Goal: Task Accomplishment & Management: Manage account settings

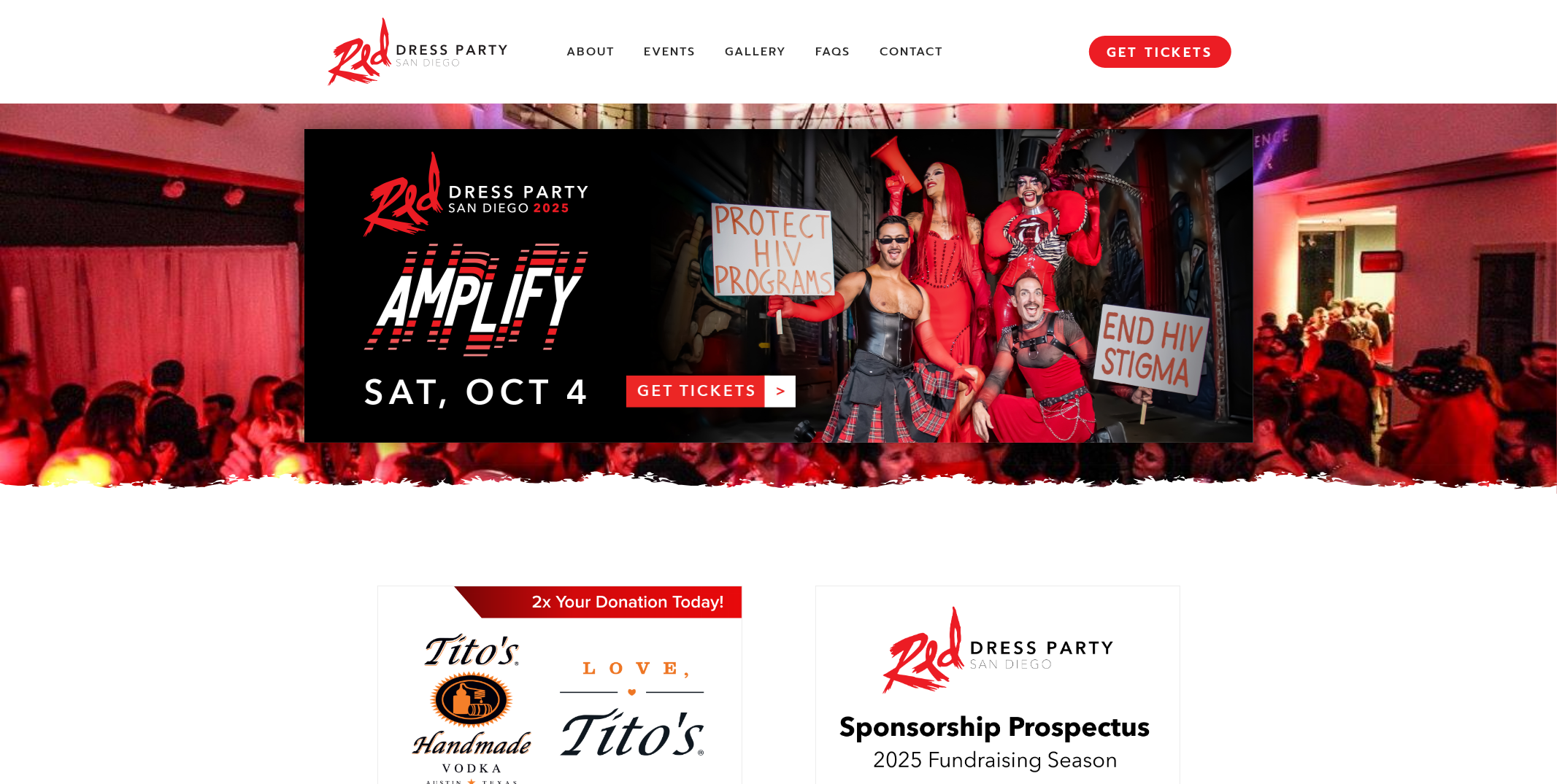
scroll to position [340, 0]
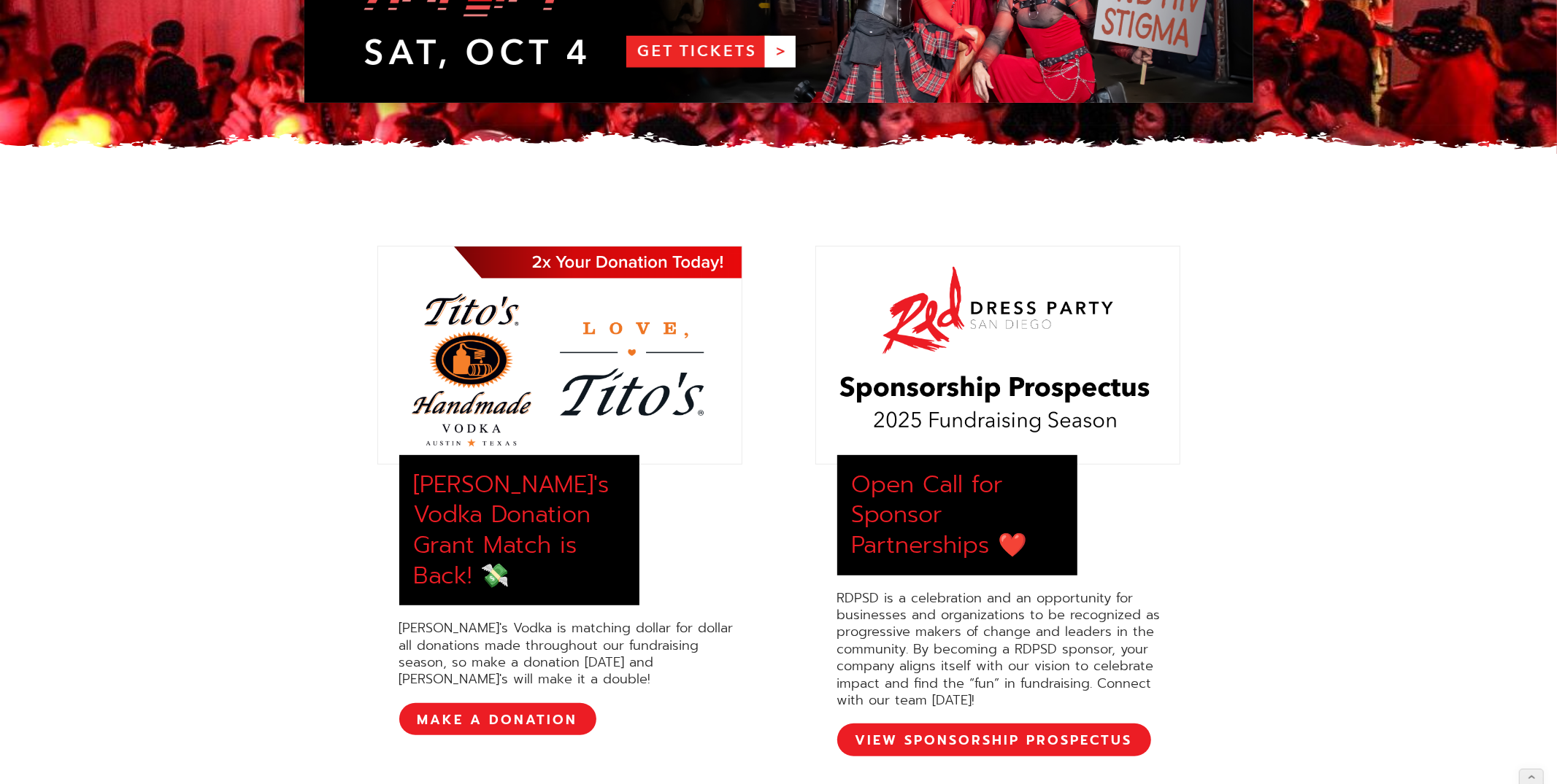
click at [930, 401] on div at bounding box center [998, 355] width 365 height 219
drag, startPoint x: 1028, startPoint y: 459, endPoint x: 1066, endPoint y: 413, distance: 59.7
click at [1035, 447] on div "Open Call for Sponsor Partnerships ❤️ RDPSD is a celebration and an opportunity…" at bounding box center [998, 501] width 365 height 510
click at [1535, 771] on icon at bounding box center [1532, 772] width 10 height 10
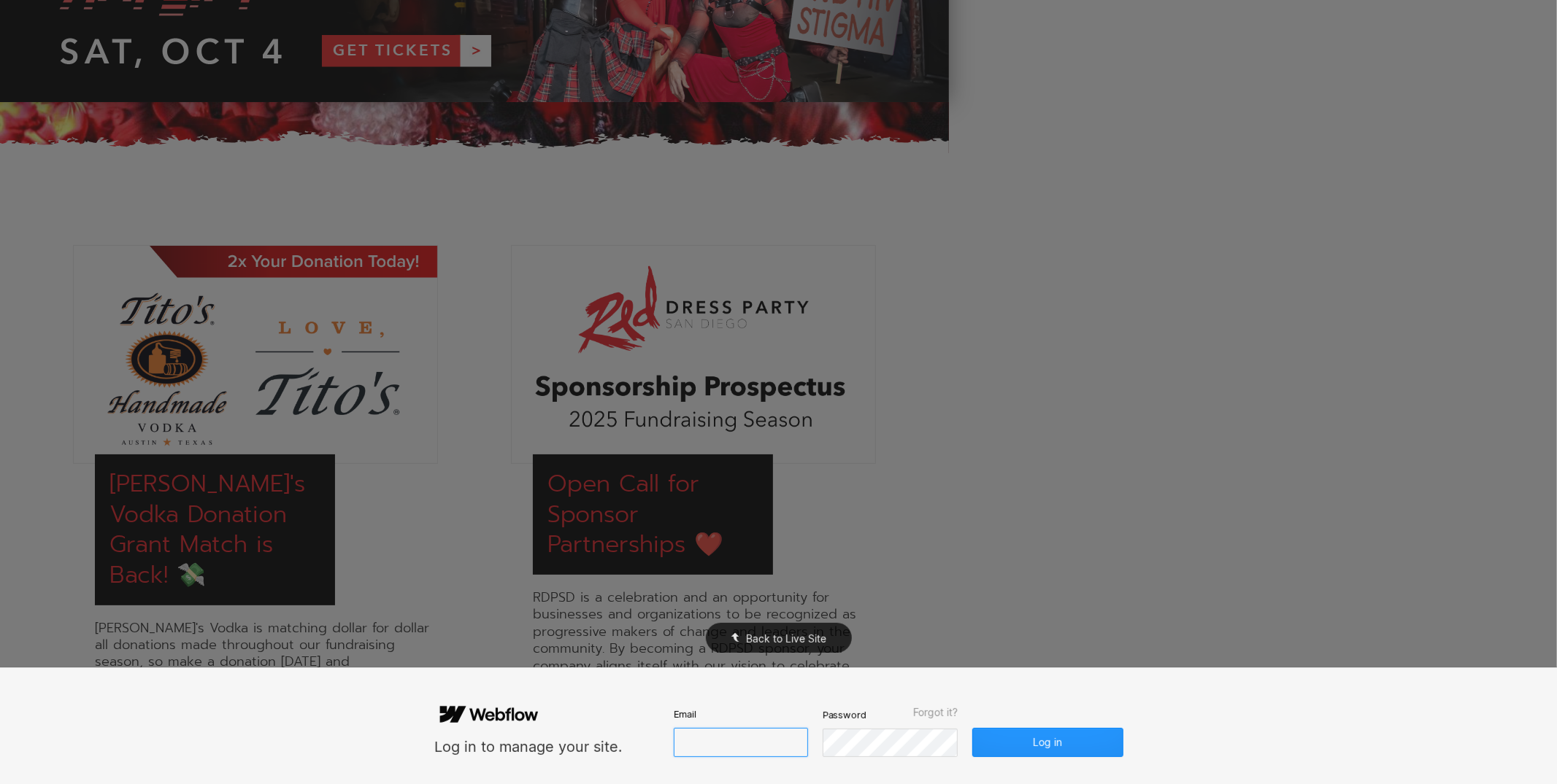
type input "**********"
click at [1002, 752] on button "Log in" at bounding box center [1047, 742] width 150 height 29
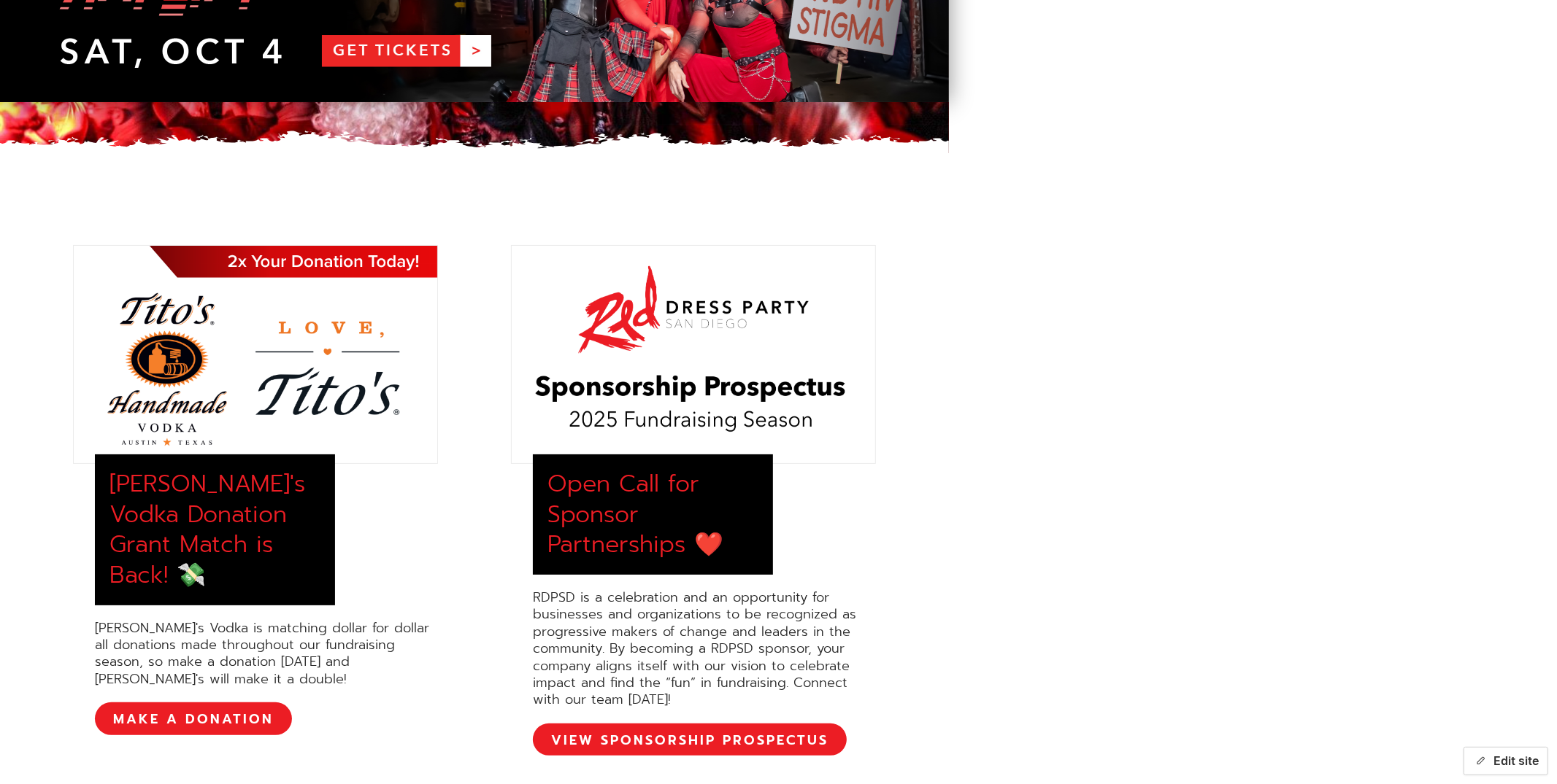
click at [1523, 769] on button "Edit site" at bounding box center [1505, 761] width 85 height 28
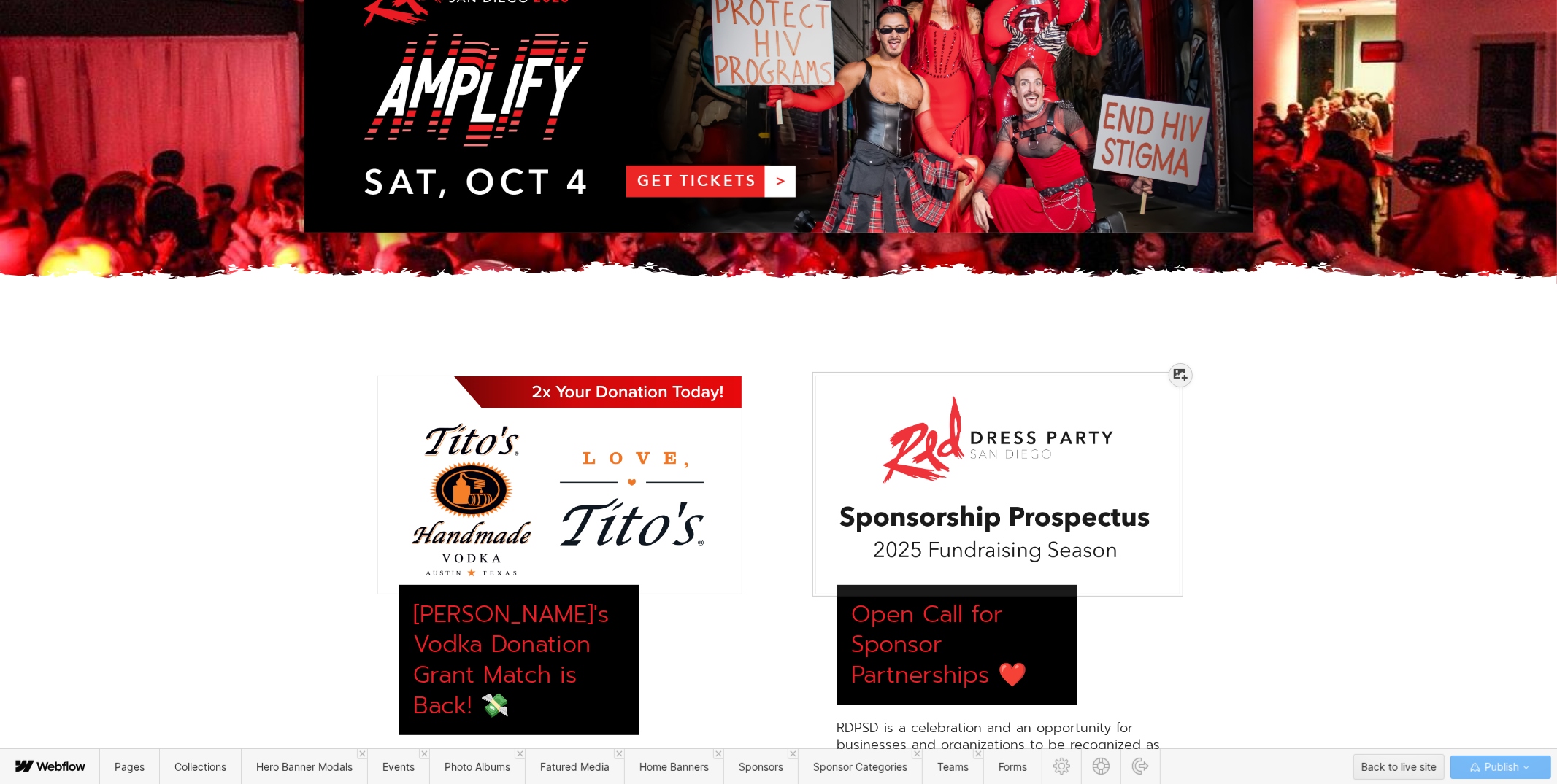
scroll to position [226, 0]
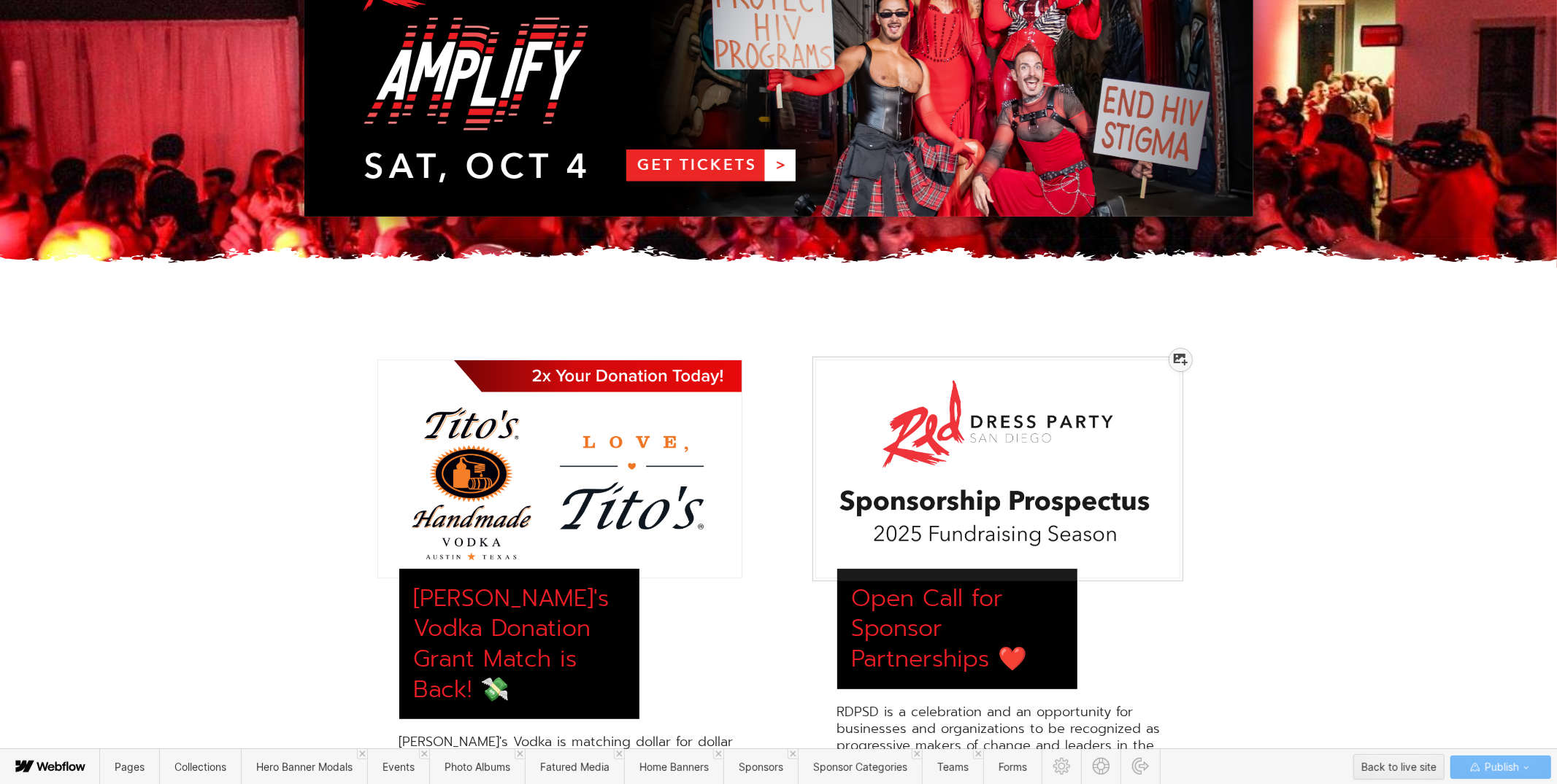
click at [1177, 363] on icon at bounding box center [1180, 359] width 14 height 12
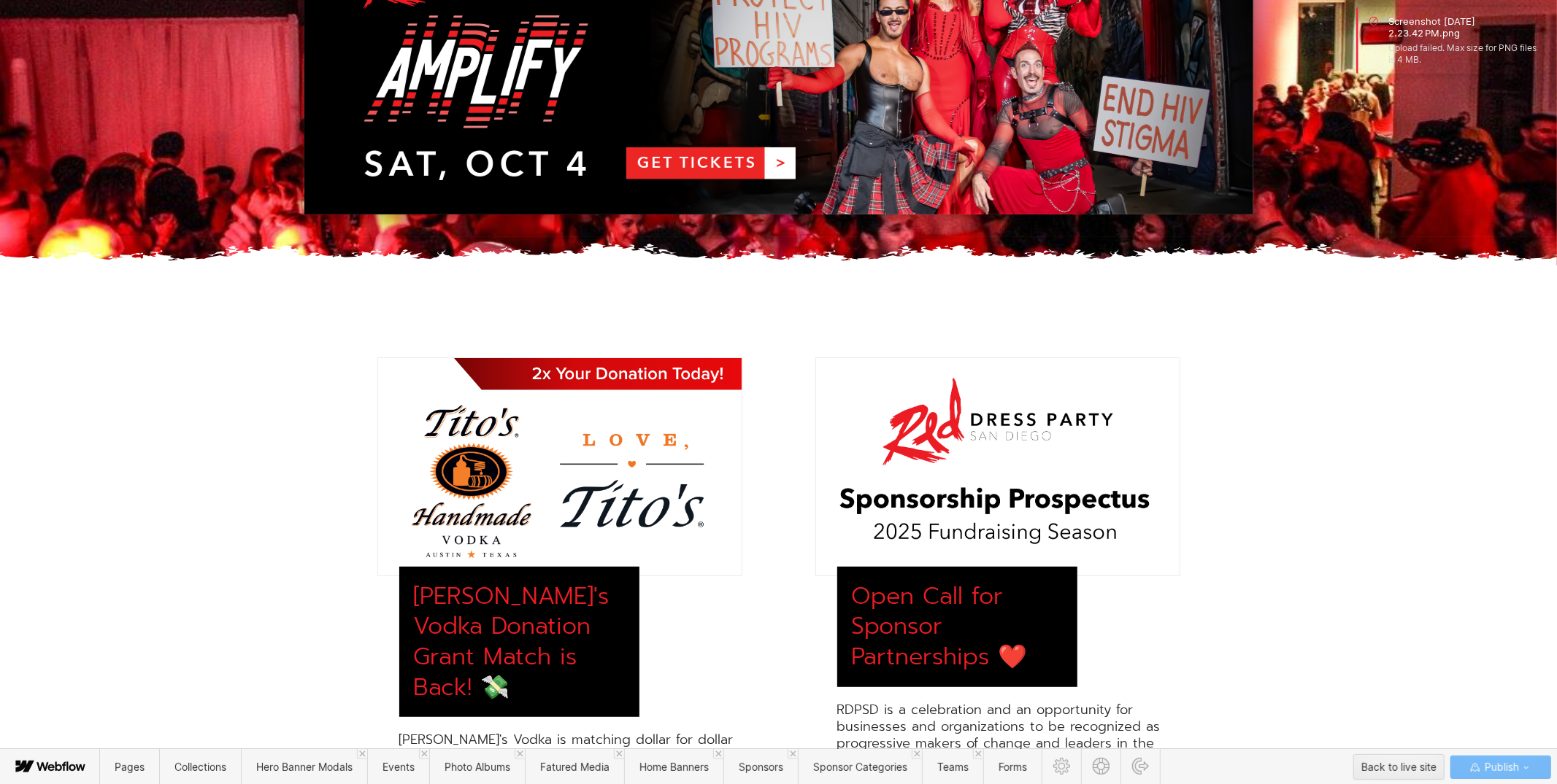
click at [1327, 566] on div "[PERSON_NAME]'s Vodka Donation Grant Match is Back! 💸 [PERSON_NAME]'s Vodka is …" at bounding box center [778, 664] width 1557 height 759
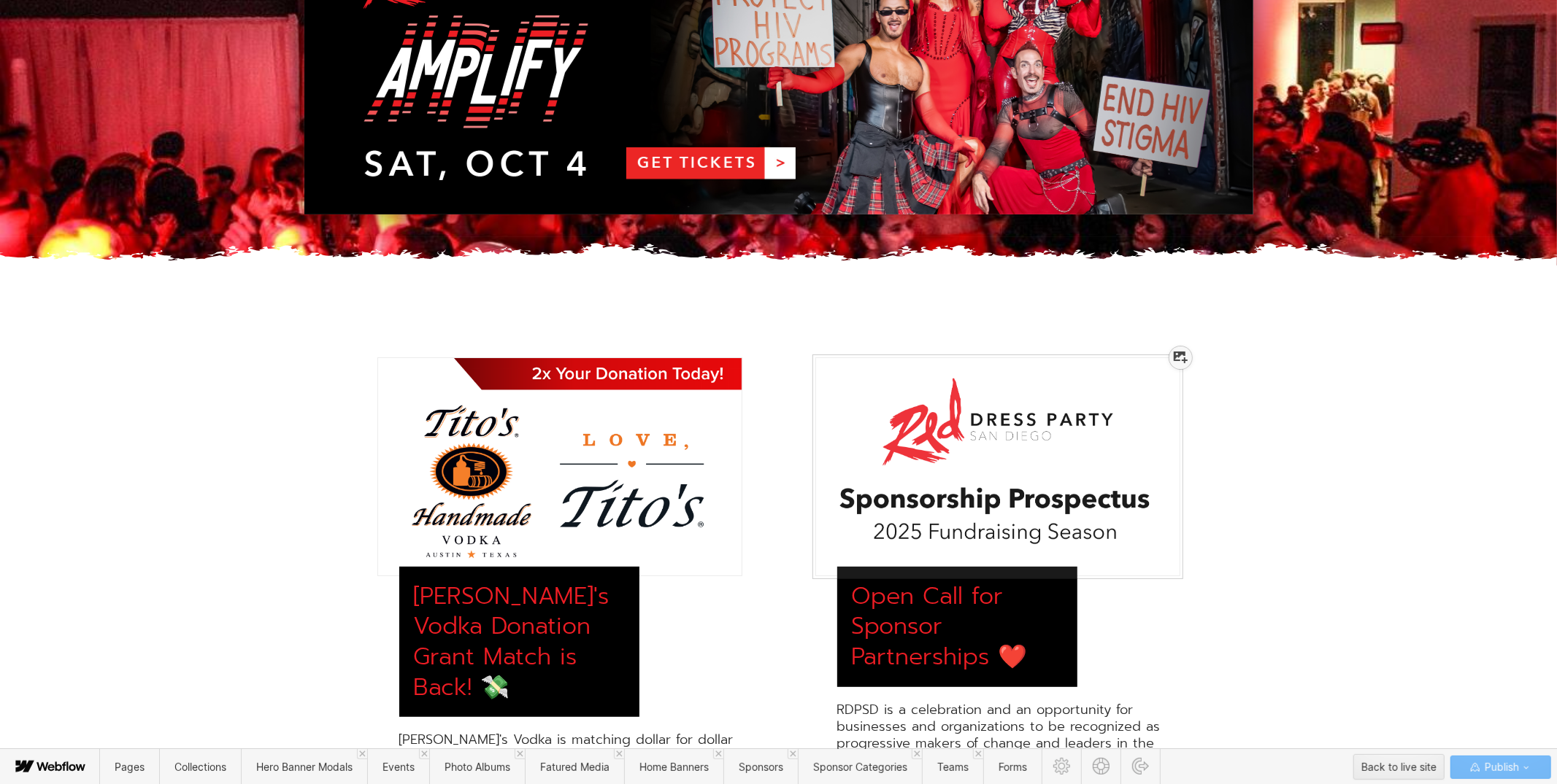
click at [1176, 358] on icon at bounding box center [1180, 357] width 14 height 12
click at [1171, 357] on div at bounding box center [1181, 358] width 22 height 22
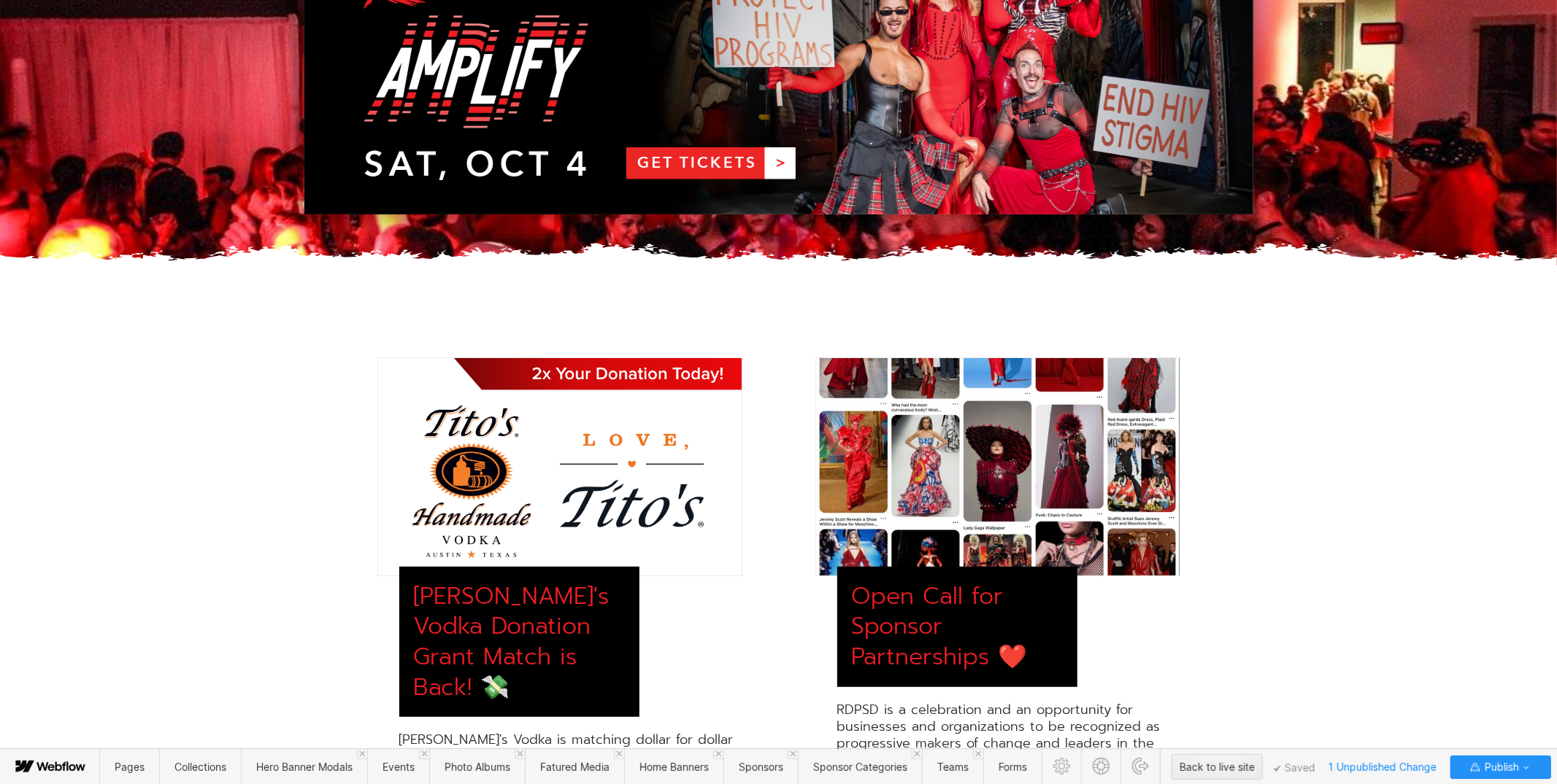
click at [1222, 442] on div "[PERSON_NAME]'s Vodka Donation Grant Match is Back! 💸 [PERSON_NAME]'s Vodka is …" at bounding box center [778, 612] width 905 height 510
click at [1221, 552] on div "[PERSON_NAME]'s Vodka Donation Grant Match is Back! 💸 [PERSON_NAME]'s Vodka is …" at bounding box center [778, 612] width 905 height 510
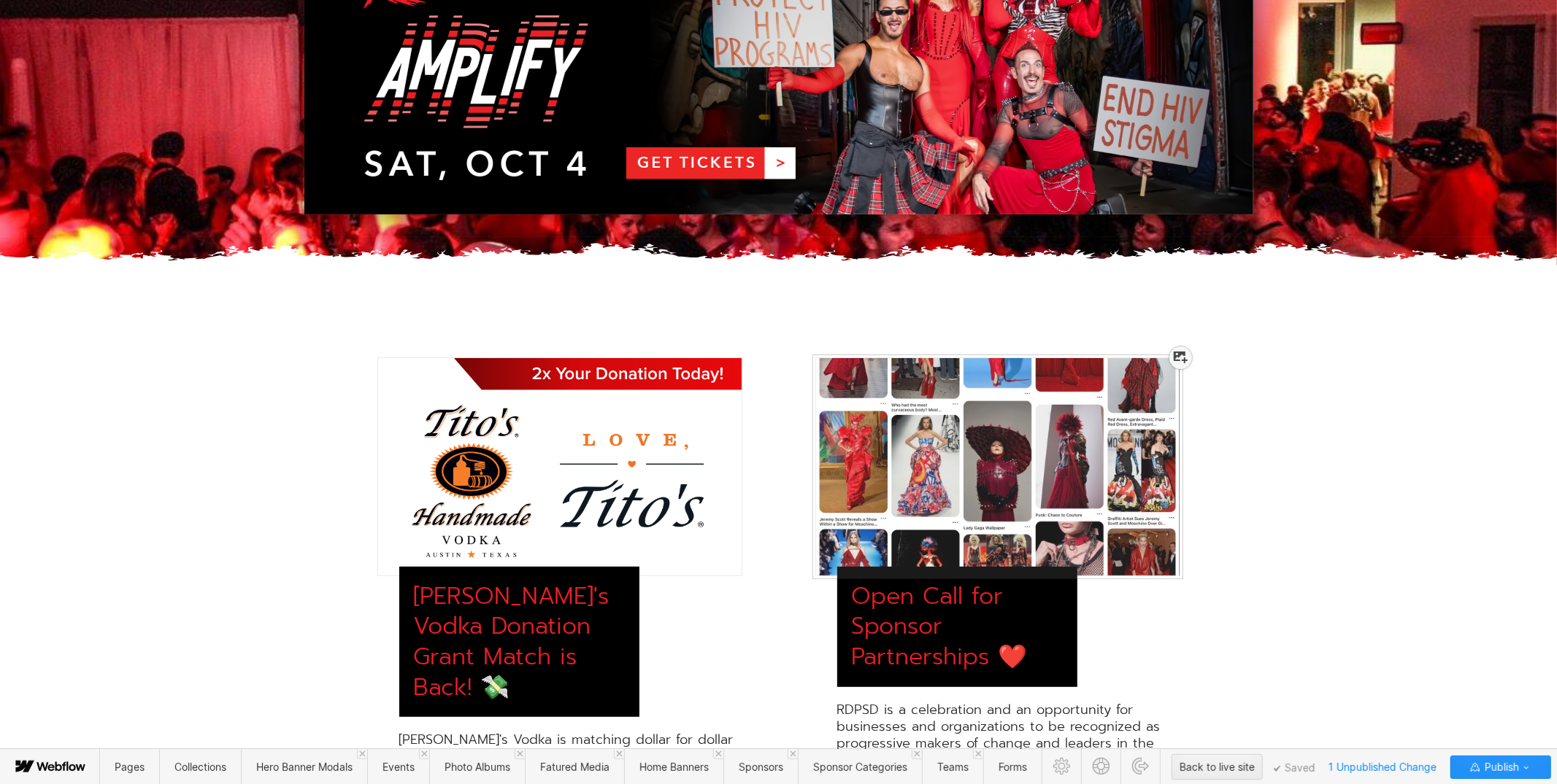
click at [1174, 350] on div at bounding box center [1181, 358] width 22 height 22
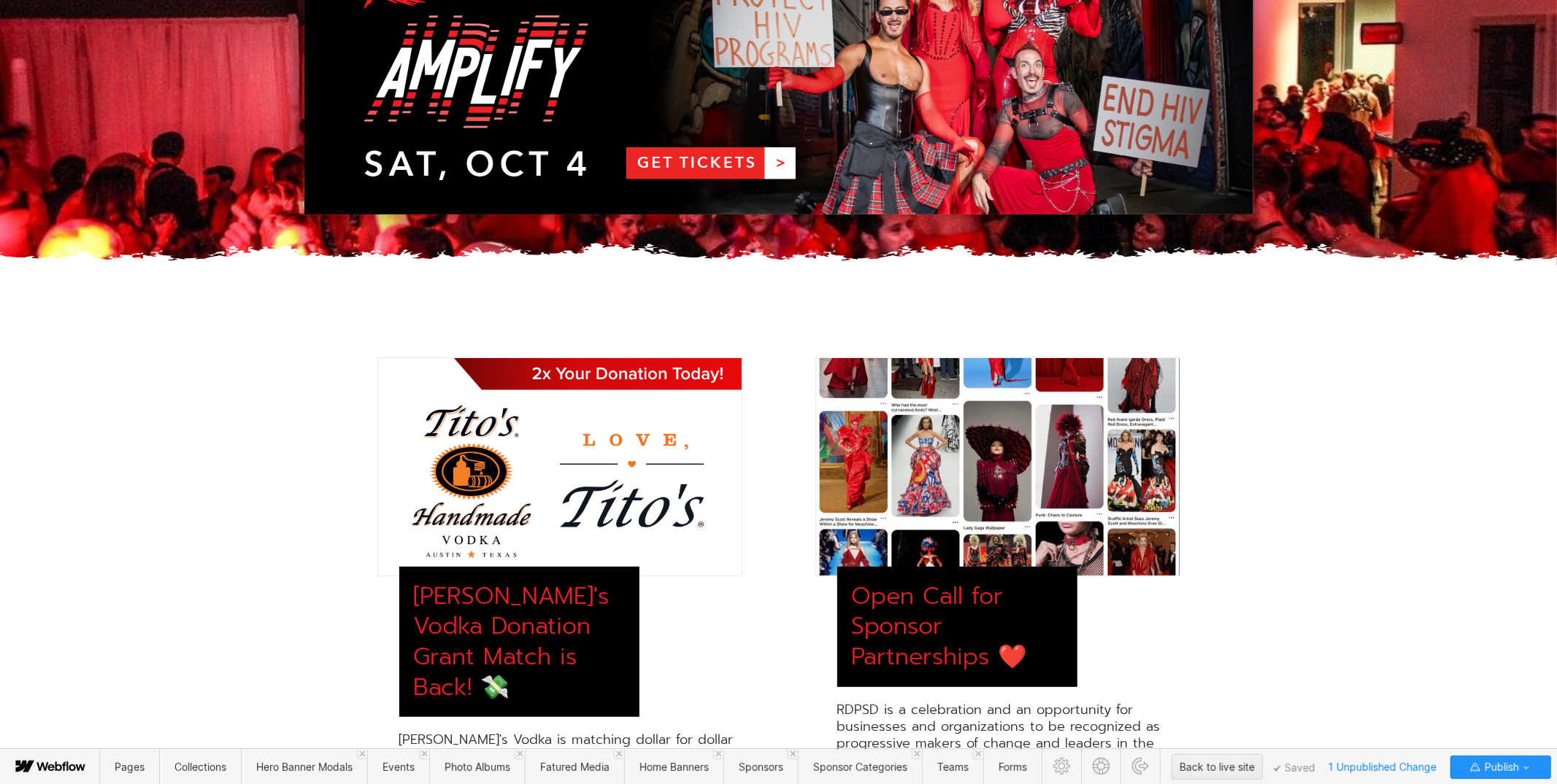
click at [1274, 534] on div "[PERSON_NAME]'s Vodka Donation Grant Match is Back! 💸 [PERSON_NAME]'s Vodka is …" at bounding box center [778, 664] width 1557 height 759
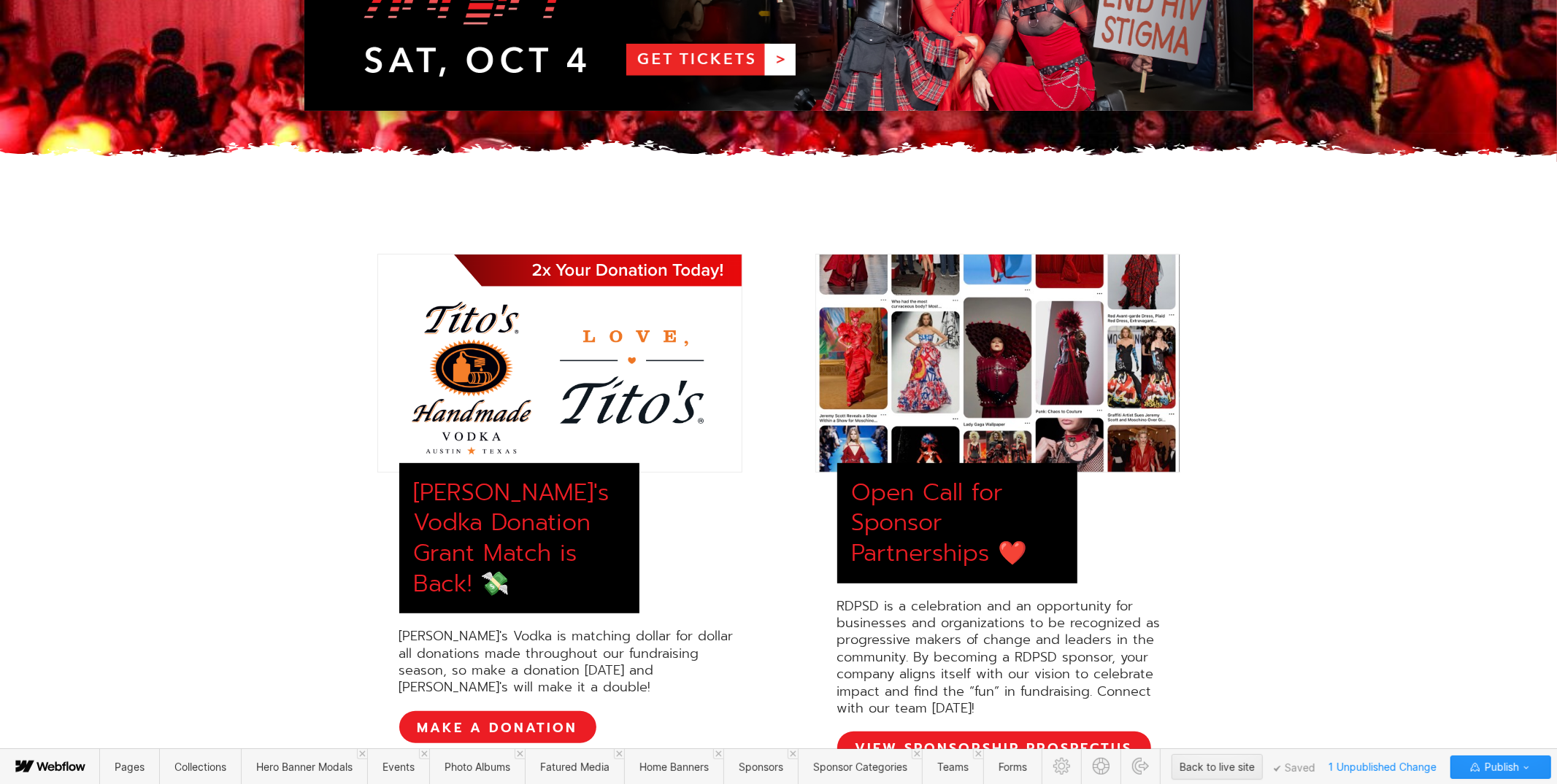
scroll to position [380, 0]
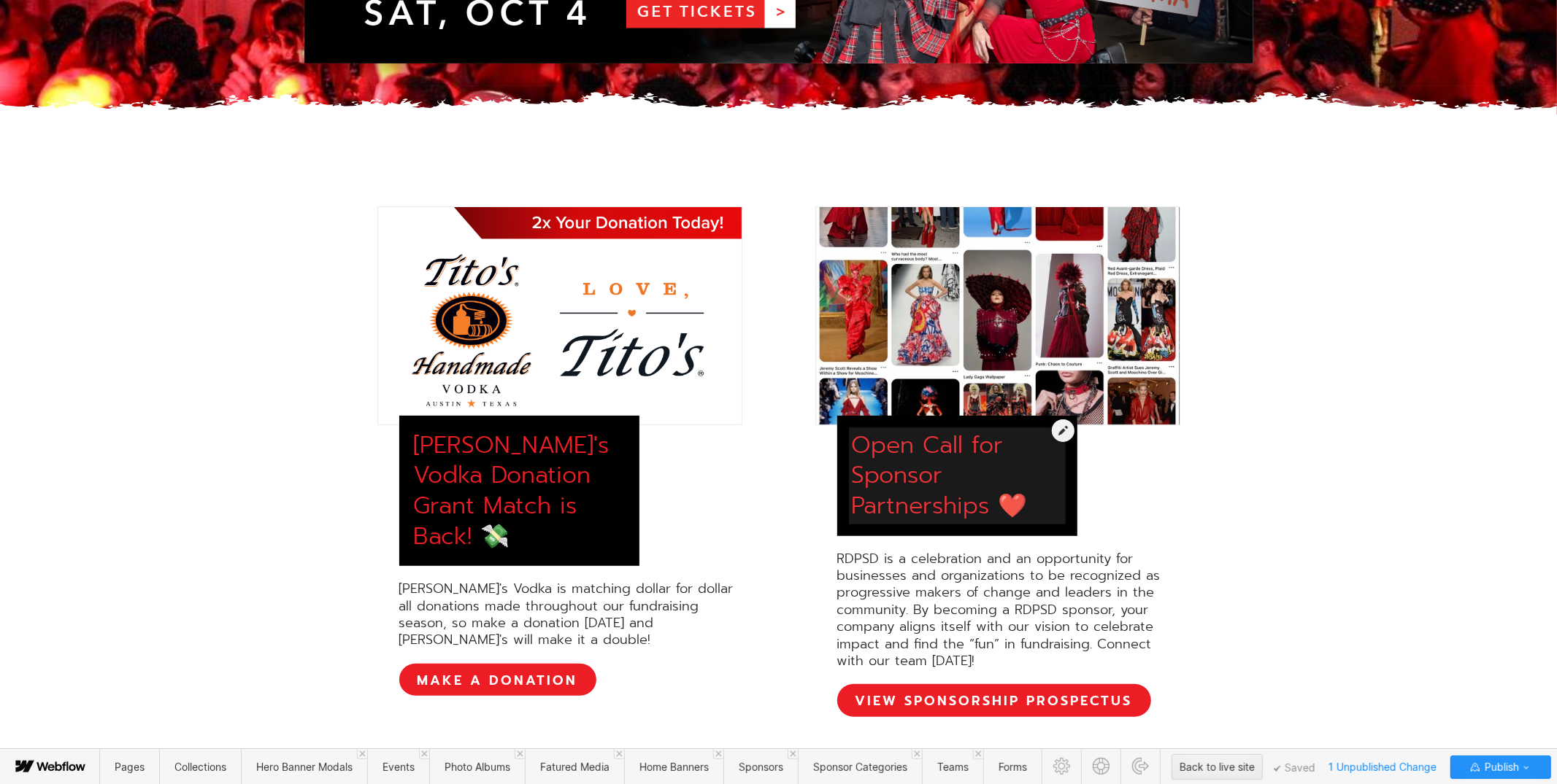
click at [951, 467] on div at bounding box center [957, 469] width 211 height 91
click at [1060, 432] on icon at bounding box center [1063, 430] width 10 height 10
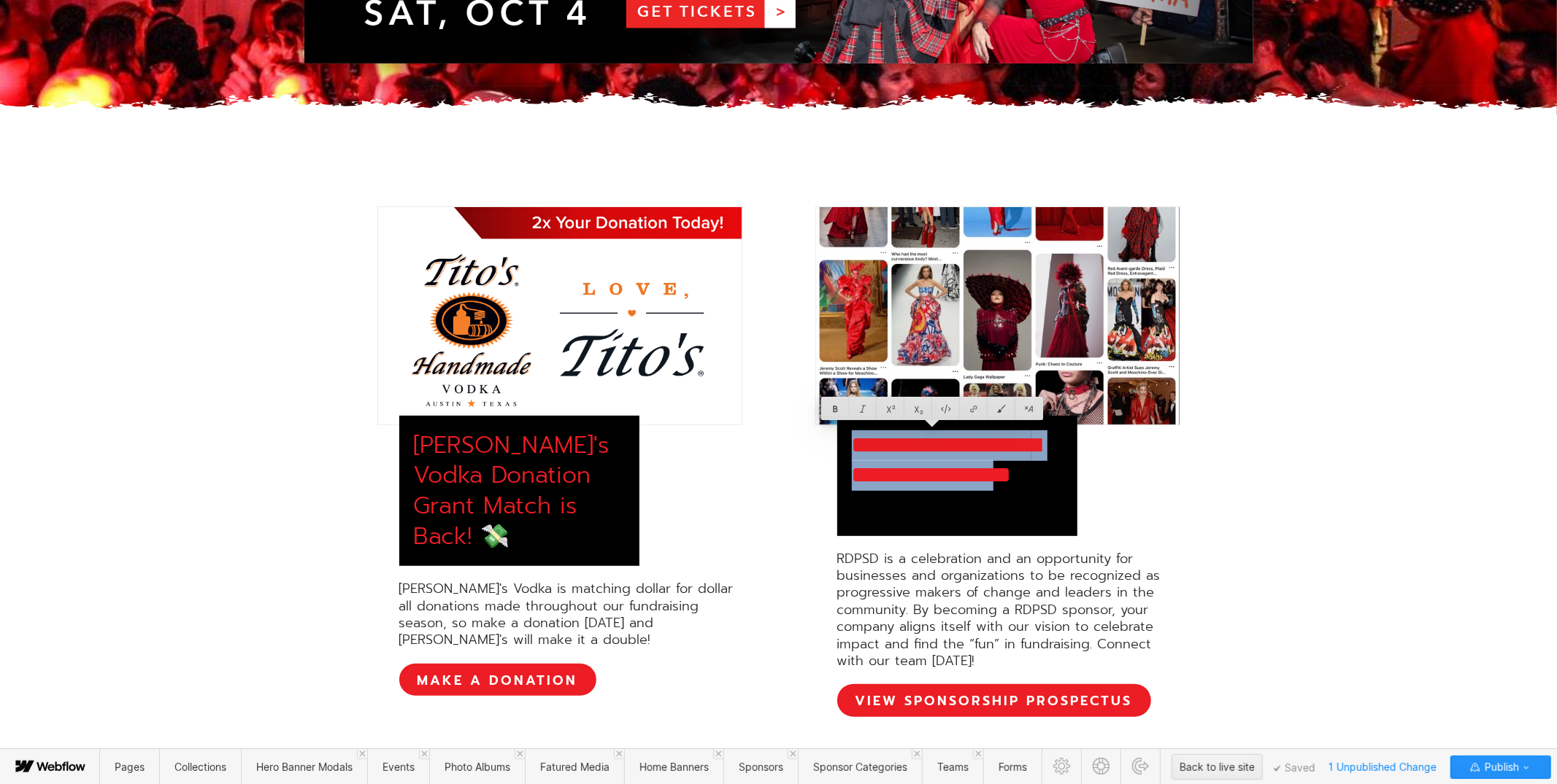
drag, startPoint x: 977, startPoint y: 501, endPoint x: 832, endPoint y: 422, distance: 165.1
click at [832, 422] on div "**********" at bounding box center [998, 461] width 365 height 510
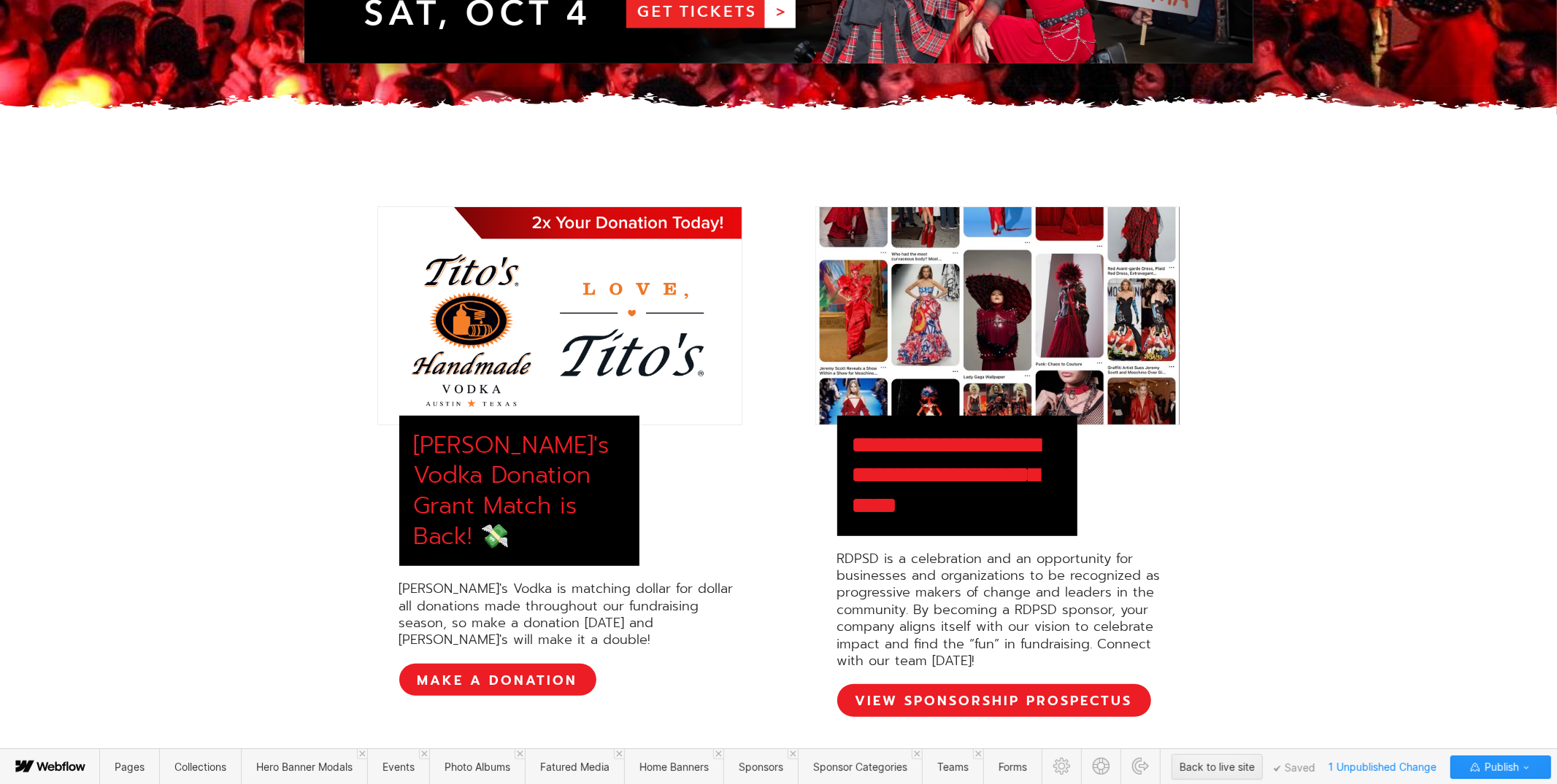
click at [1250, 421] on div "**********" at bounding box center [778, 461] width 949 height 510
click at [881, 567] on div at bounding box center [1008, 603] width 343 height 120
click at [1176, 546] on icon at bounding box center [1180, 551] width 10 height 10
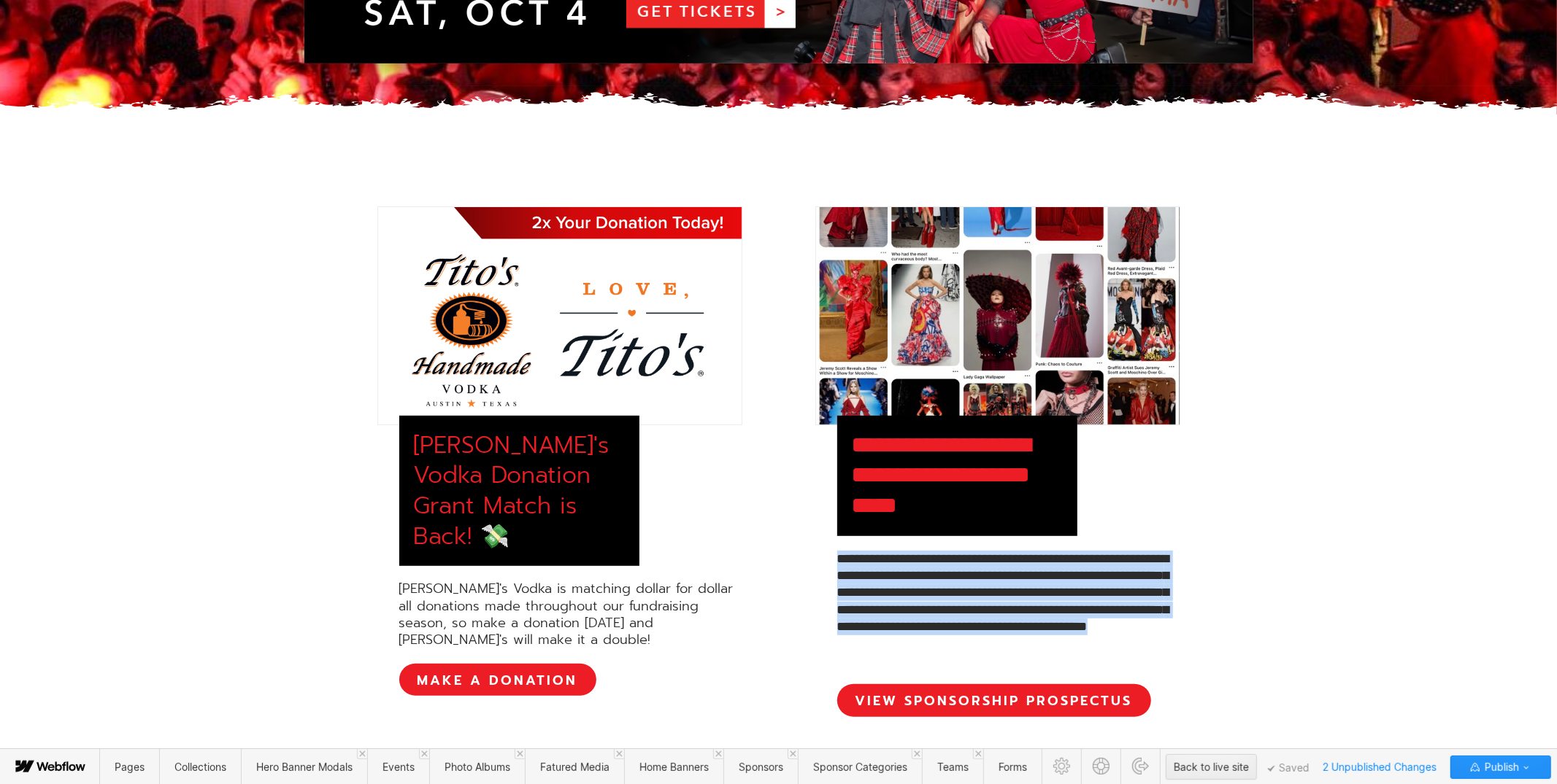
drag, startPoint x: 859, startPoint y: 626, endPoint x: 806, endPoint y: 561, distance: 83.9
click at [806, 561] on div "**********" at bounding box center [778, 461] width 905 height 510
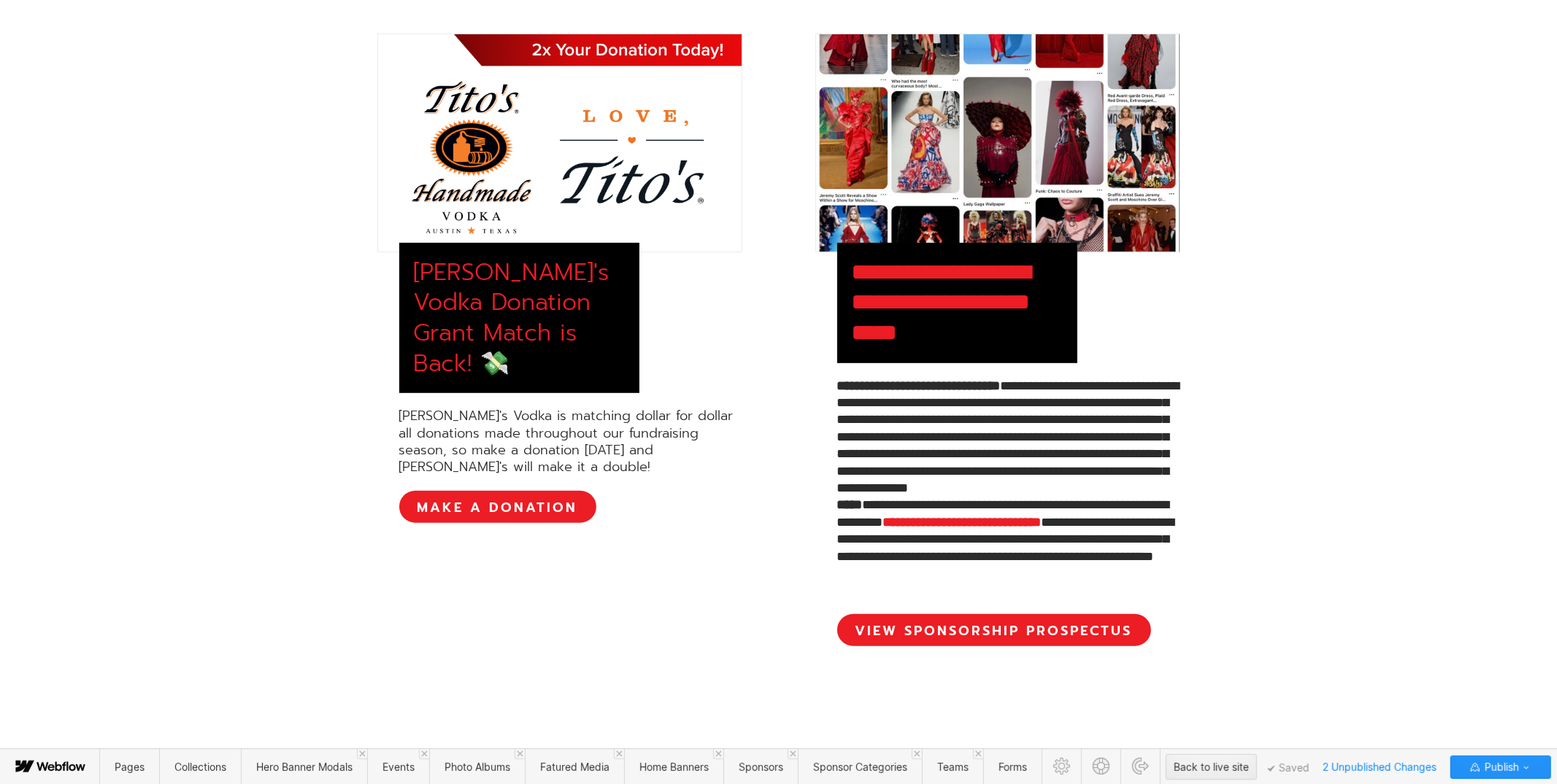
scroll to position [553, 0]
click at [895, 496] on div "**********" at bounding box center [1008, 488] width 343 height 222
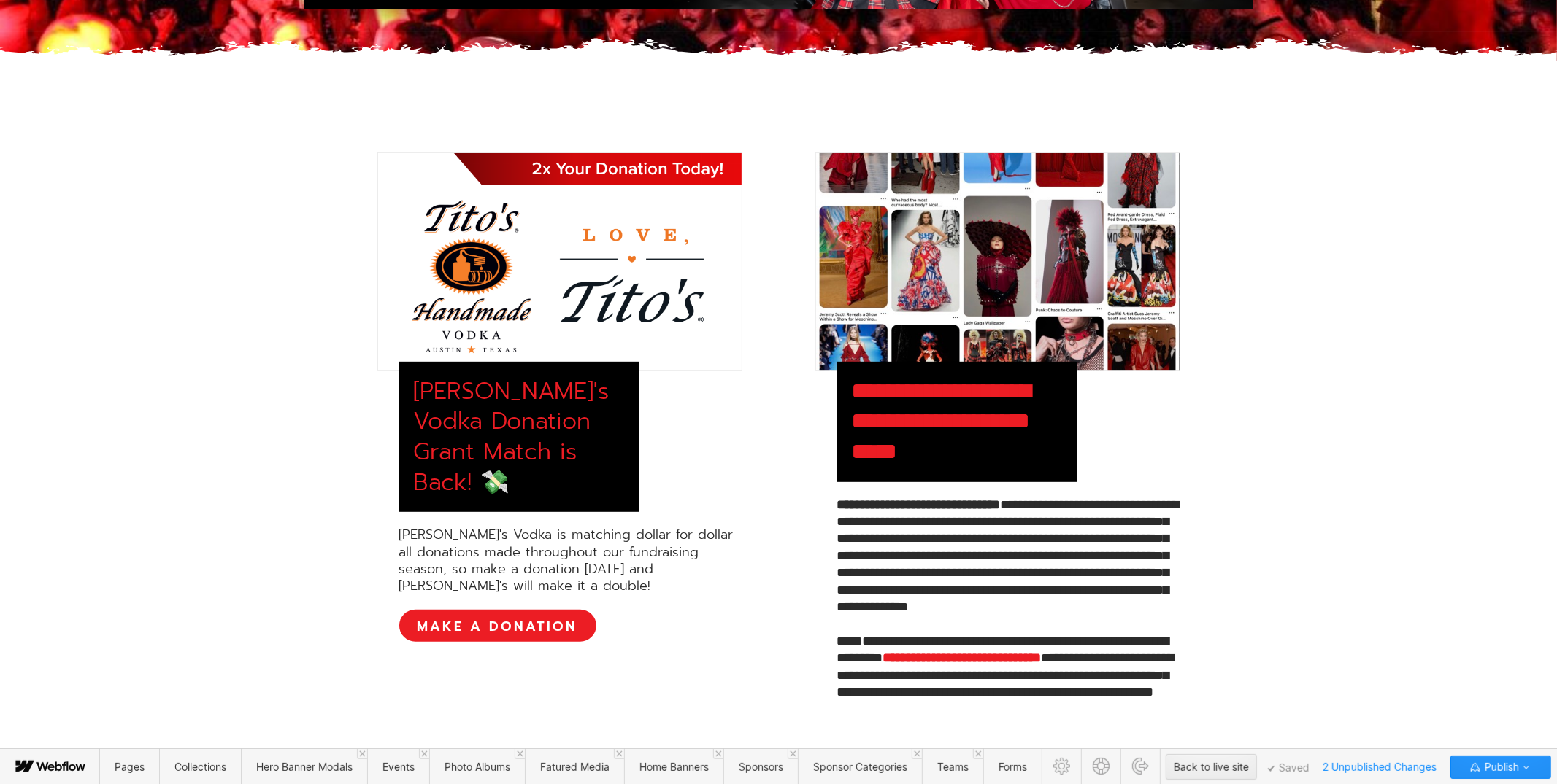
scroll to position [430, 0]
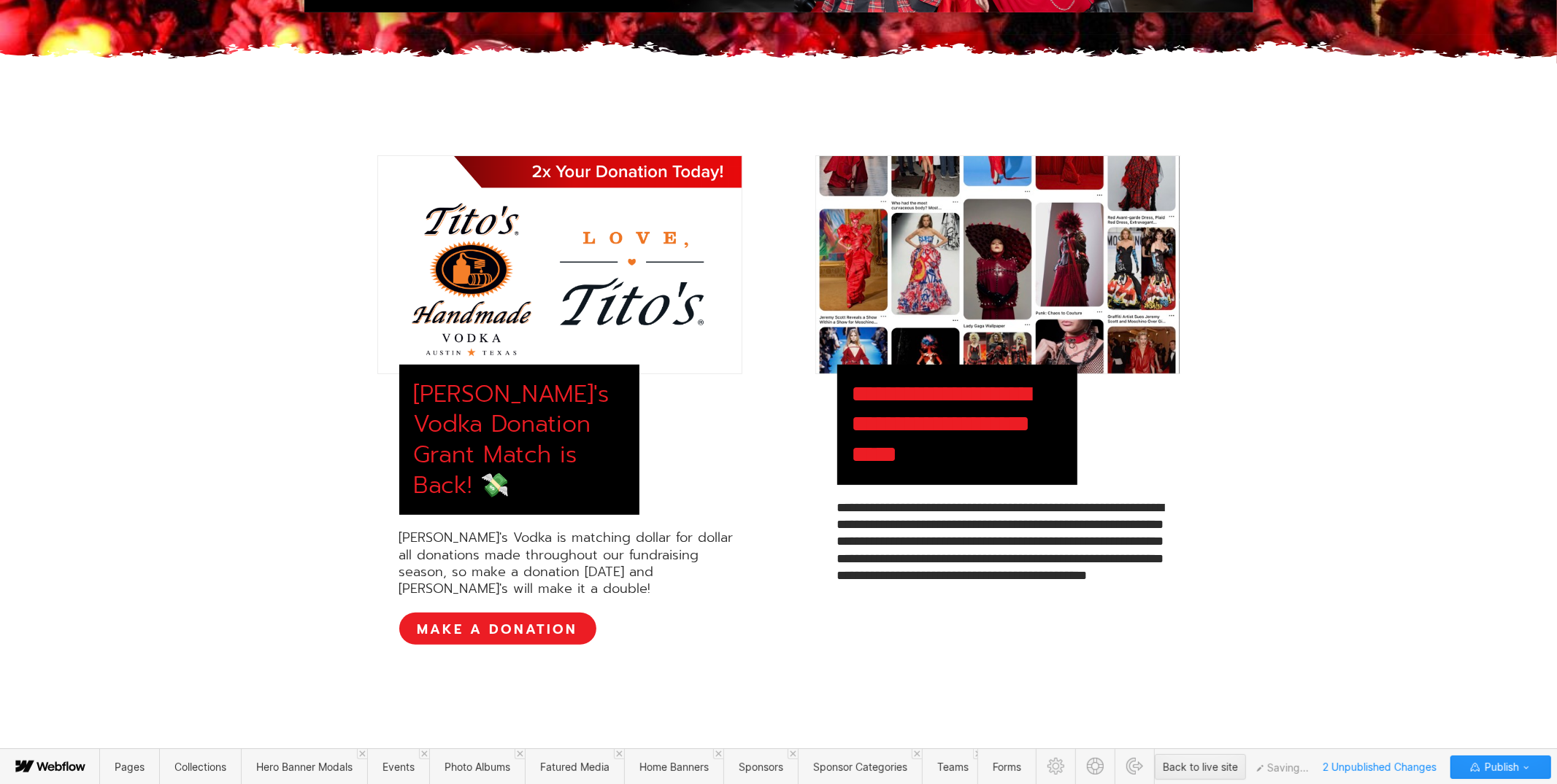
drag, startPoint x: 1327, startPoint y: 178, endPoint x: 1215, endPoint y: 164, distance: 112.9
click at [1322, 177] on div "**********" at bounding box center [778, 521] width 1557 height 878
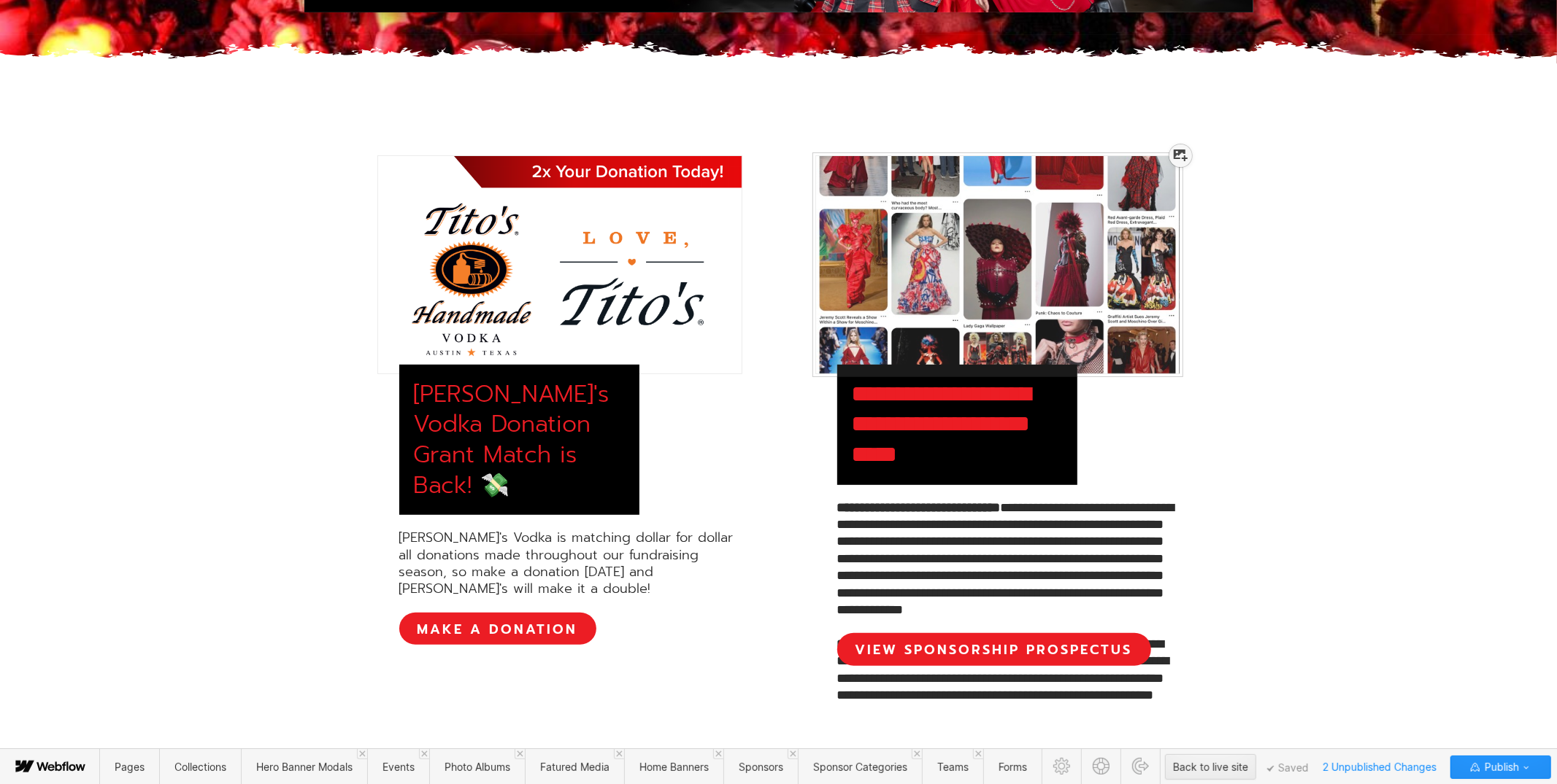
click at [1180, 158] on icon at bounding box center [1180, 155] width 14 height 12
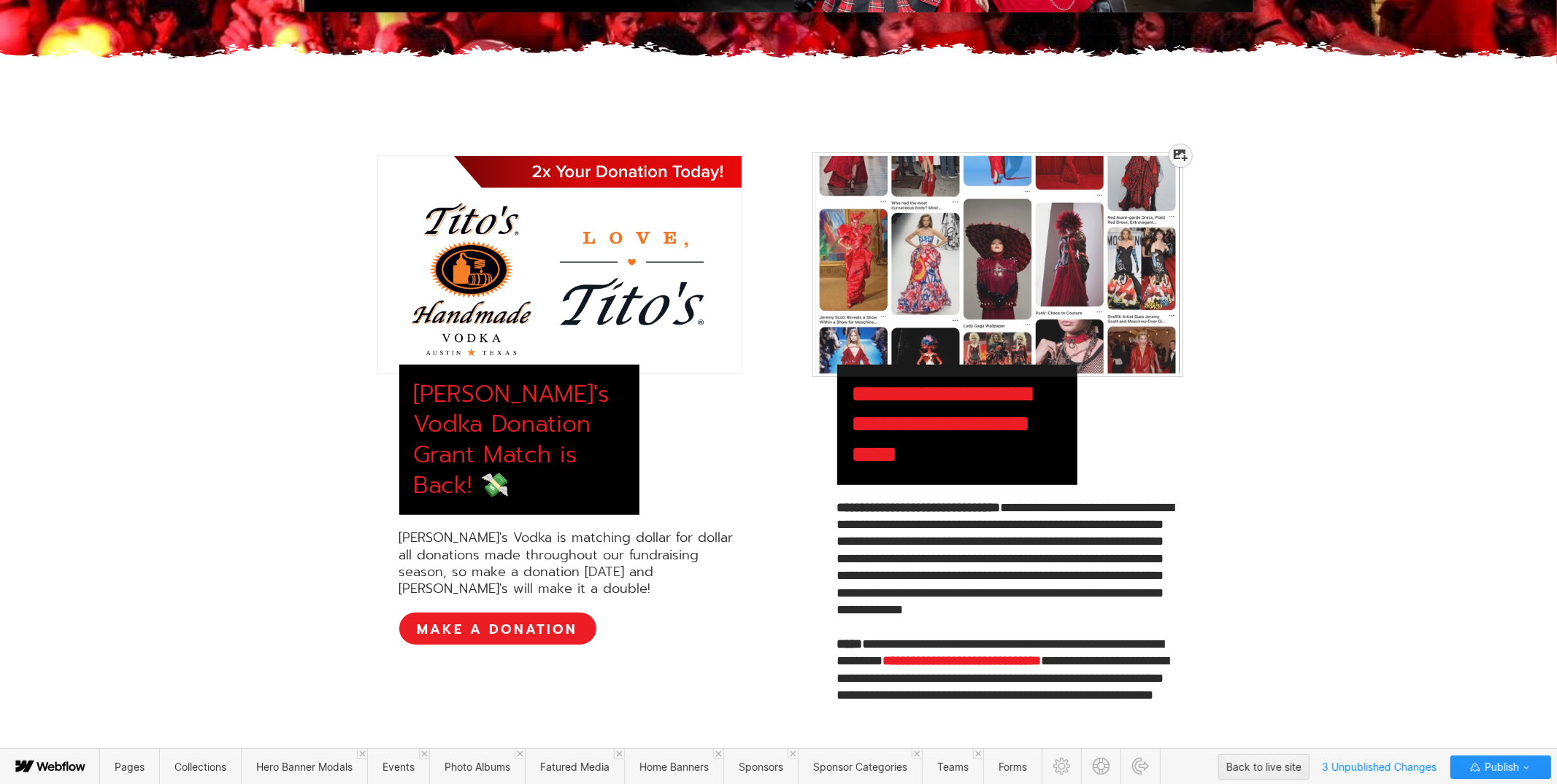
click at [1180, 155] on icon at bounding box center [1180, 155] width 14 height 12
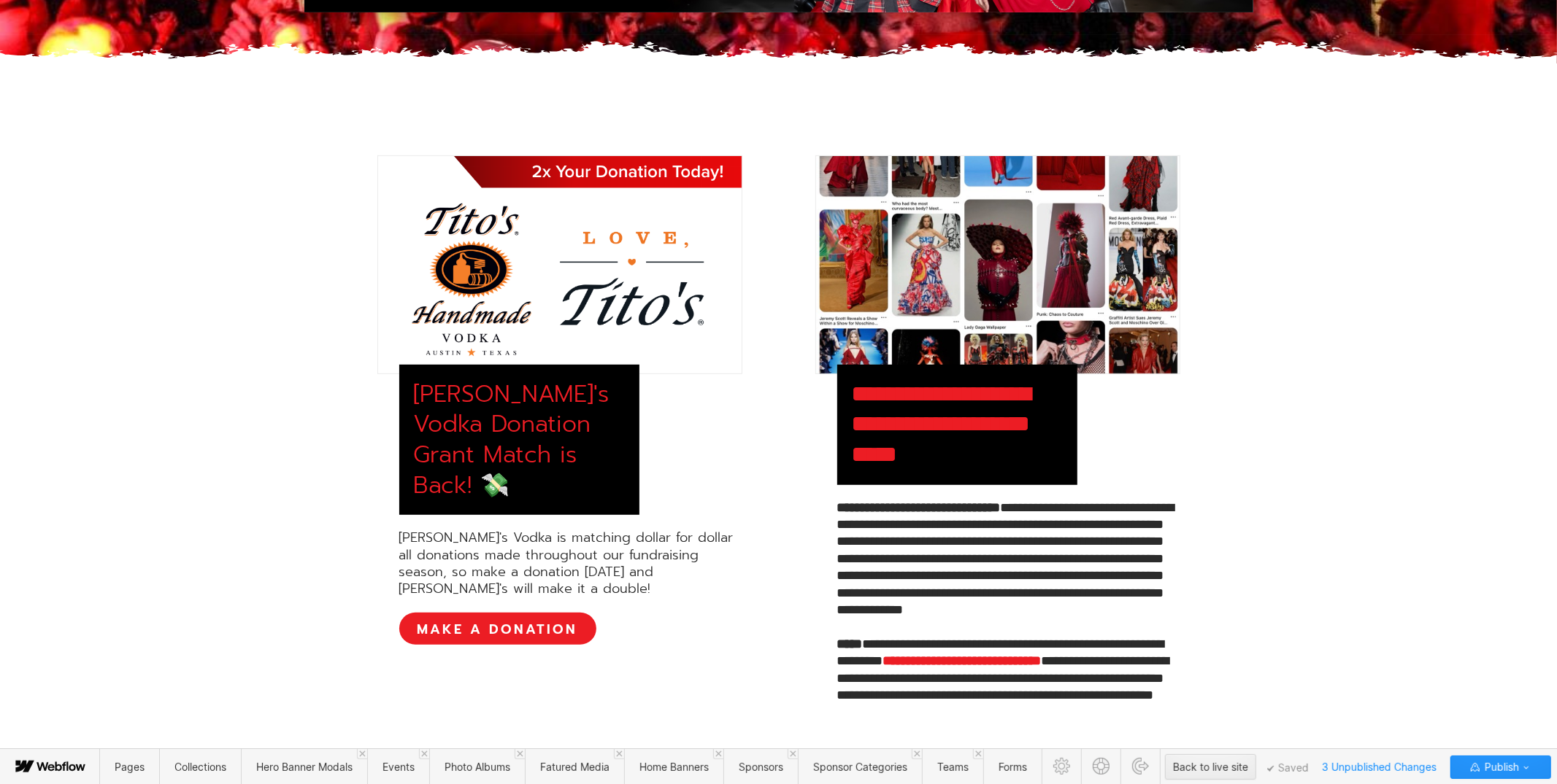
click at [1210, 332] on div "**********" at bounding box center [778, 470] width 905 height 630
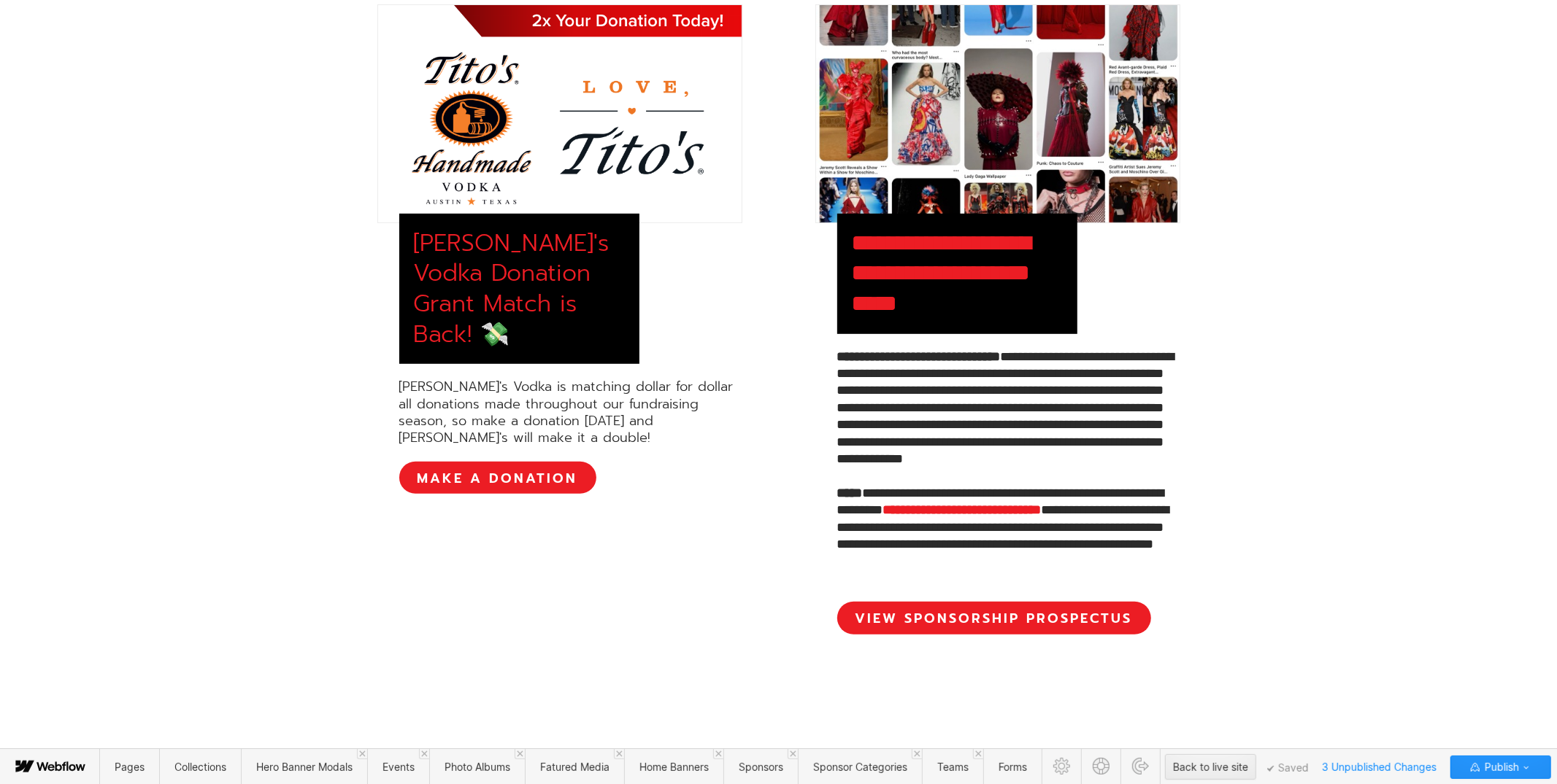
scroll to position [582, 0]
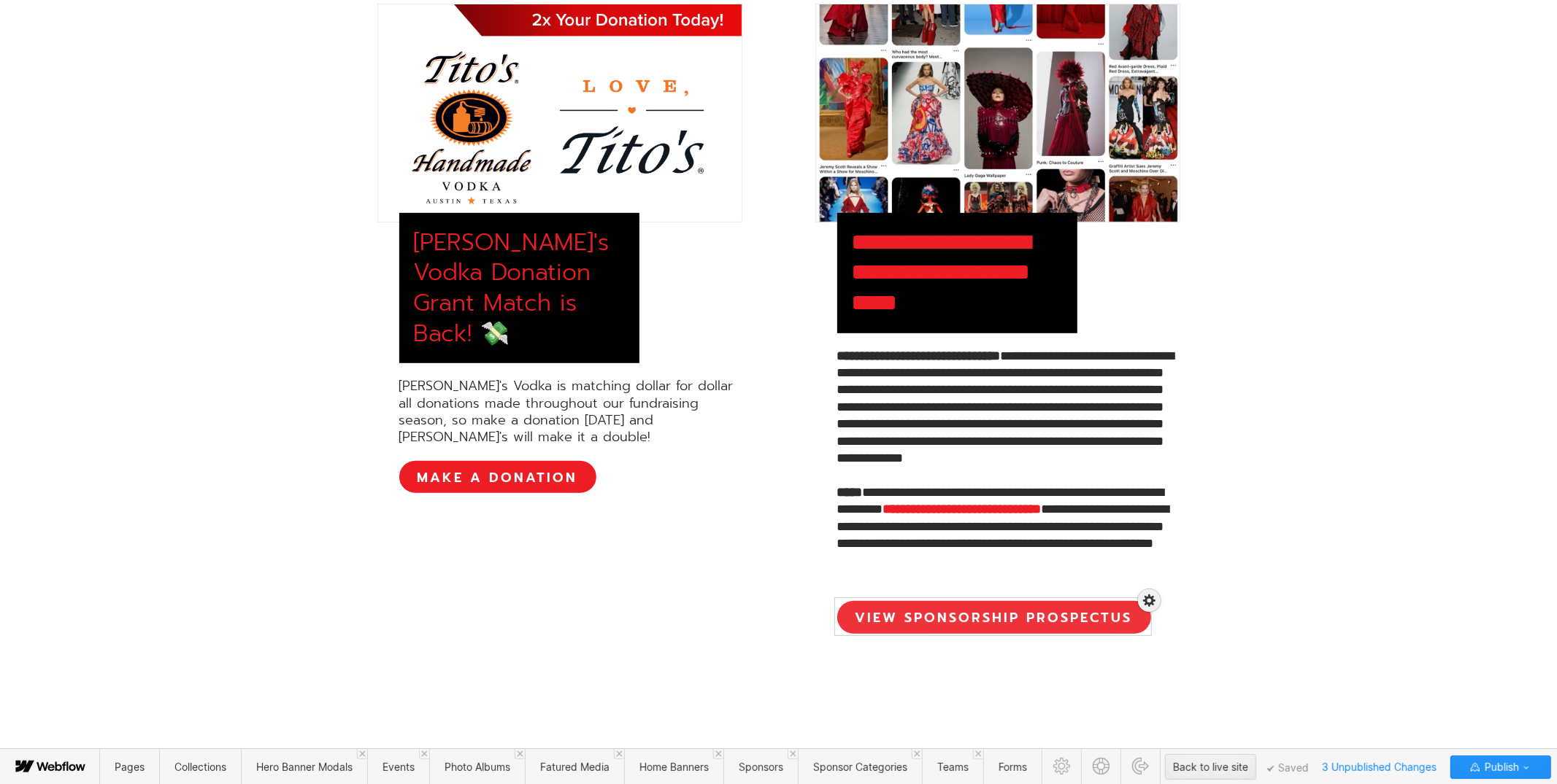
click at [953, 615] on div at bounding box center [992, 608] width 312 height 32
click at [939, 617] on div at bounding box center [992, 608] width 312 height 32
click at [1090, 652] on span "Edit text" at bounding box center [1075, 652] width 39 height 12
click at [1276, 570] on div "**********" at bounding box center [778, 369] width 1557 height 878
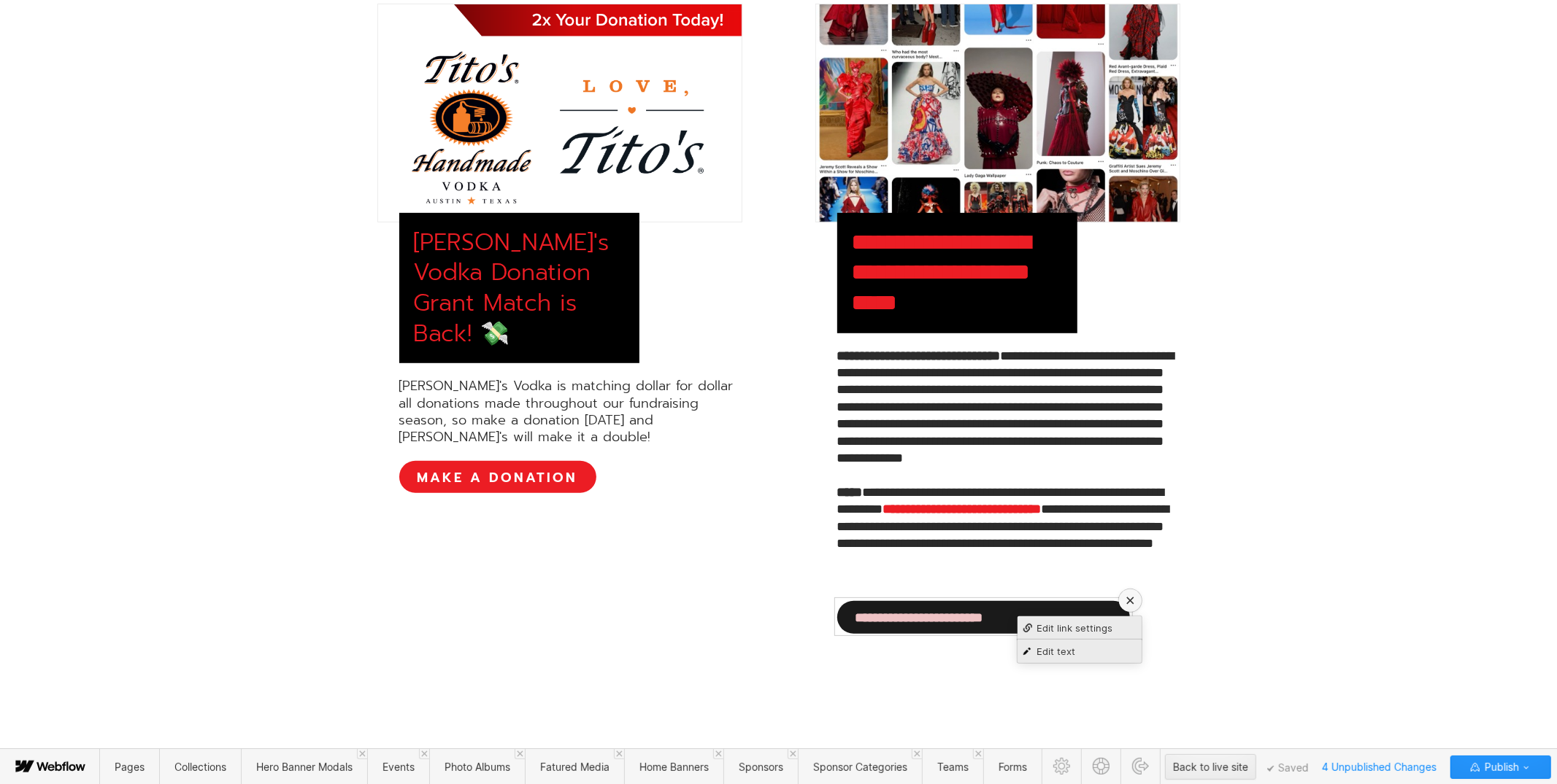
click at [1106, 623] on span "Edit link settings" at bounding box center [1075, 629] width 76 height 12
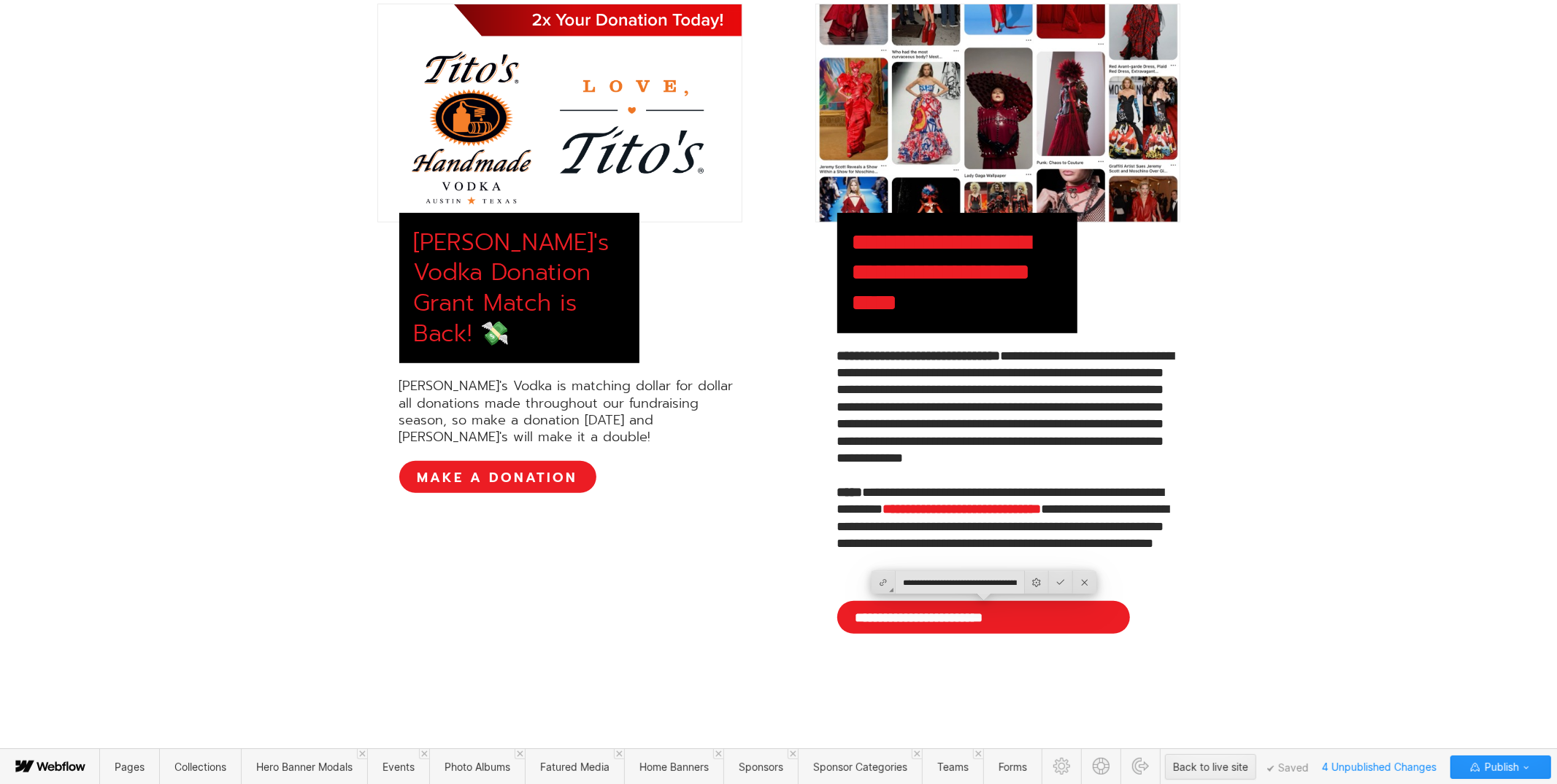
click at [965, 588] on input "**********" at bounding box center [960, 582] width 129 height 22
paste input "**********"
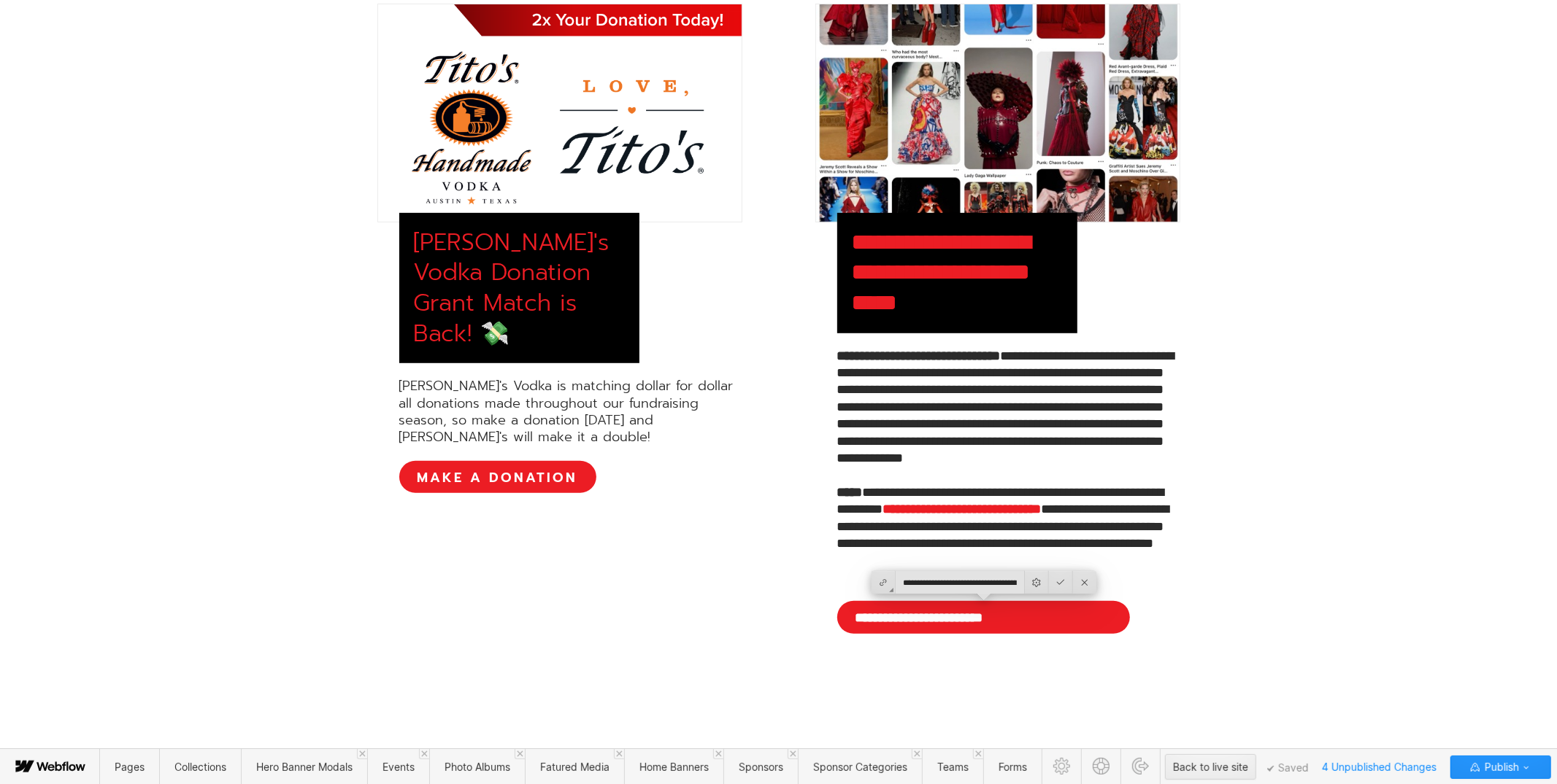
scroll to position [0, 354]
type input "**********"
click at [1070, 584] on div at bounding box center [1062, 582] width 24 height 22
click at [1268, 558] on div "**********" at bounding box center [778, 369] width 1557 height 878
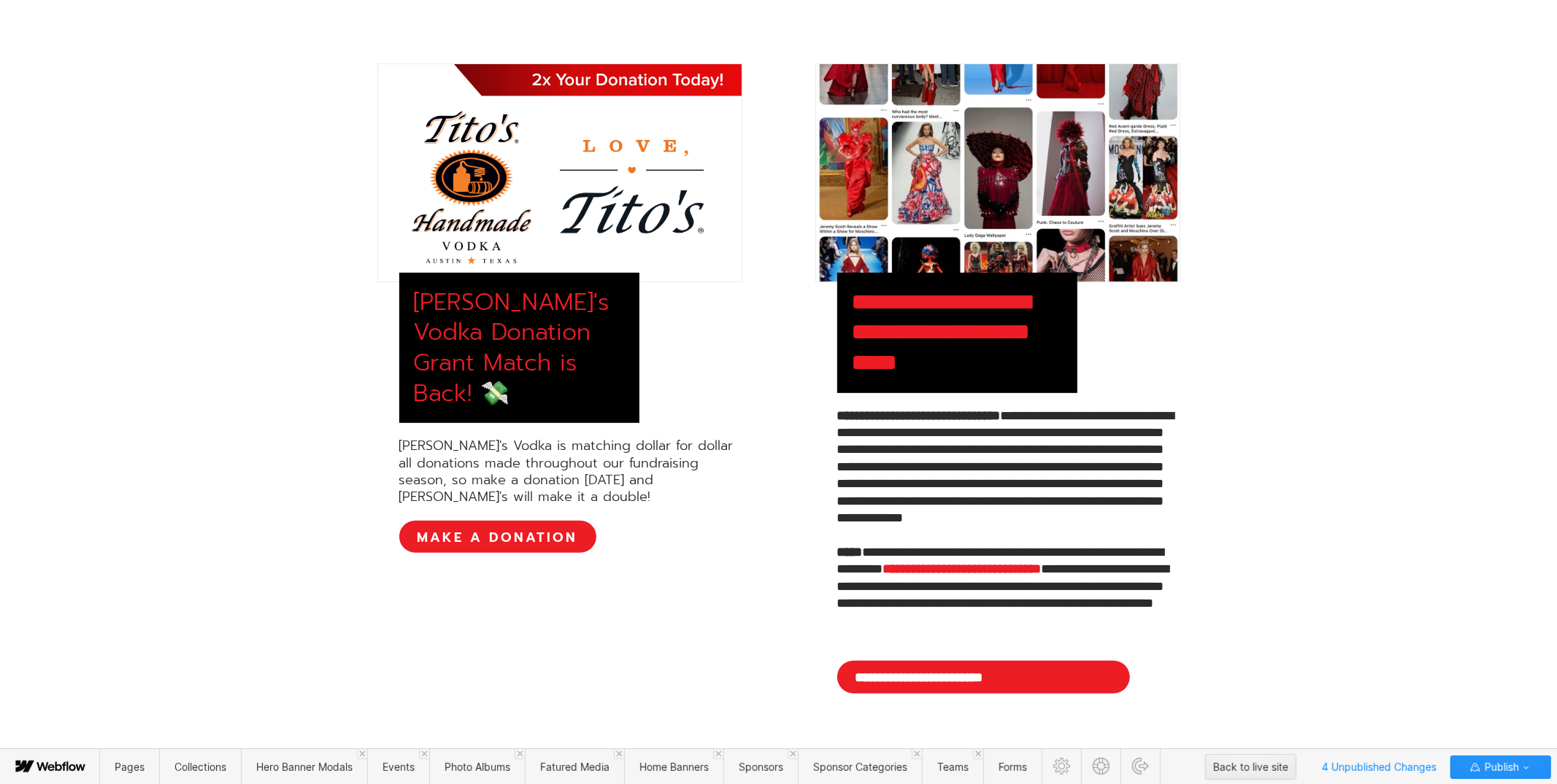
scroll to position [528, 0]
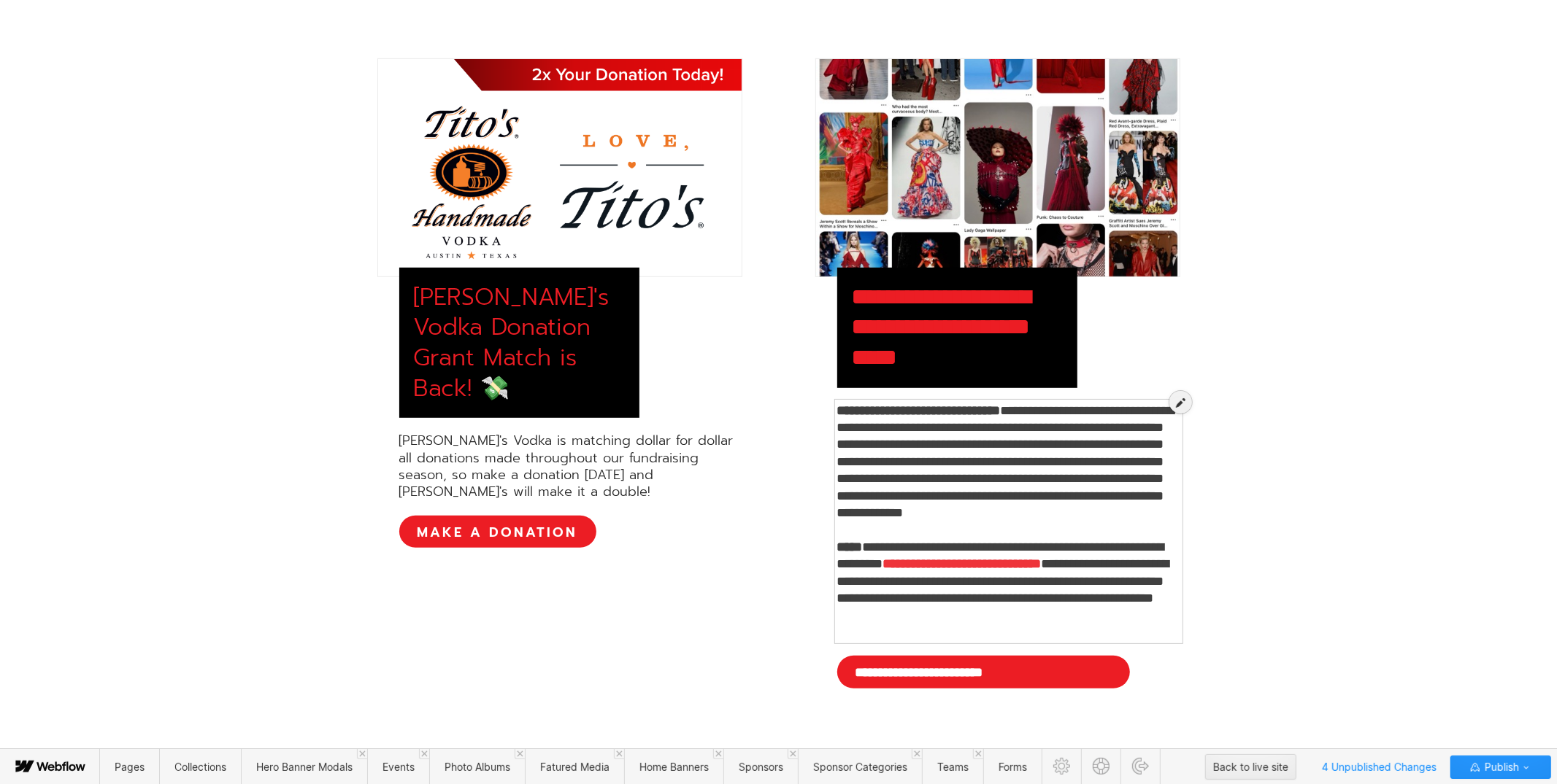
click at [1077, 534] on div at bounding box center [1008, 514] width 343 height 239
click at [1173, 400] on div at bounding box center [1181, 402] width 22 height 22
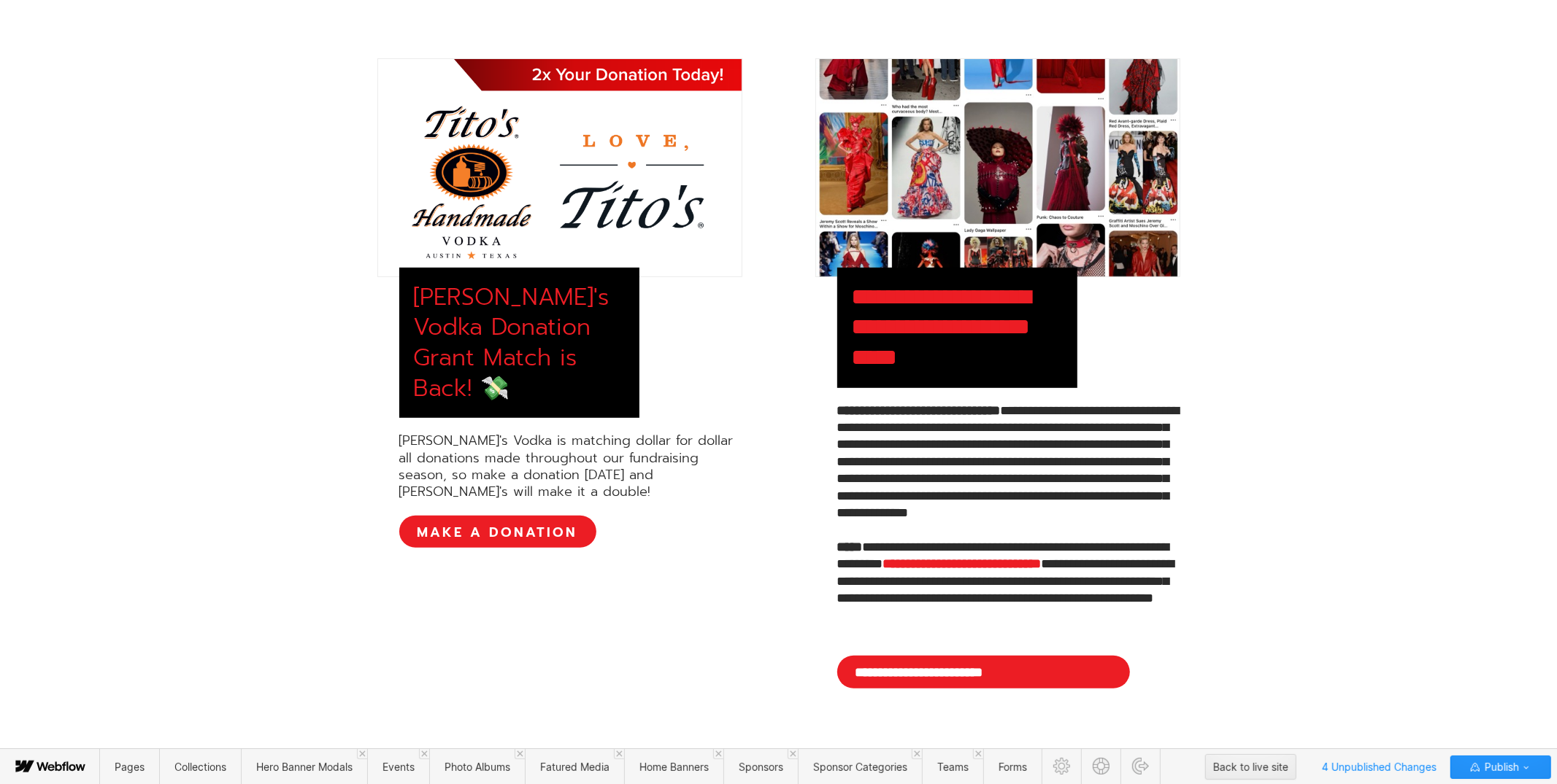
click at [1066, 456] on div "**********" at bounding box center [1008, 522] width 343 height 239
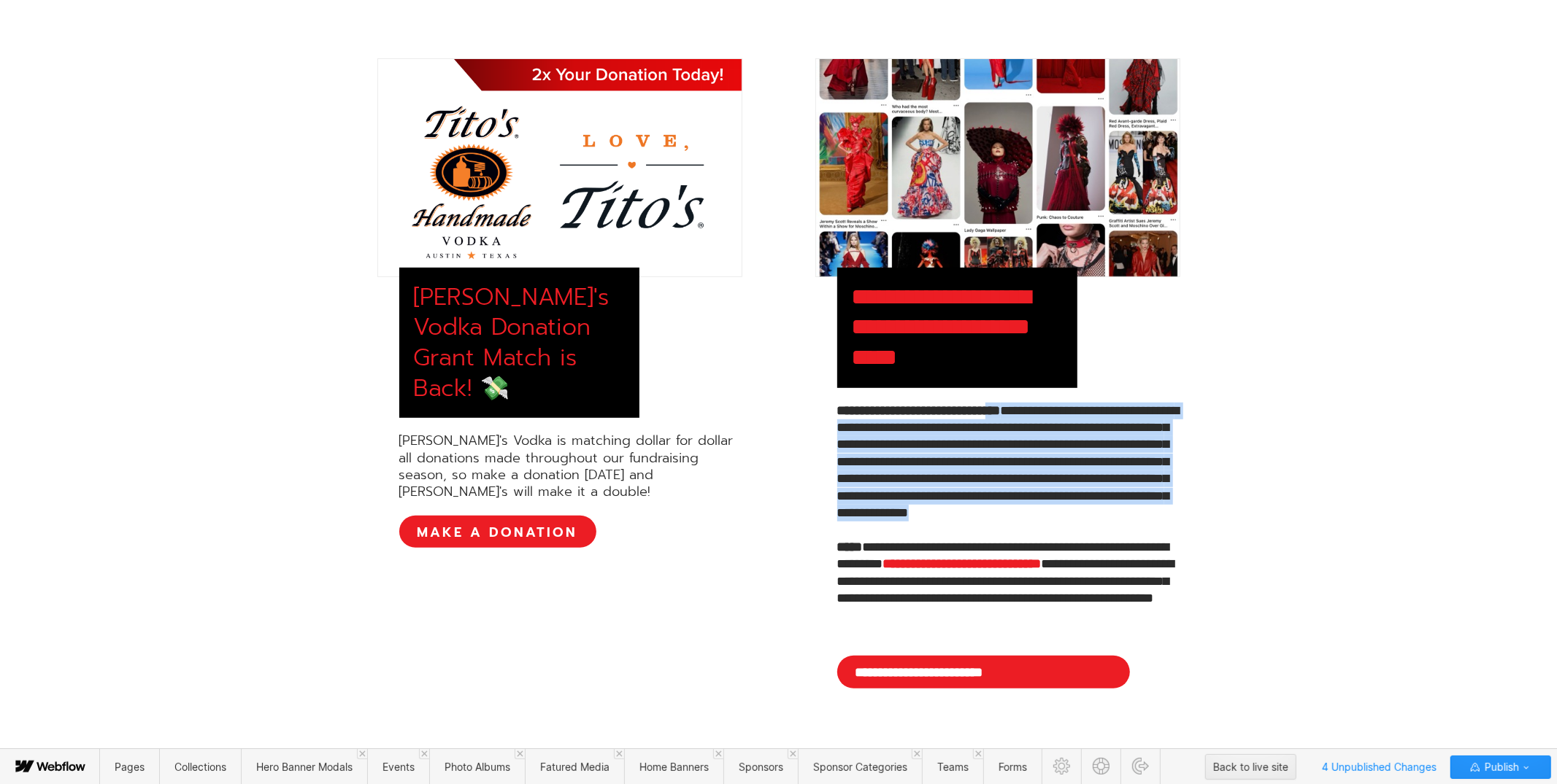
drag, startPoint x: 1140, startPoint y: 537, endPoint x: 1041, endPoint y: 412, distance: 159.5
click at [1041, 412] on div "**********" at bounding box center [1008, 522] width 343 height 239
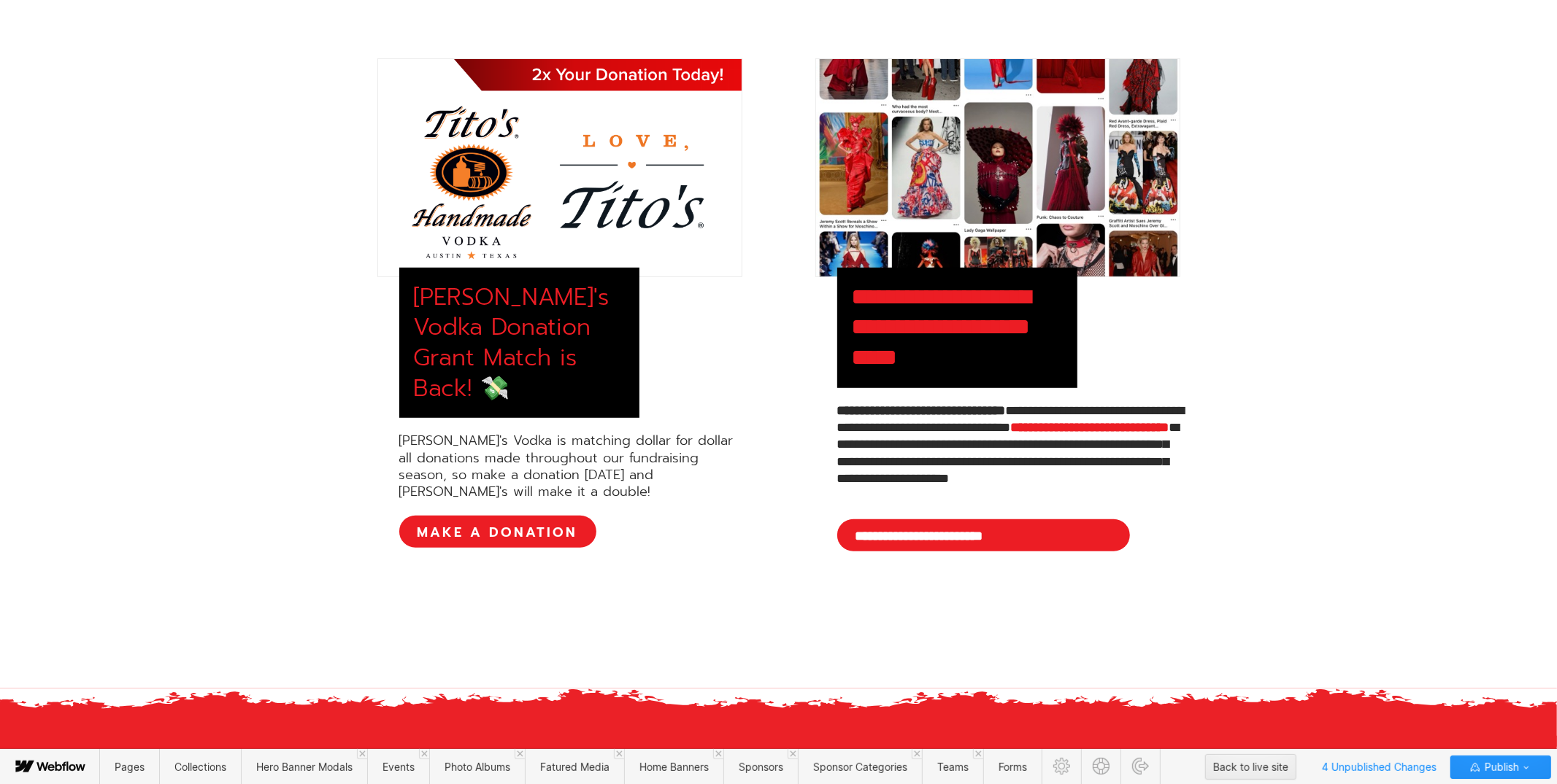
click at [1345, 453] on div "**********" at bounding box center [778, 356] width 1557 height 742
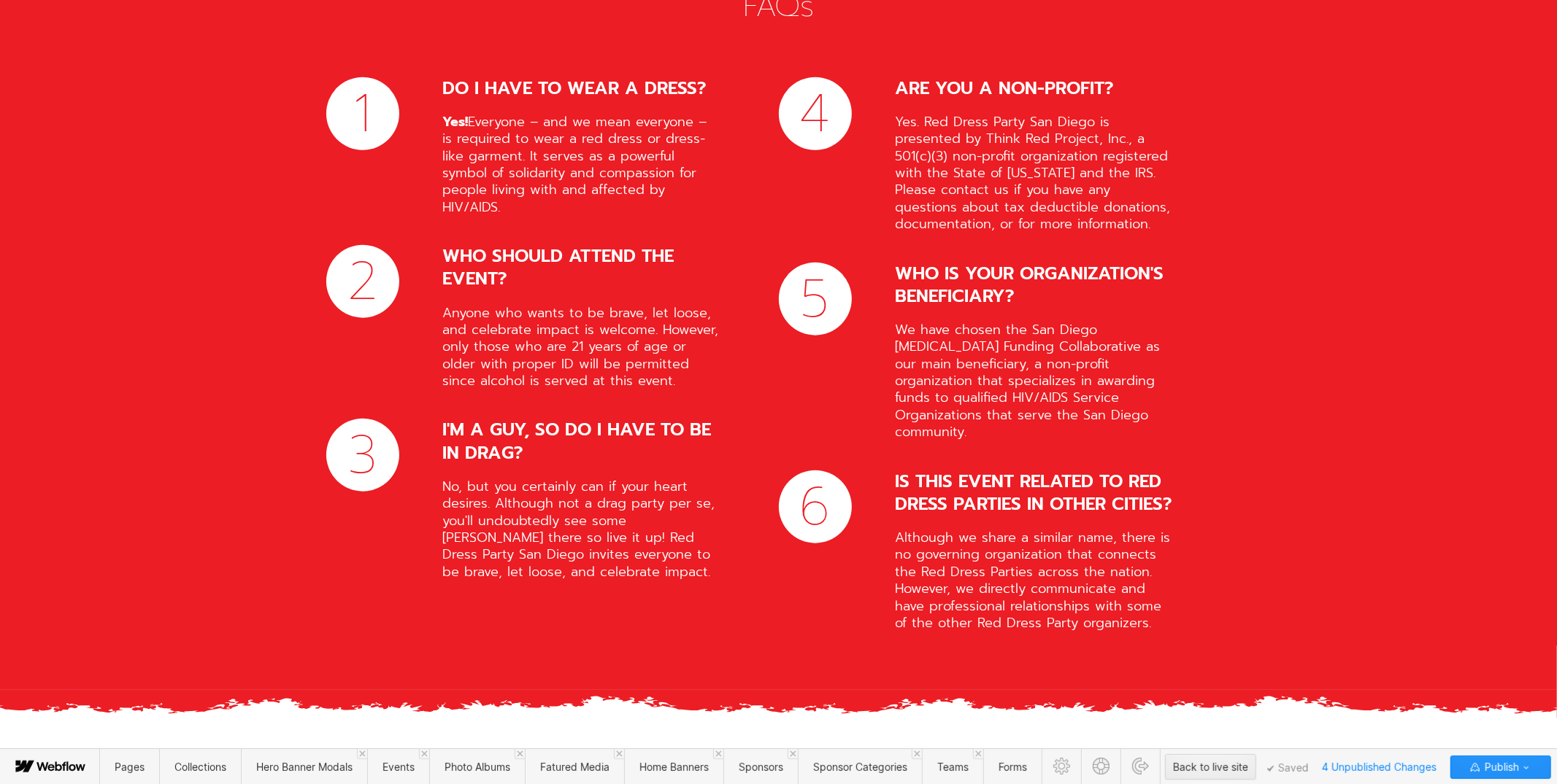
scroll to position [5840, 0]
click at [115, 765] on span "Pages" at bounding box center [129, 767] width 30 height 13
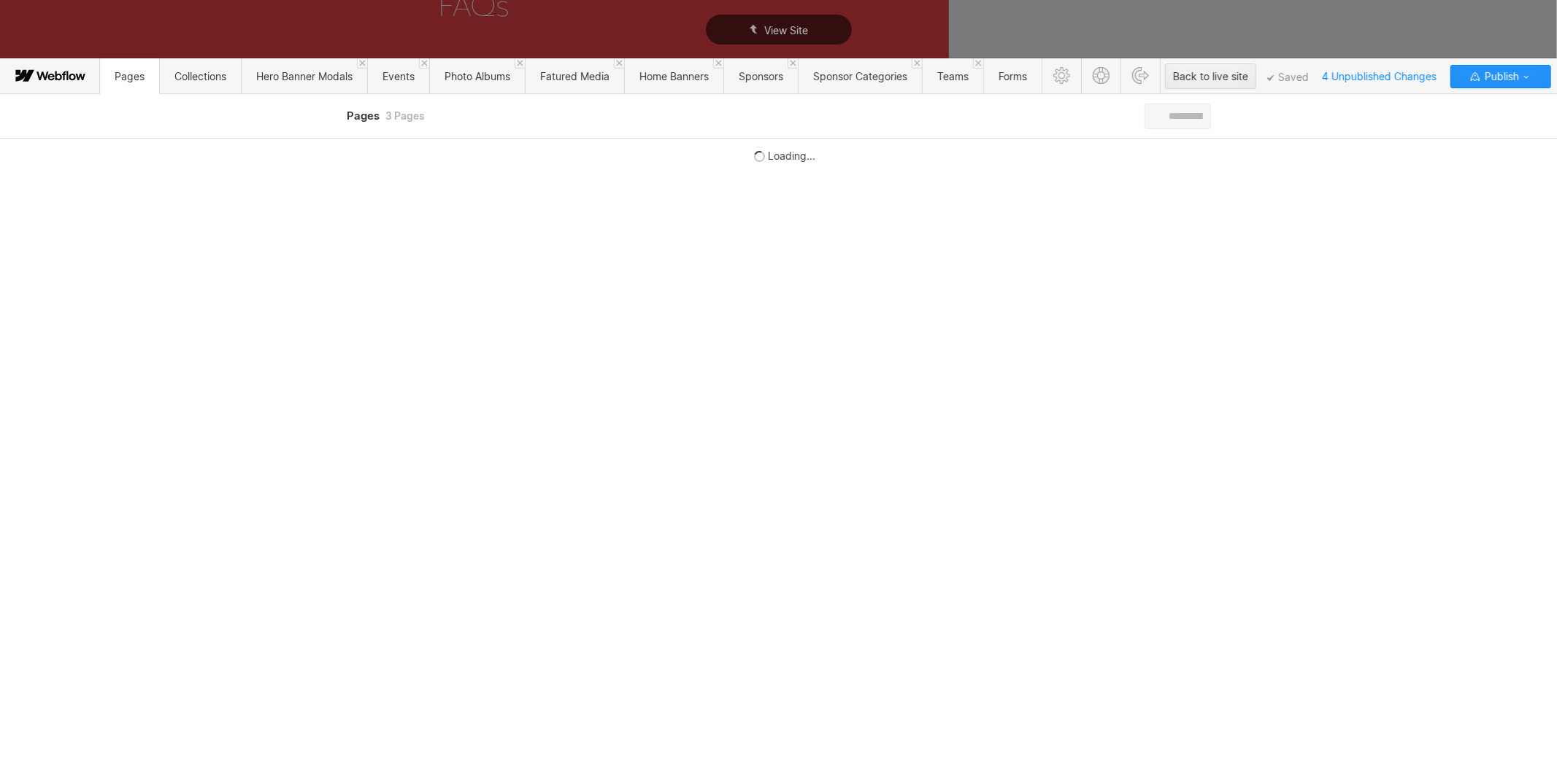
scroll to position [0, 0]
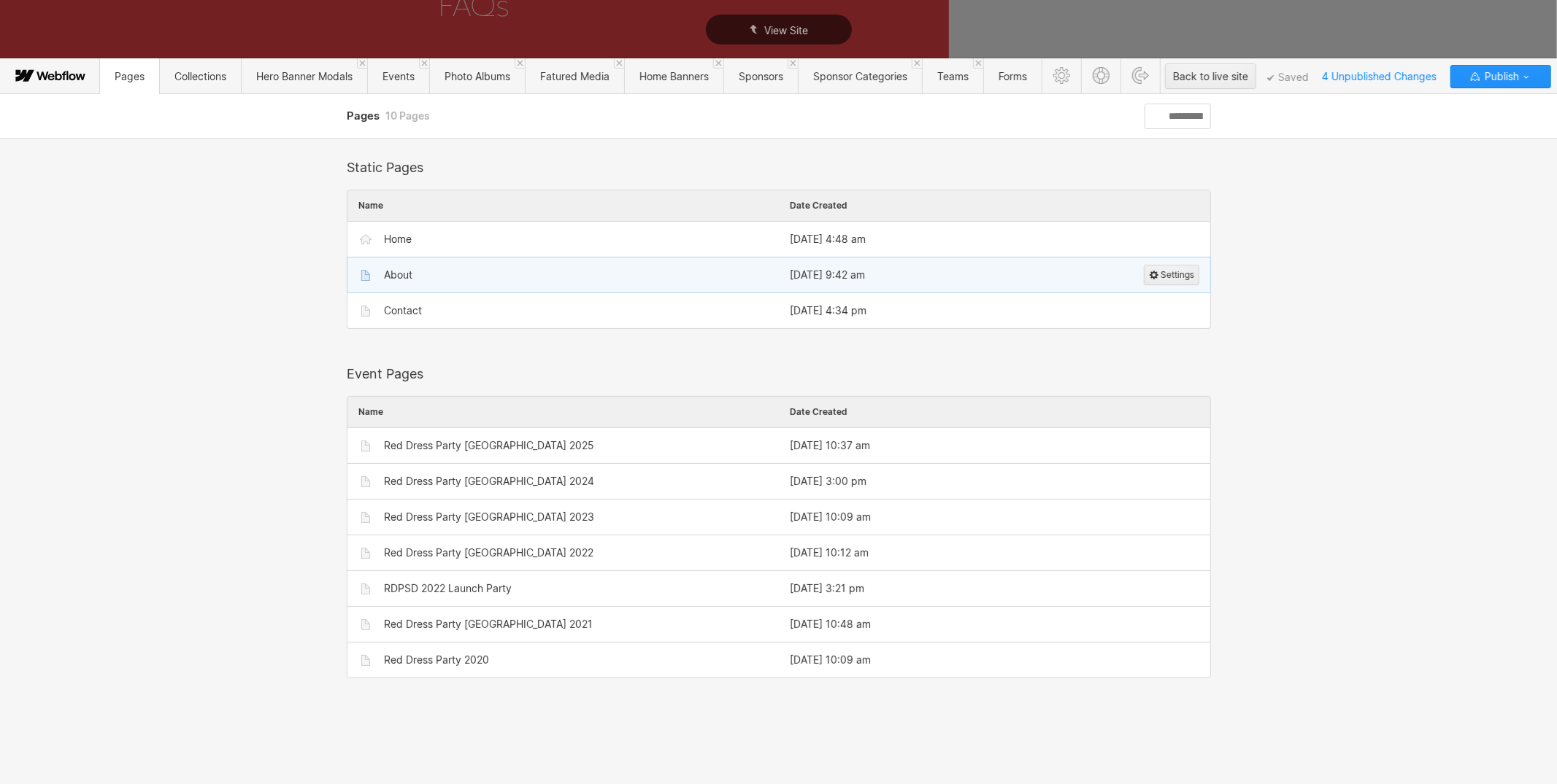
click at [417, 281] on div "About" at bounding box center [571, 274] width 395 height 23
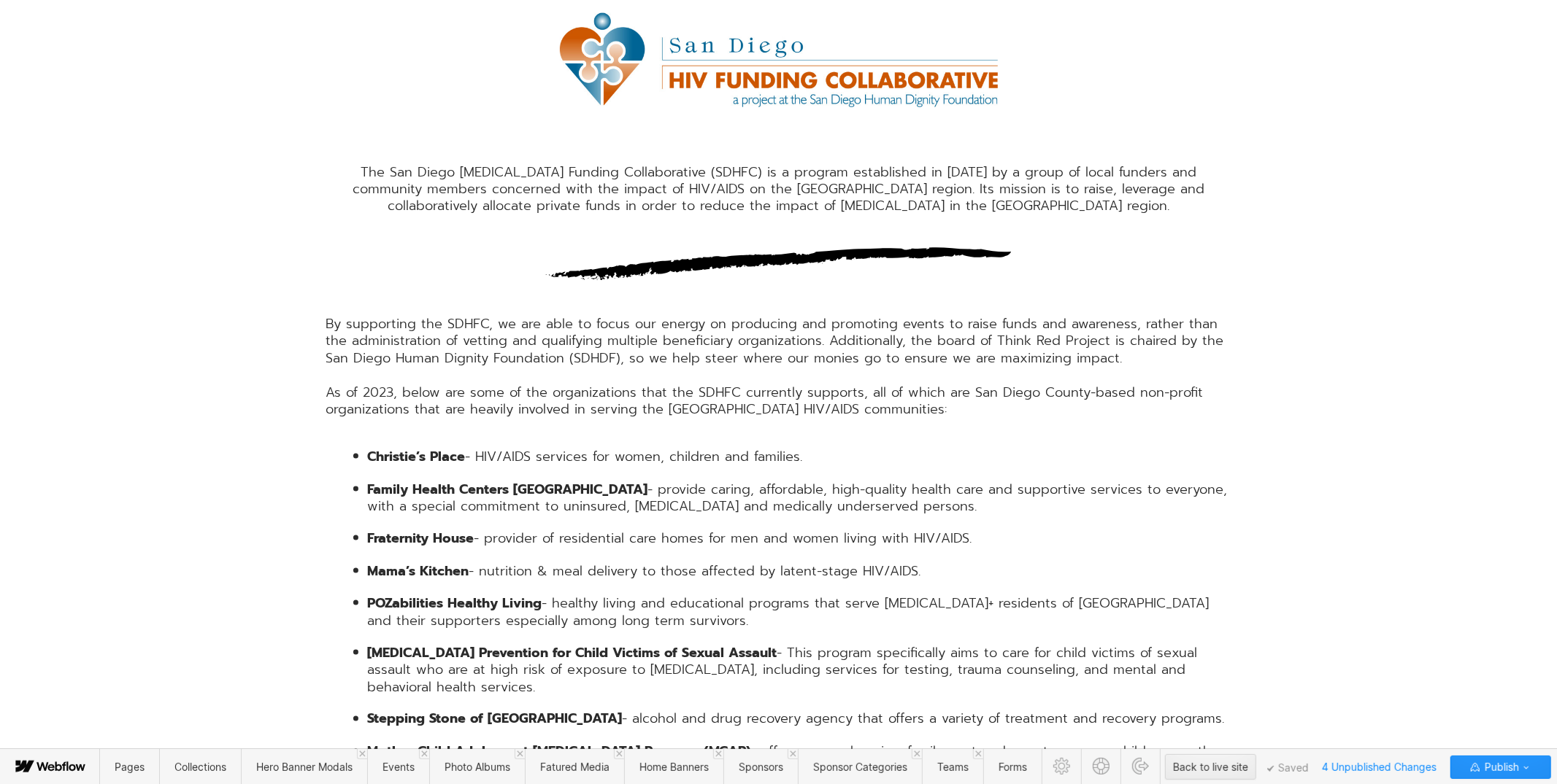
scroll to position [1809, 0]
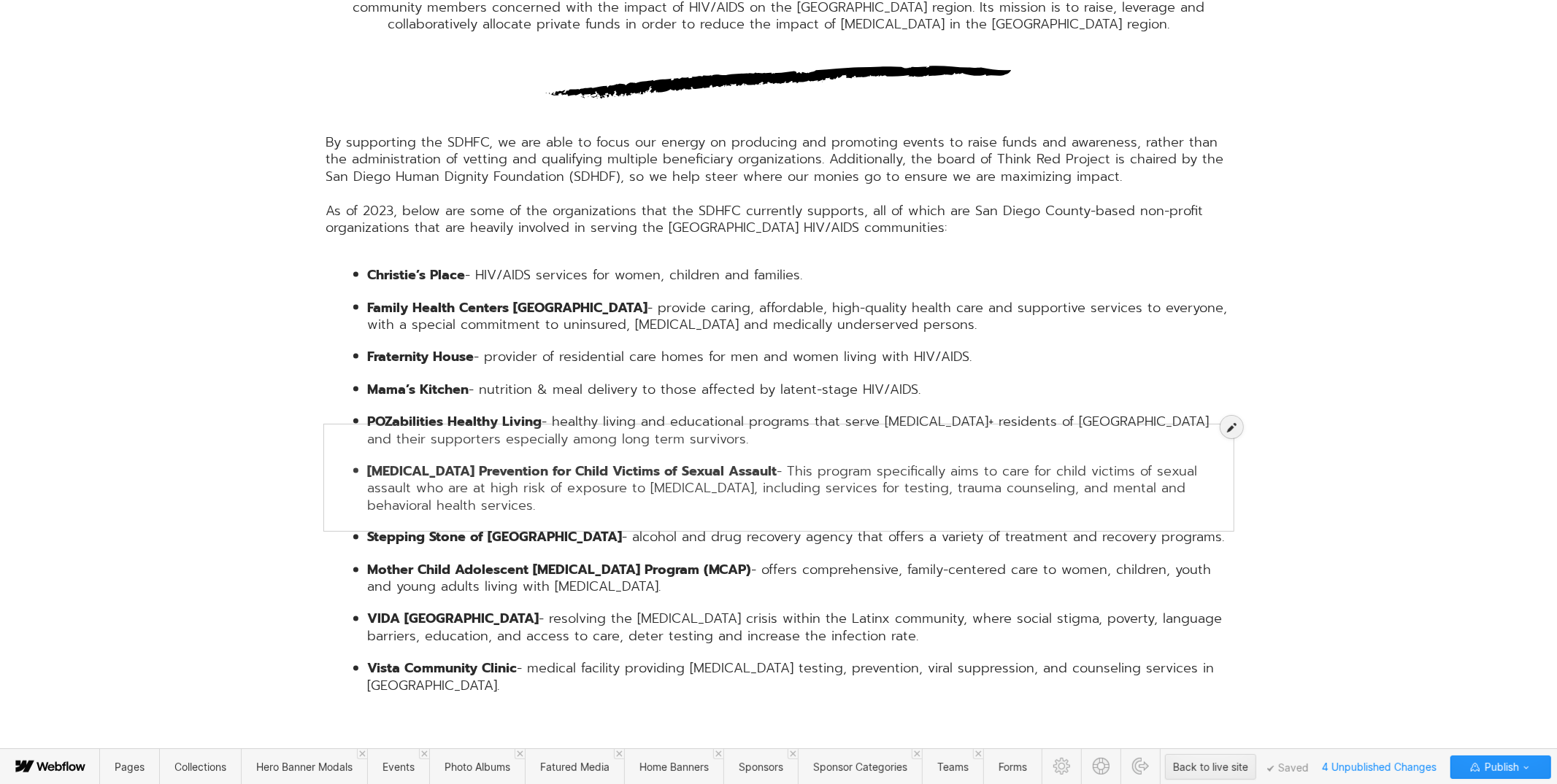
click at [594, 471] on div at bounding box center [778, 470] width 905 height 102
click at [1227, 429] on icon at bounding box center [1232, 428] width 10 height 10
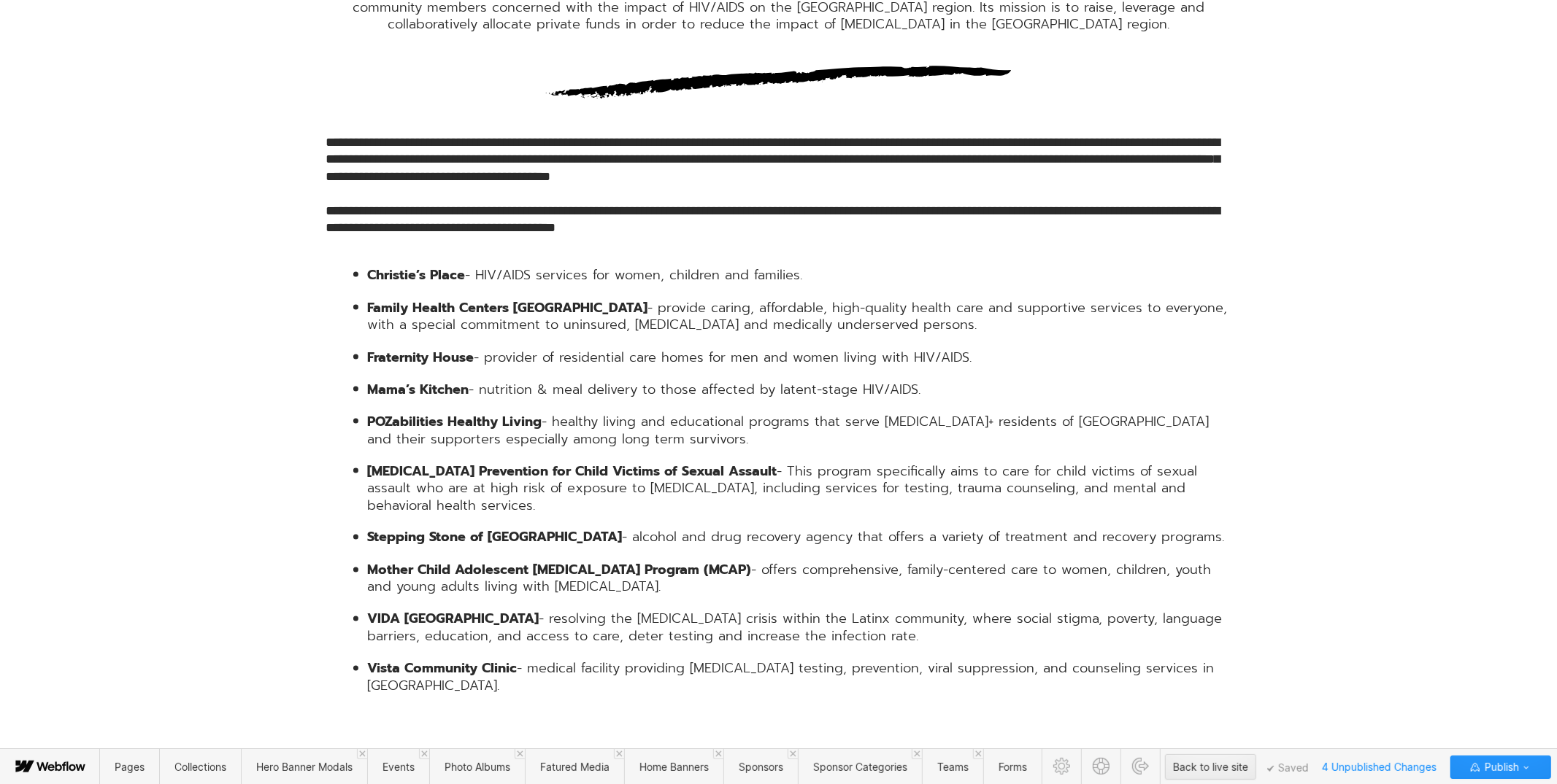
click at [425, 236] on div "**********" at bounding box center [778, 185] width 905 height 102
click at [1381, 341] on div "**********" at bounding box center [778, 231] width 1557 height 1161
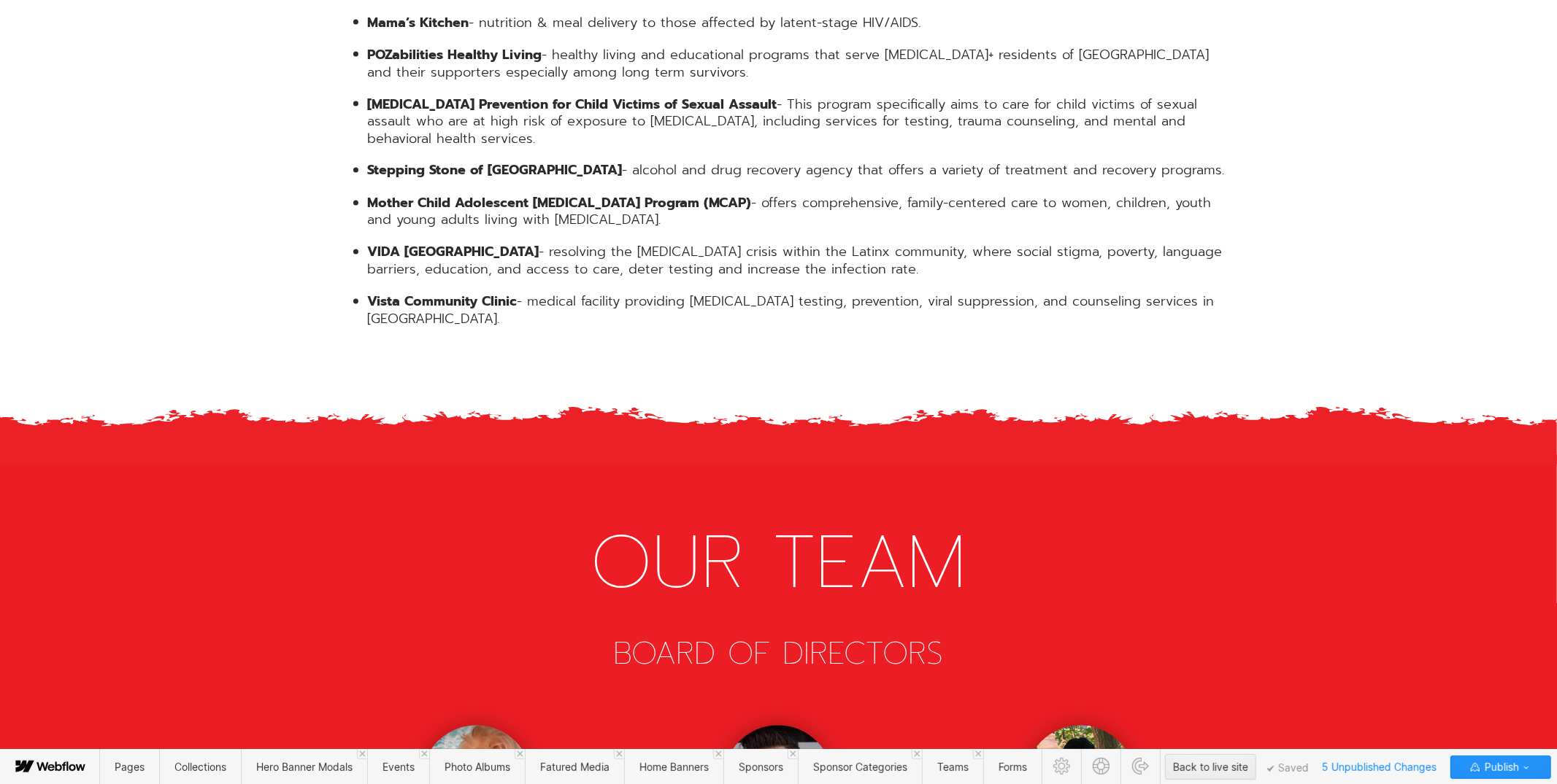
scroll to position [2177, 0]
click at [483, 180] on strong "Stepping Stone of [GEOGRAPHIC_DATA]" at bounding box center [495, 170] width 255 height 20
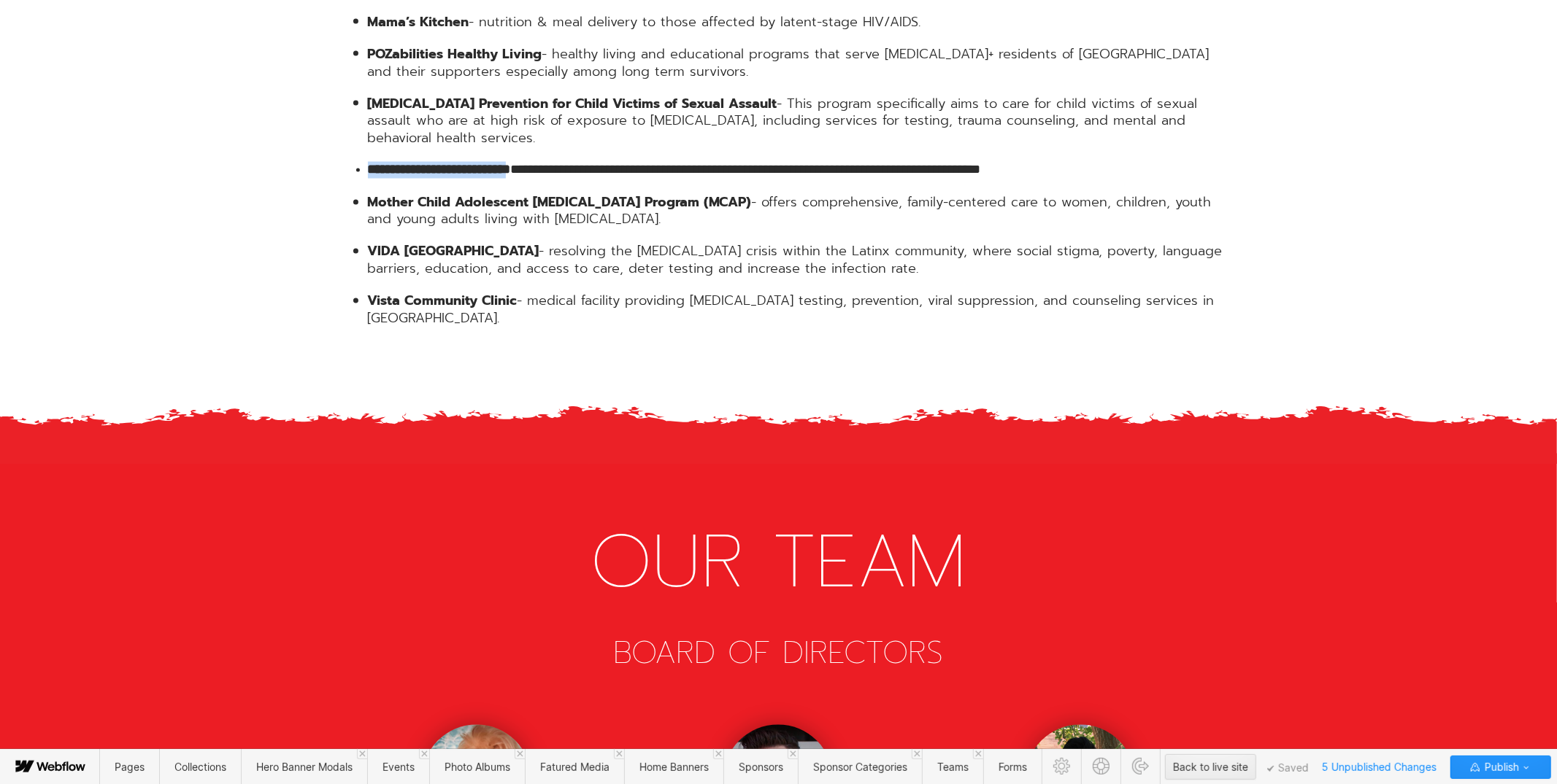
drag, startPoint x: 553, startPoint y: 444, endPoint x: 369, endPoint y: 445, distance: 184.0
click at [369, 176] on strong "**********" at bounding box center [439, 170] width 143 height 13
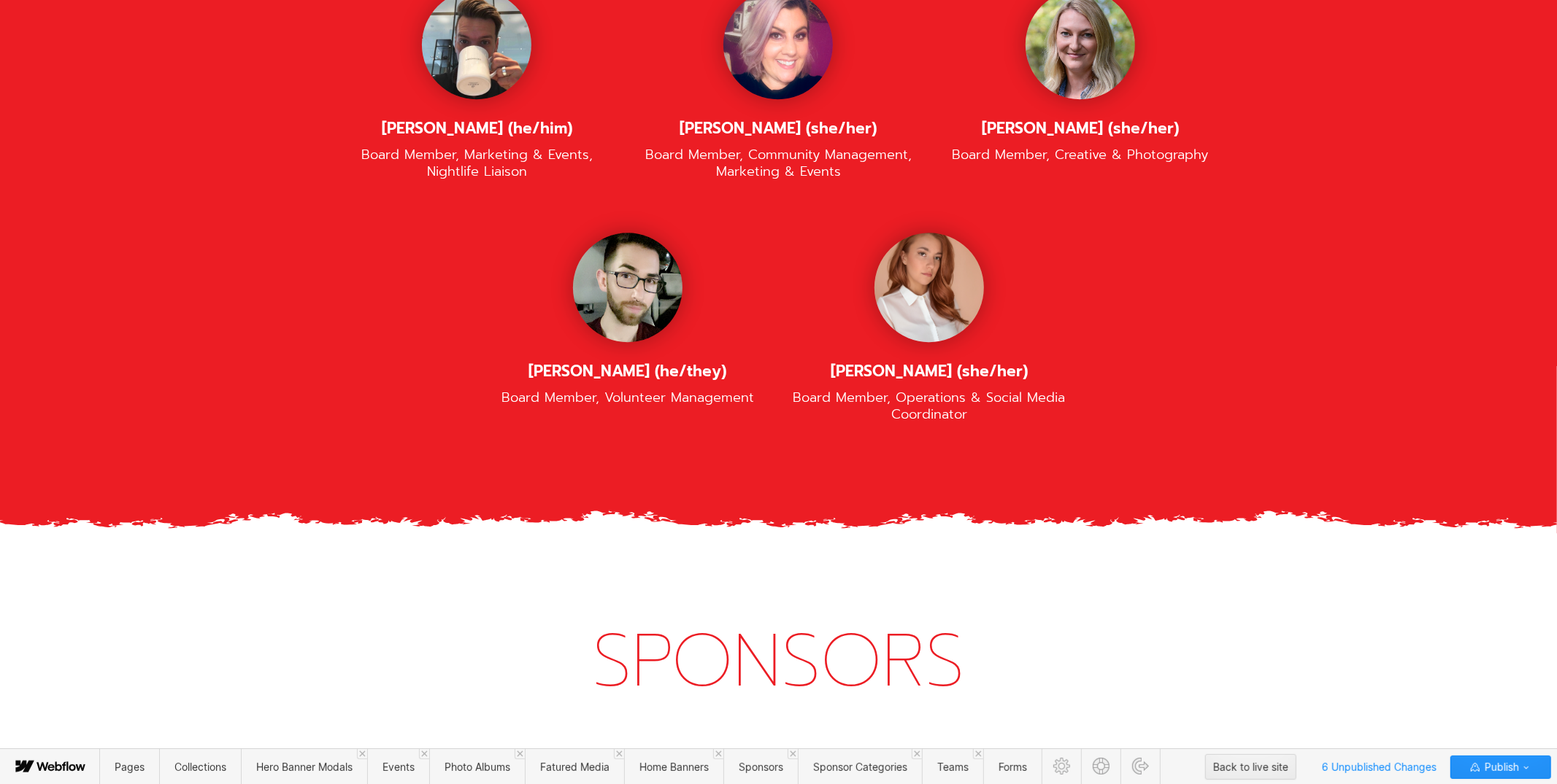
scroll to position [3131, 0]
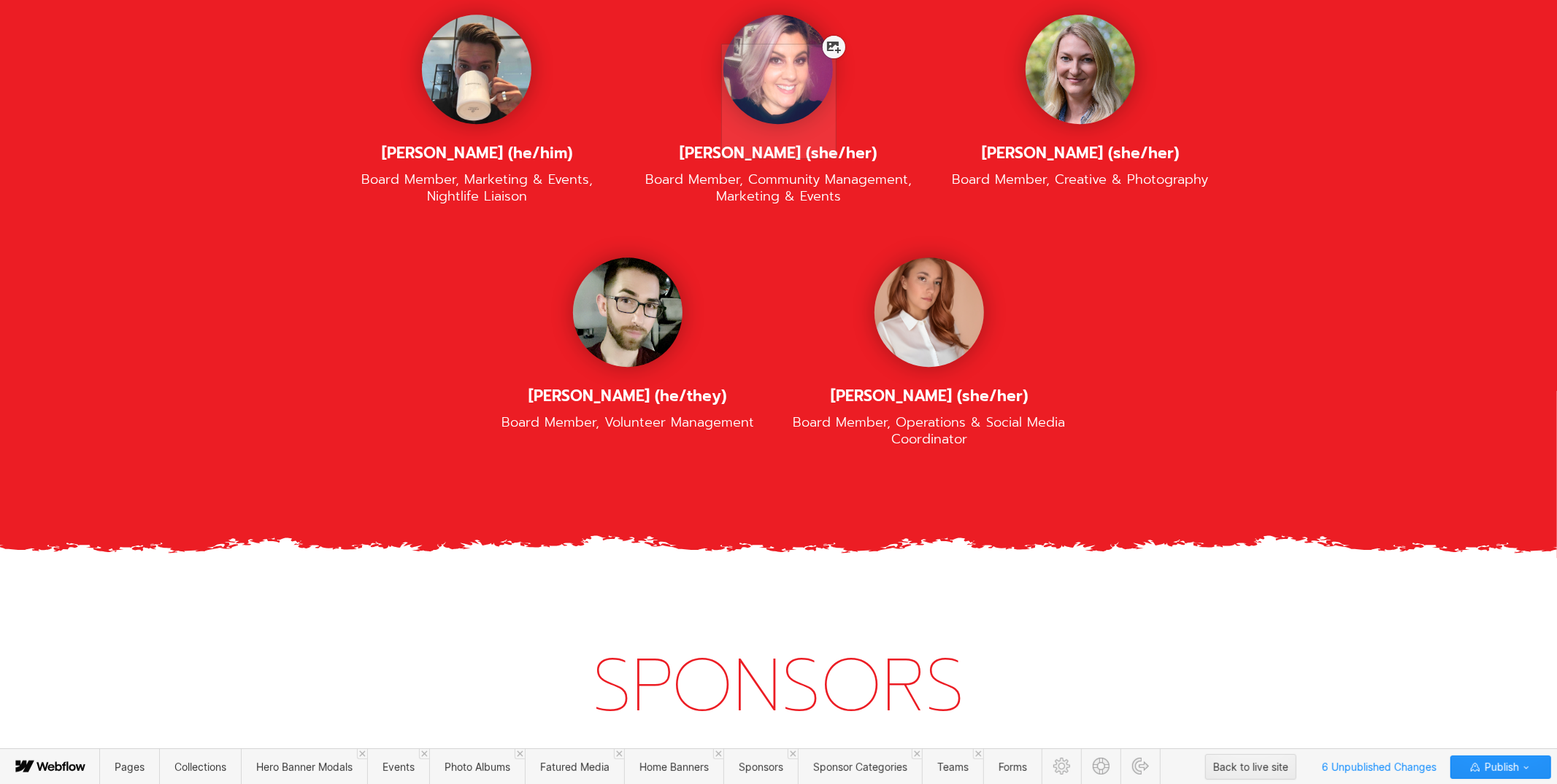
click at [831, 55] on div at bounding box center [834, 47] width 22 height 22
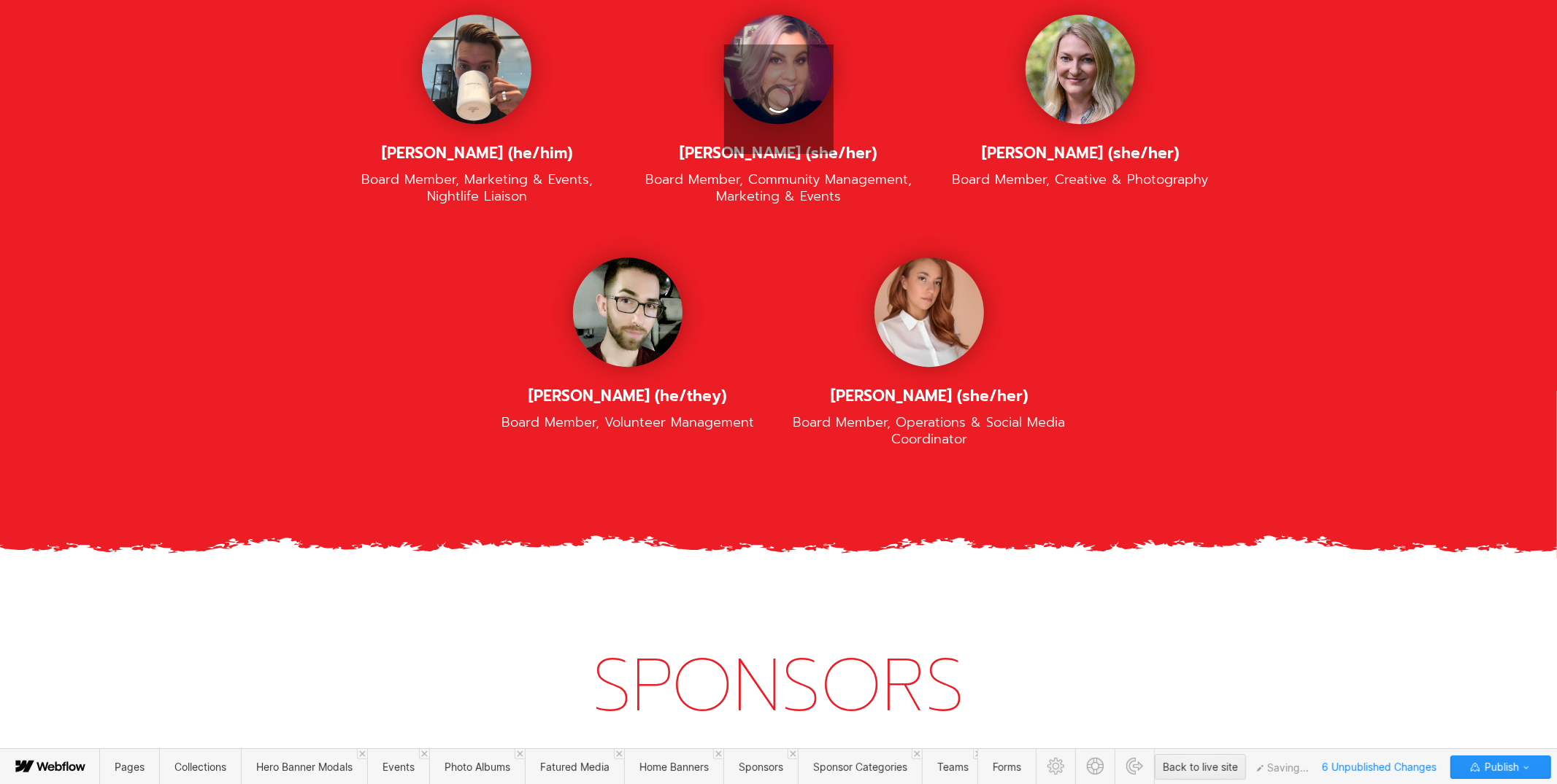
scroll to position [3133, 0]
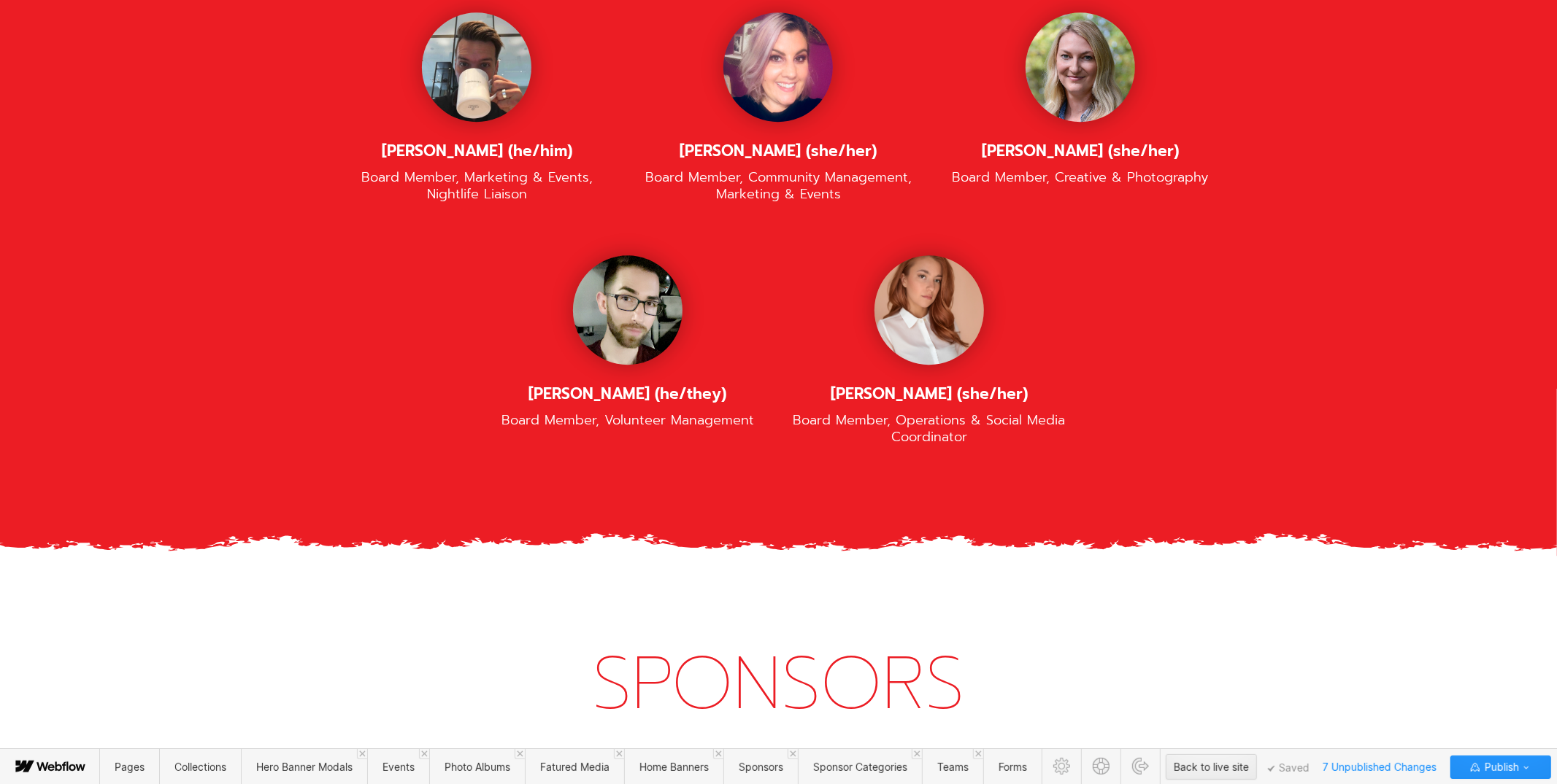
click at [1329, 263] on div "OUR TEAM BOARD OF DIRECTORS Xrystal (they/them/theirs) Board Member, Design & C…" at bounding box center [778, 27] width 1557 height 1058
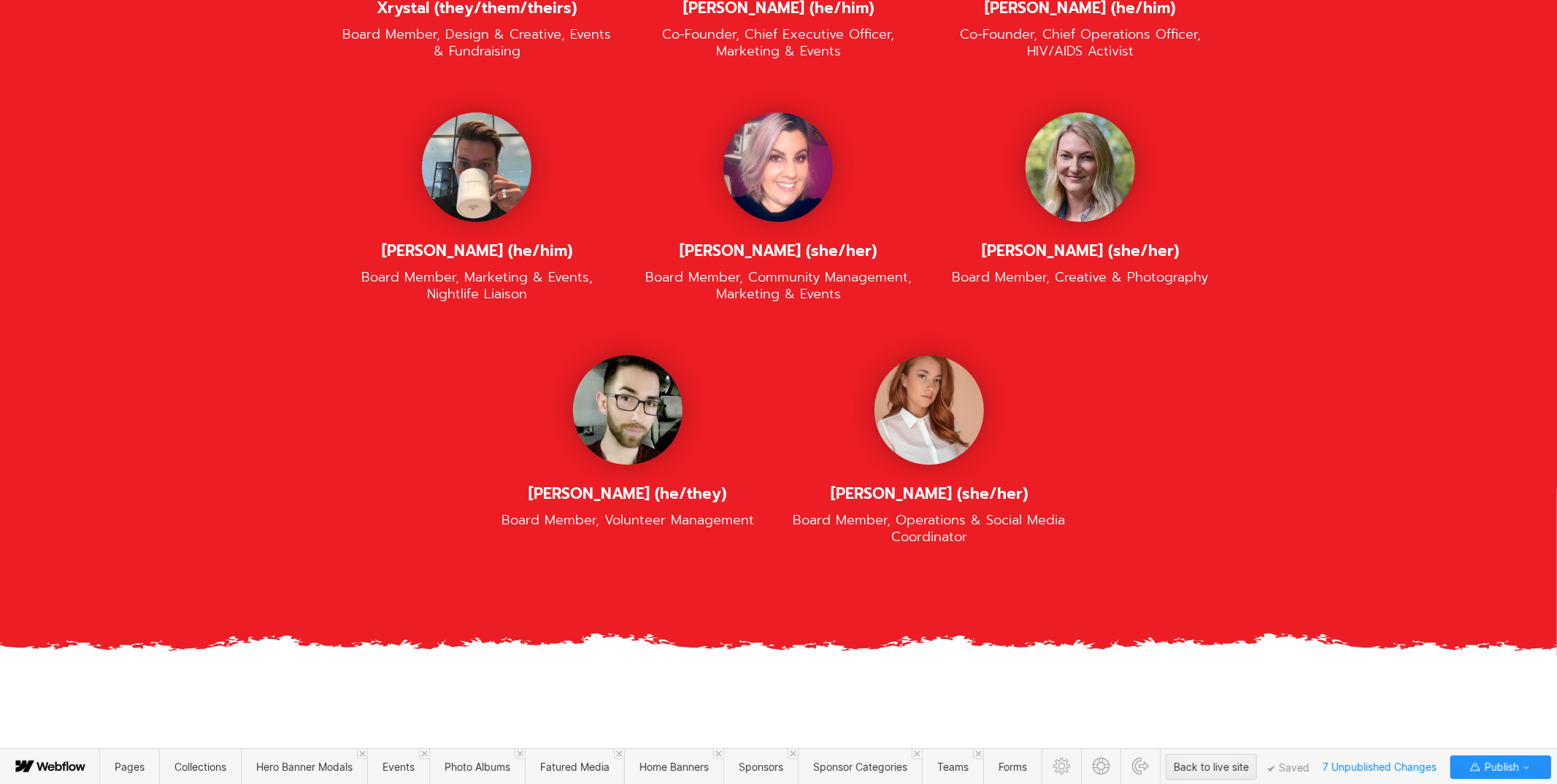
scroll to position [3028, 0]
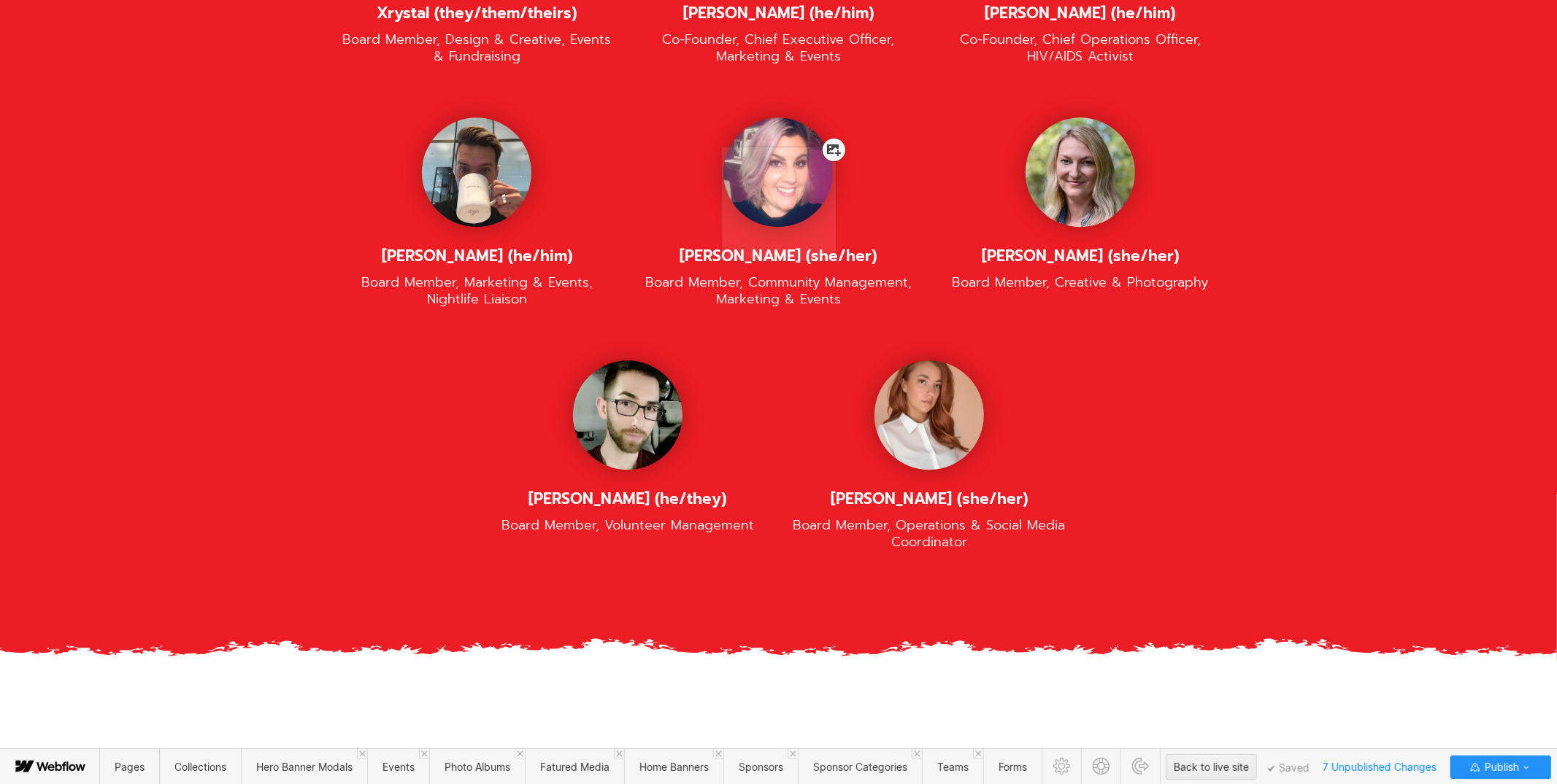
click at [841, 152] on div at bounding box center [834, 149] width 22 height 22
click at [945, 765] on span "Teams" at bounding box center [953, 767] width 31 height 13
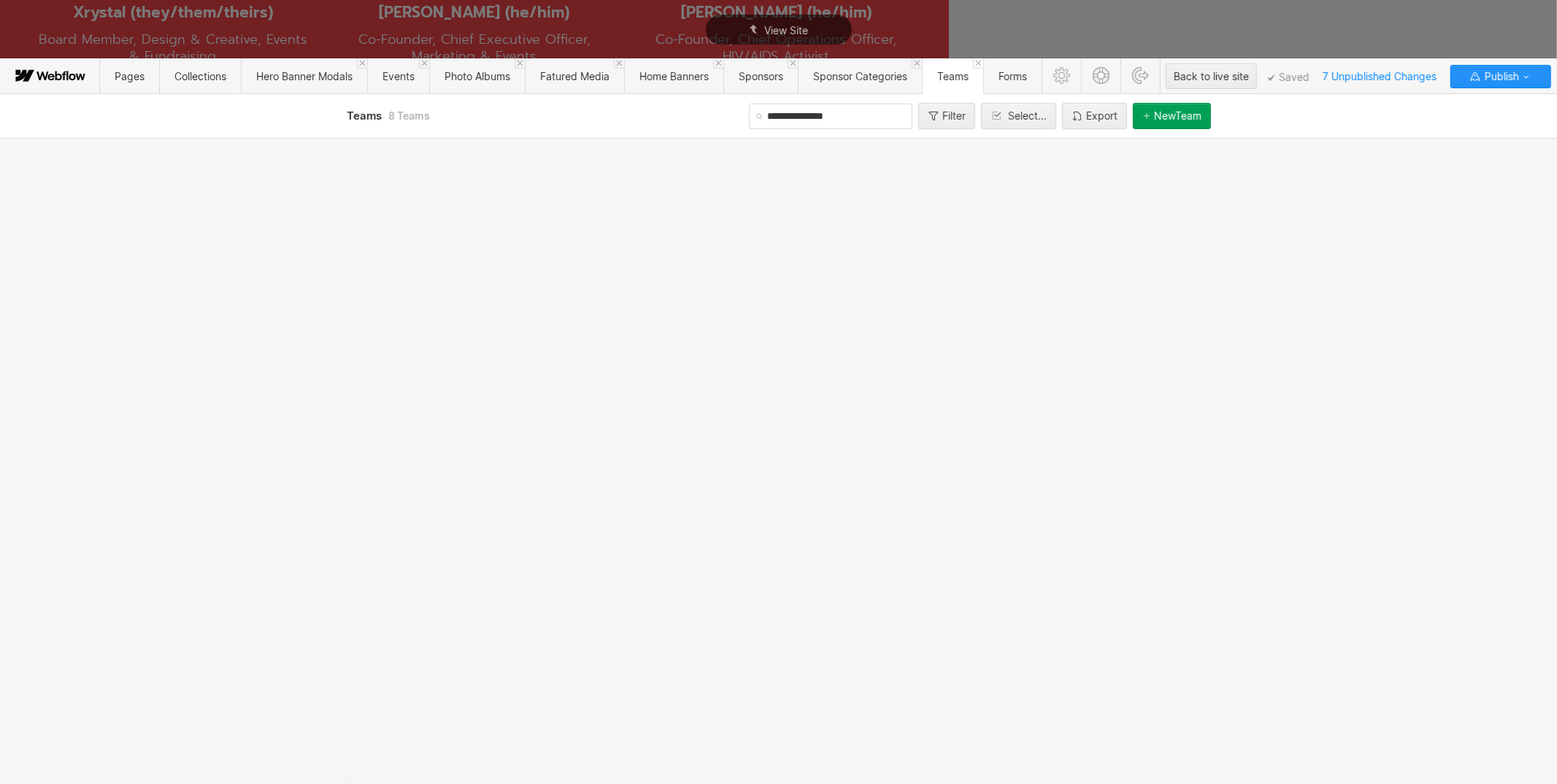
scroll to position [0, 0]
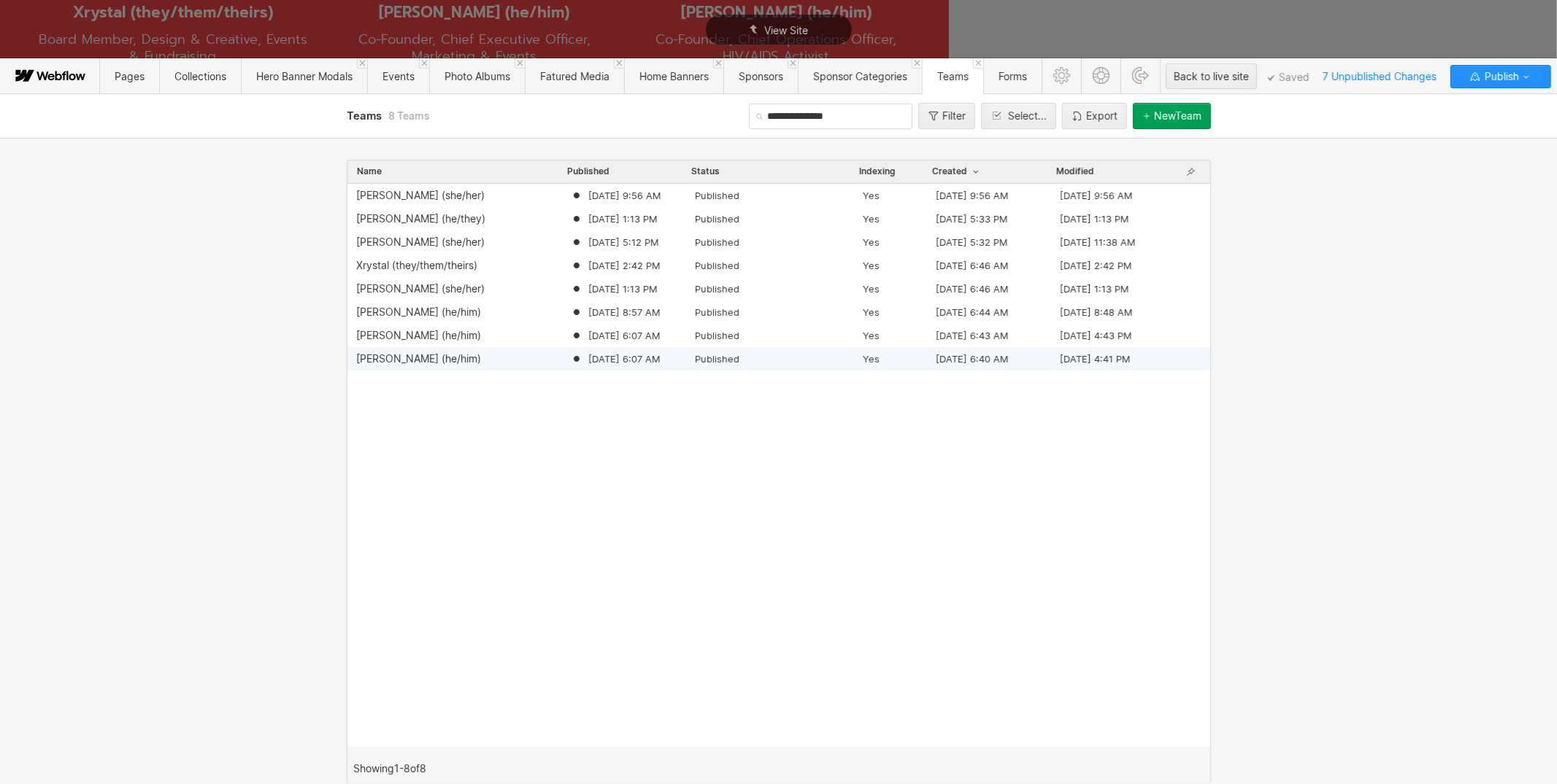
click at [471, 360] on div "[PERSON_NAME] (he/him)" at bounding box center [463, 359] width 215 height 12
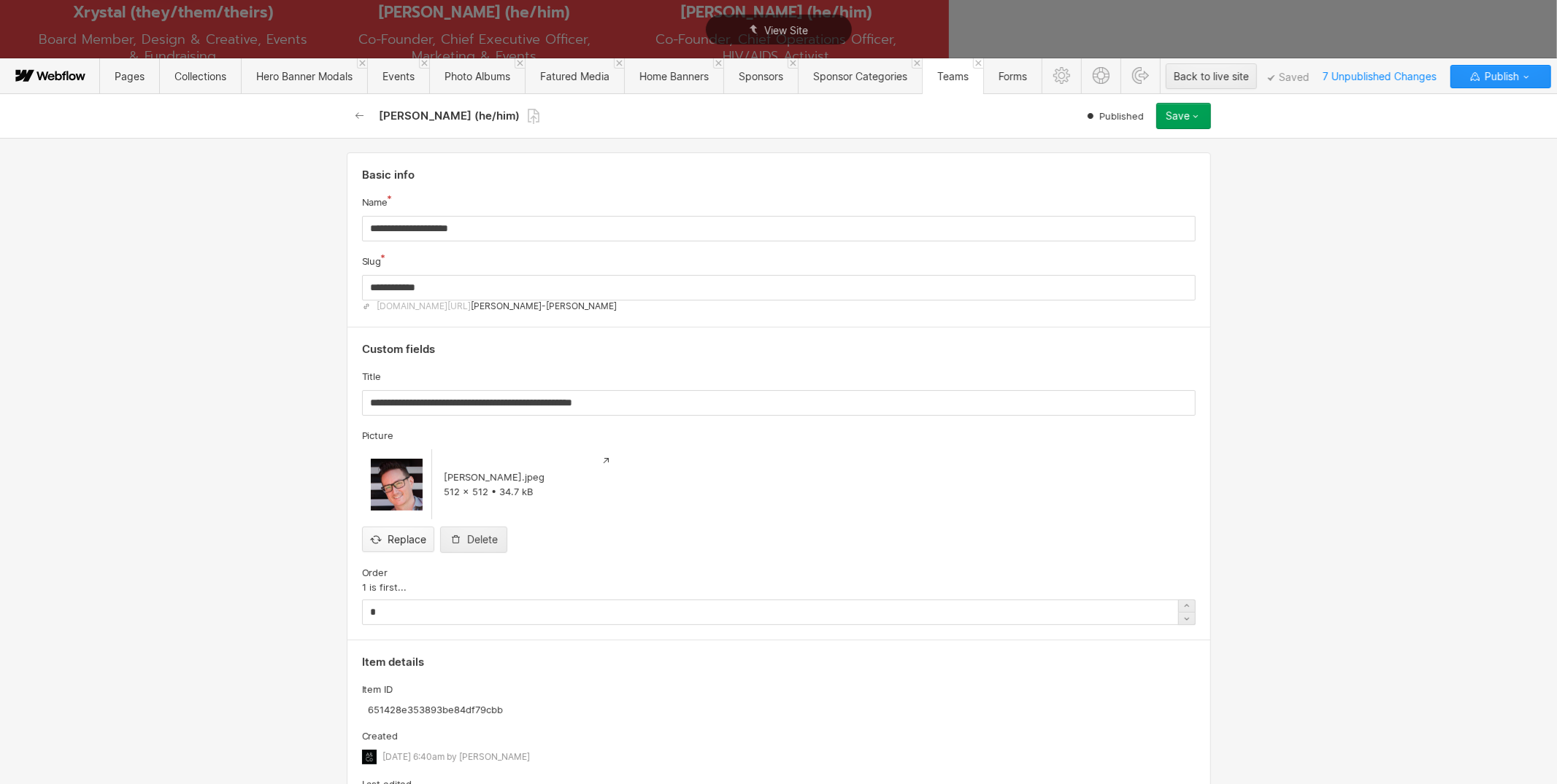
click at [410, 532] on input "file" at bounding box center [398, 527] width 71 height 48
type input "**********"
click at [1283, 403] on div "**********" at bounding box center [778, 460] width 1557 height 646
click at [1265, 29] on div "View Site" at bounding box center [778, 29] width 1557 height 59
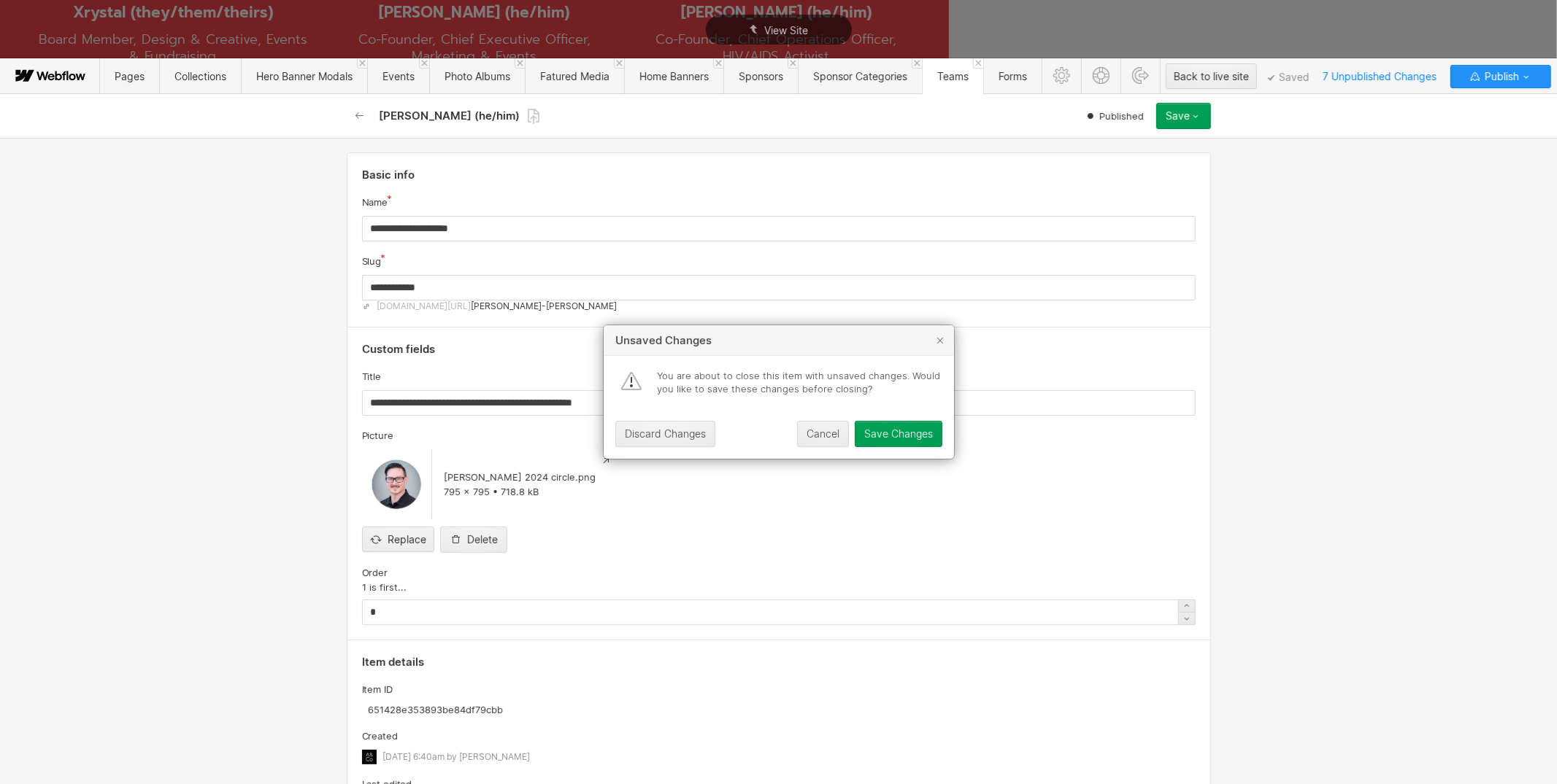
click at [892, 439] on div "Save Changes" at bounding box center [899, 434] width 69 height 12
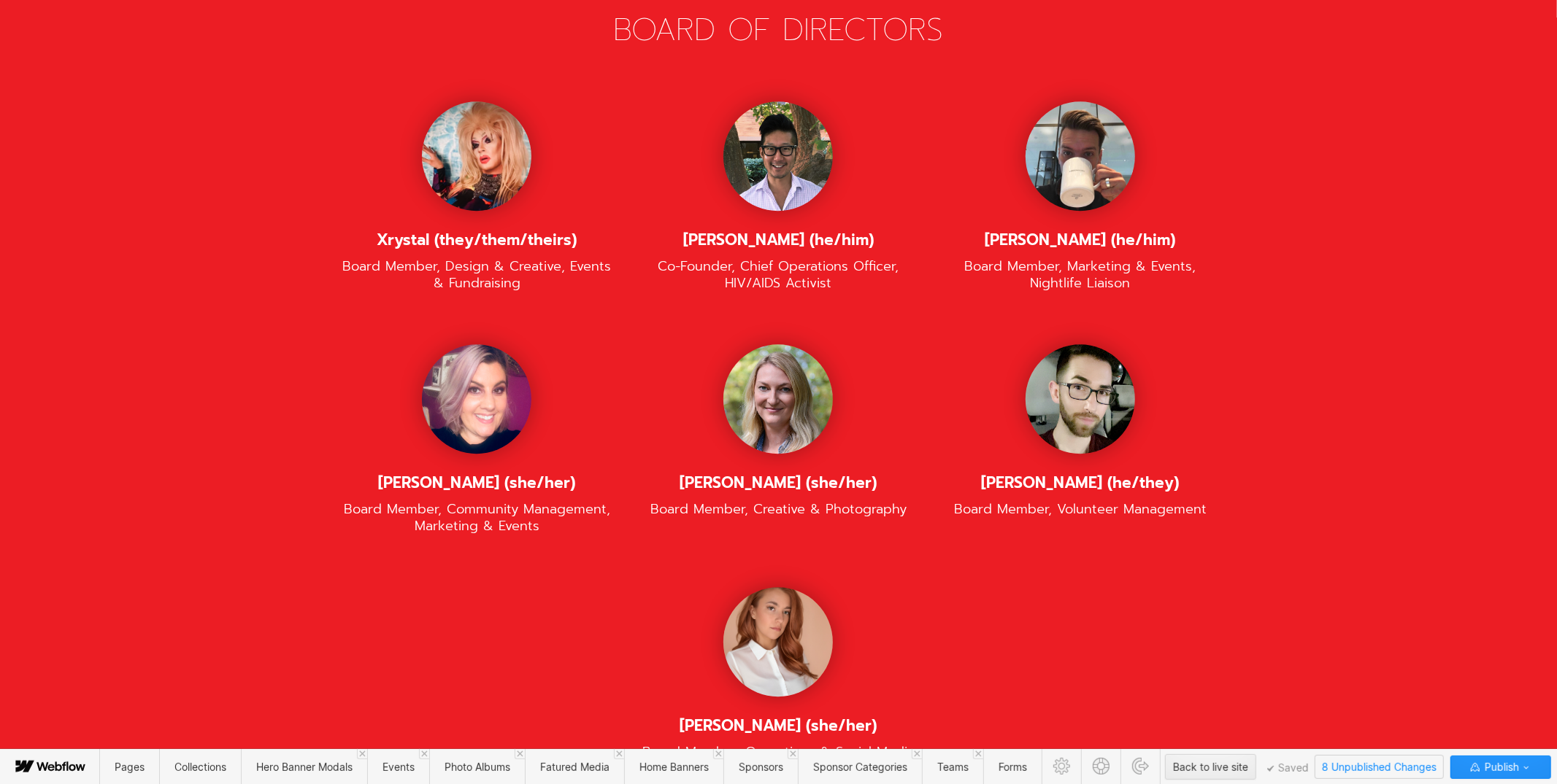
scroll to position [3137, 0]
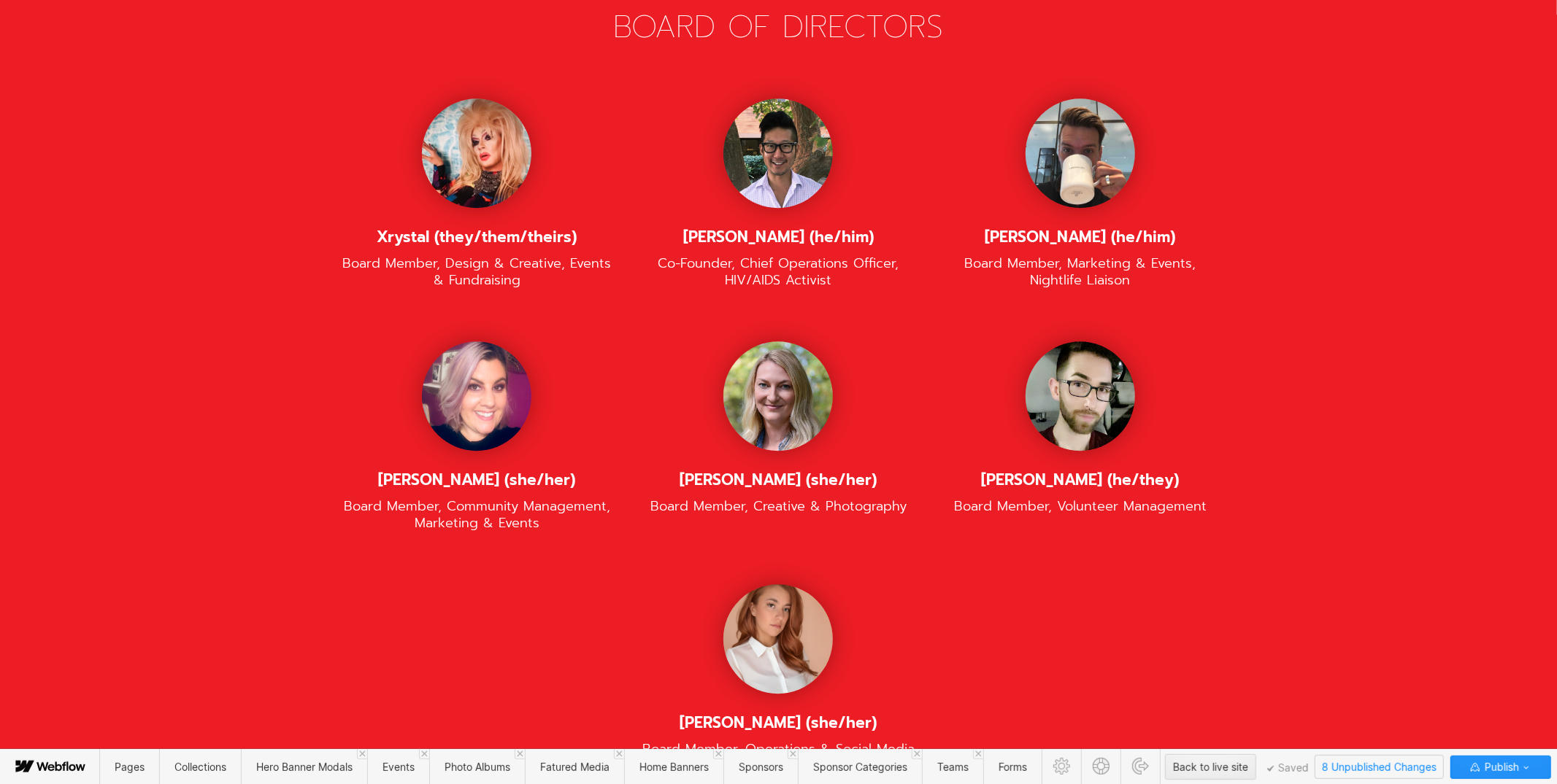
click at [1394, 763] on span "8 Unpublished Changes" at bounding box center [1379, 767] width 128 height 22
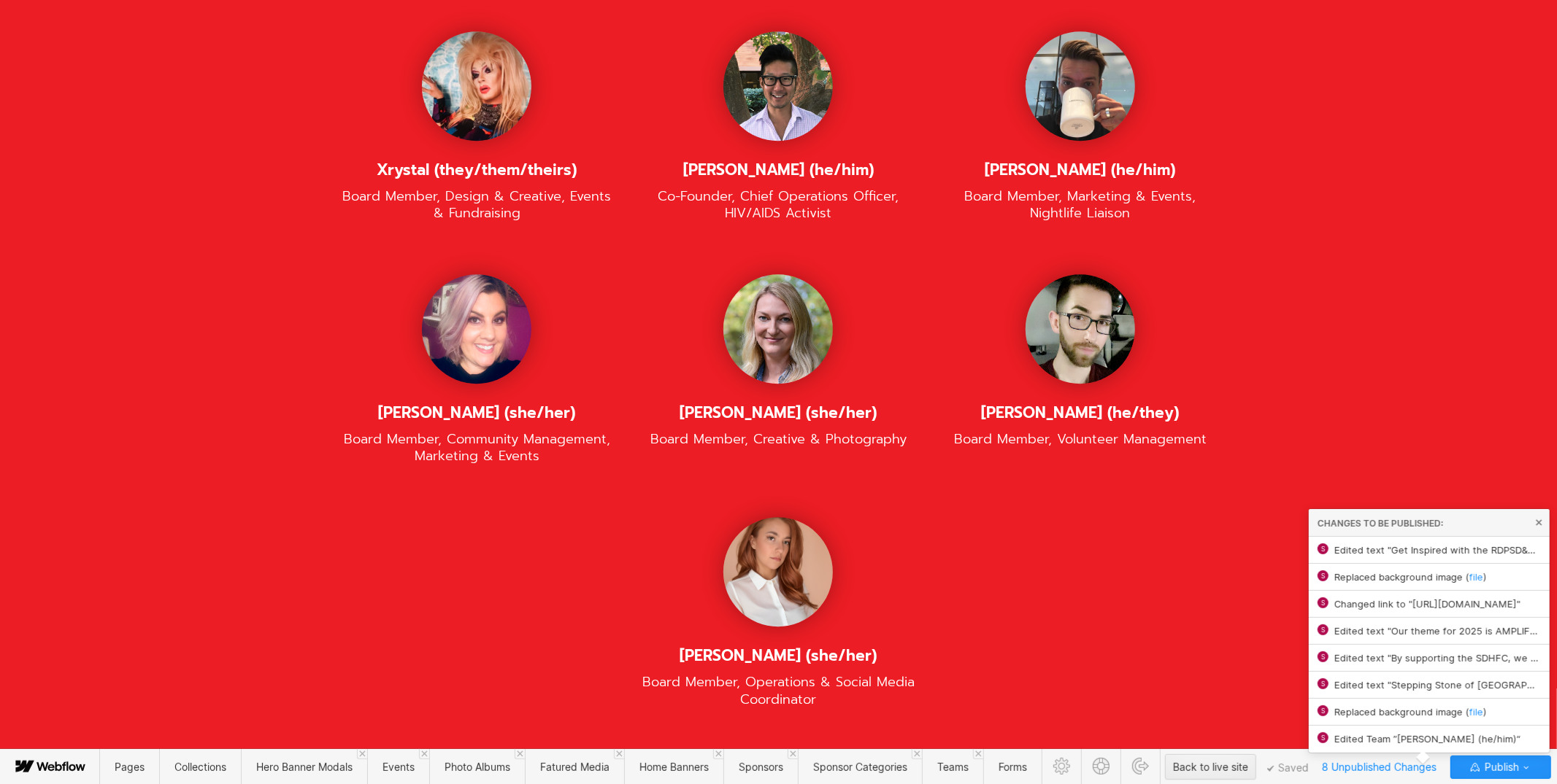
scroll to position [3214, 0]
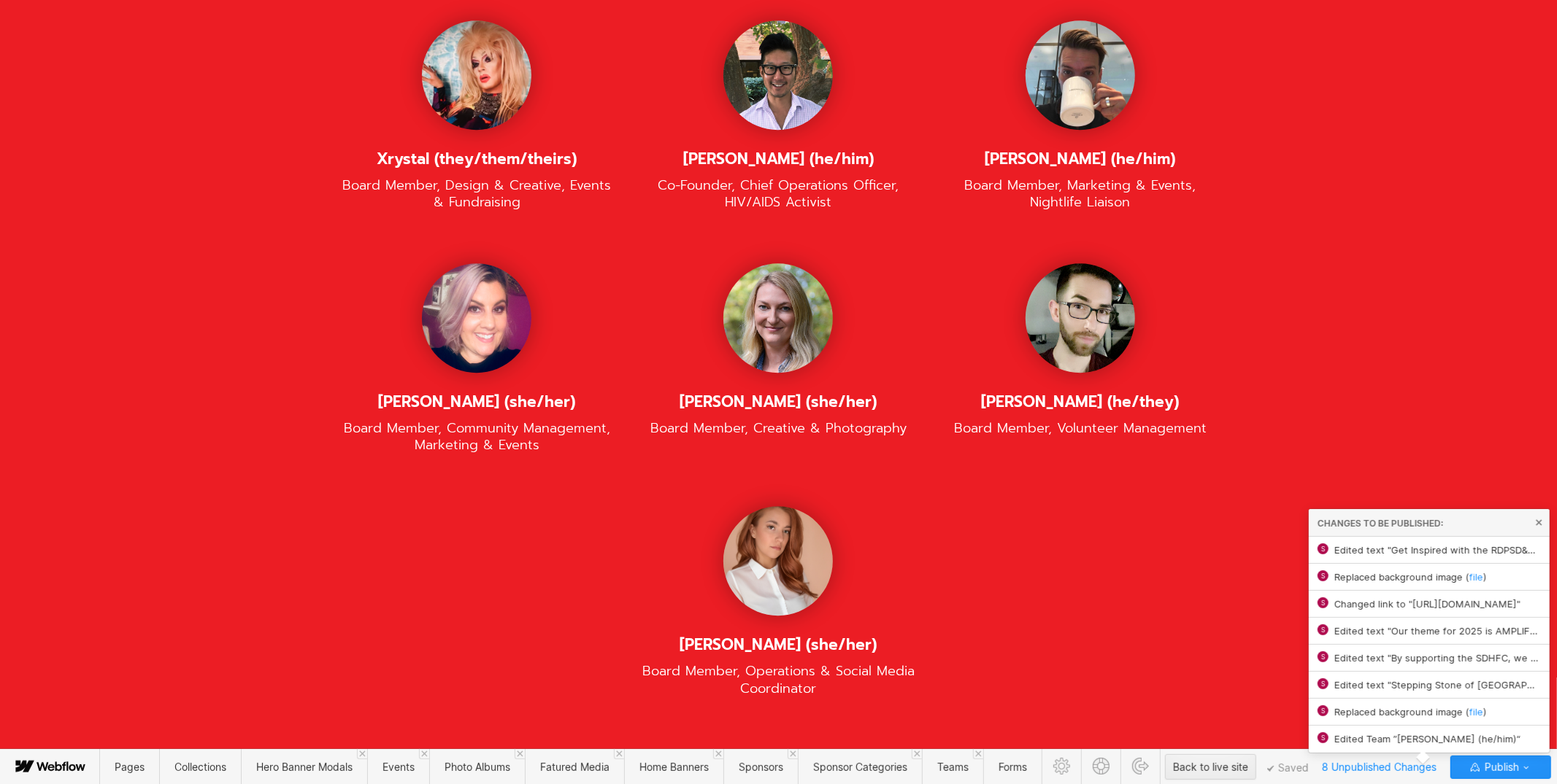
click at [1404, 738] on span "Edited Team ”[PERSON_NAME] (he/him)“" at bounding box center [1437, 739] width 206 height 12
click at [1123, 456] on div "Xrystal (they/them/theirs) Board Member, Design & Creative, Events & Fundraisin…" at bounding box center [778, 384] width 905 height 729
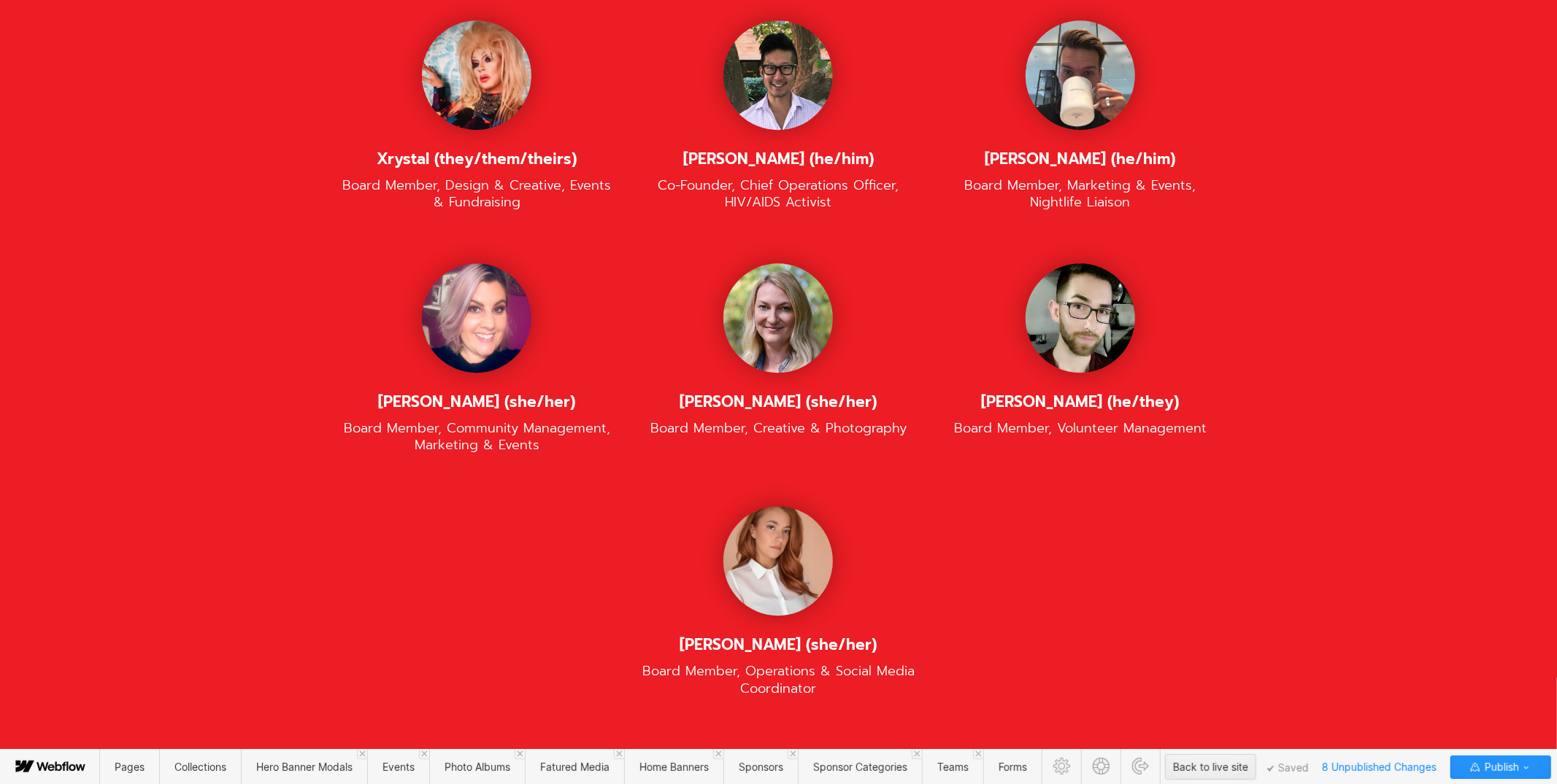
click at [1286, 768] on span "Saved" at bounding box center [1288, 769] width 42 height 7
click at [1490, 762] on span "Publish" at bounding box center [1500, 767] width 37 height 22
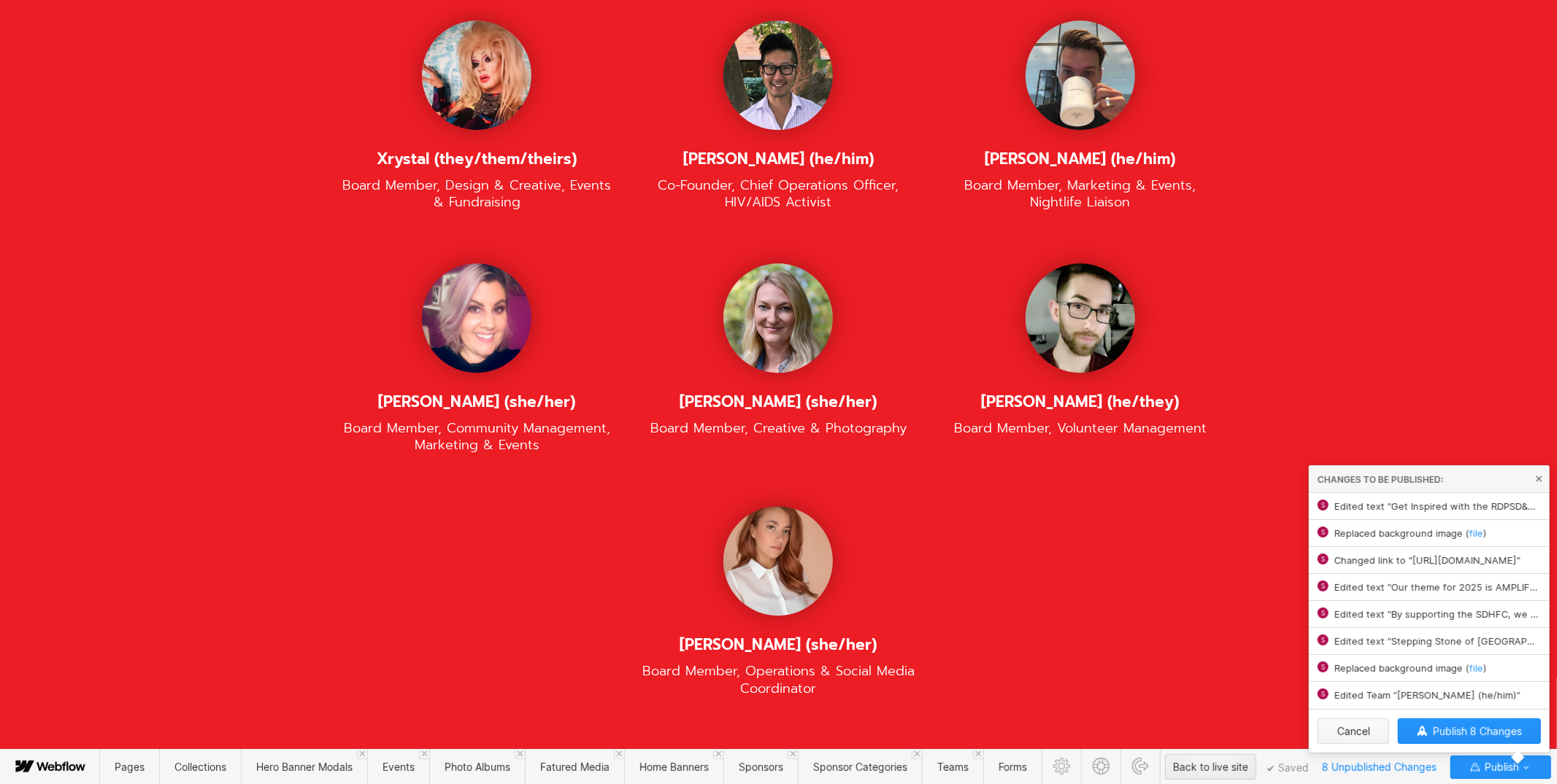
click at [1347, 732] on button "Cancel" at bounding box center [1354, 731] width 72 height 25
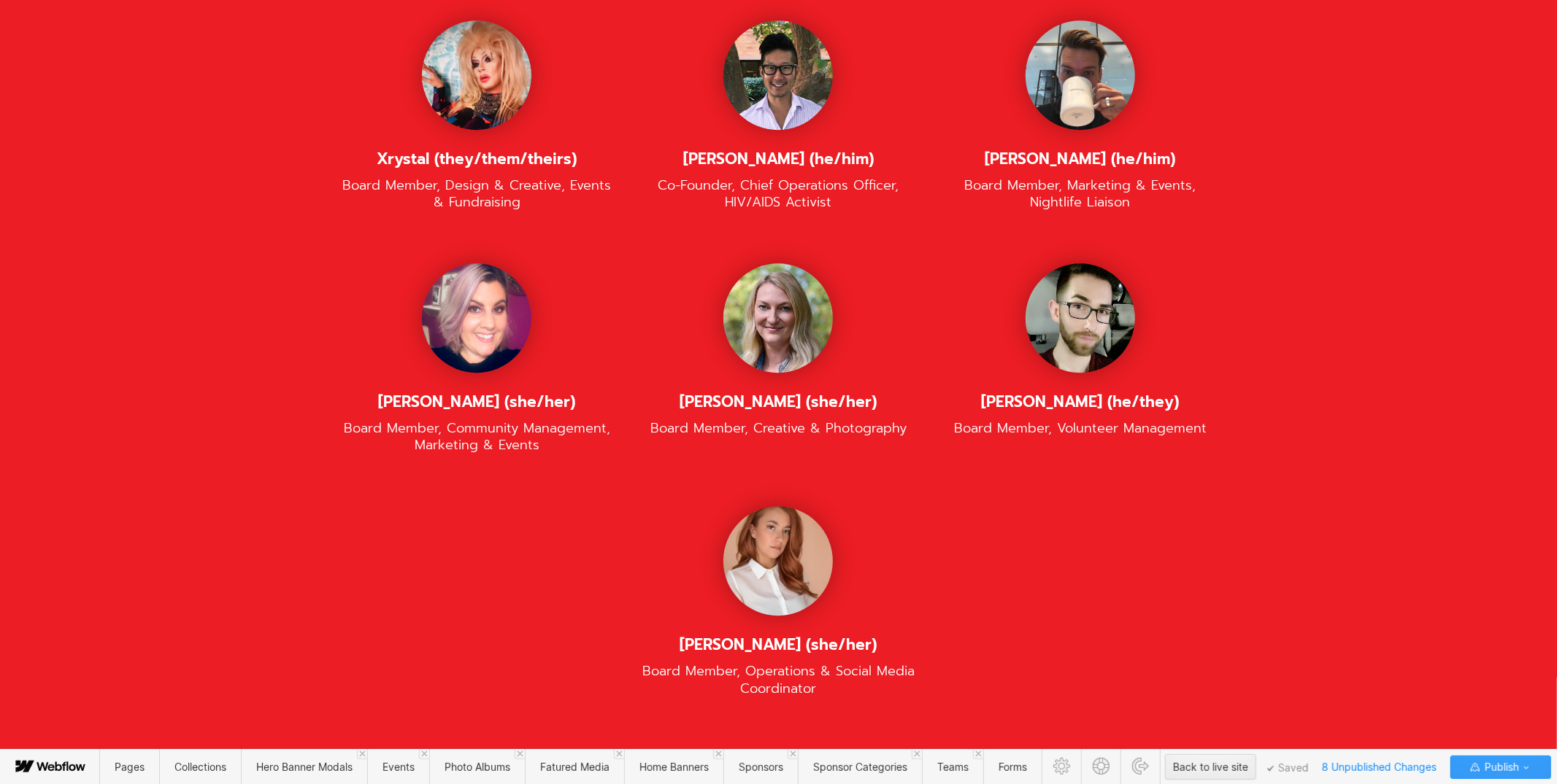
click at [1484, 773] on span "Publish" at bounding box center [1500, 767] width 37 height 22
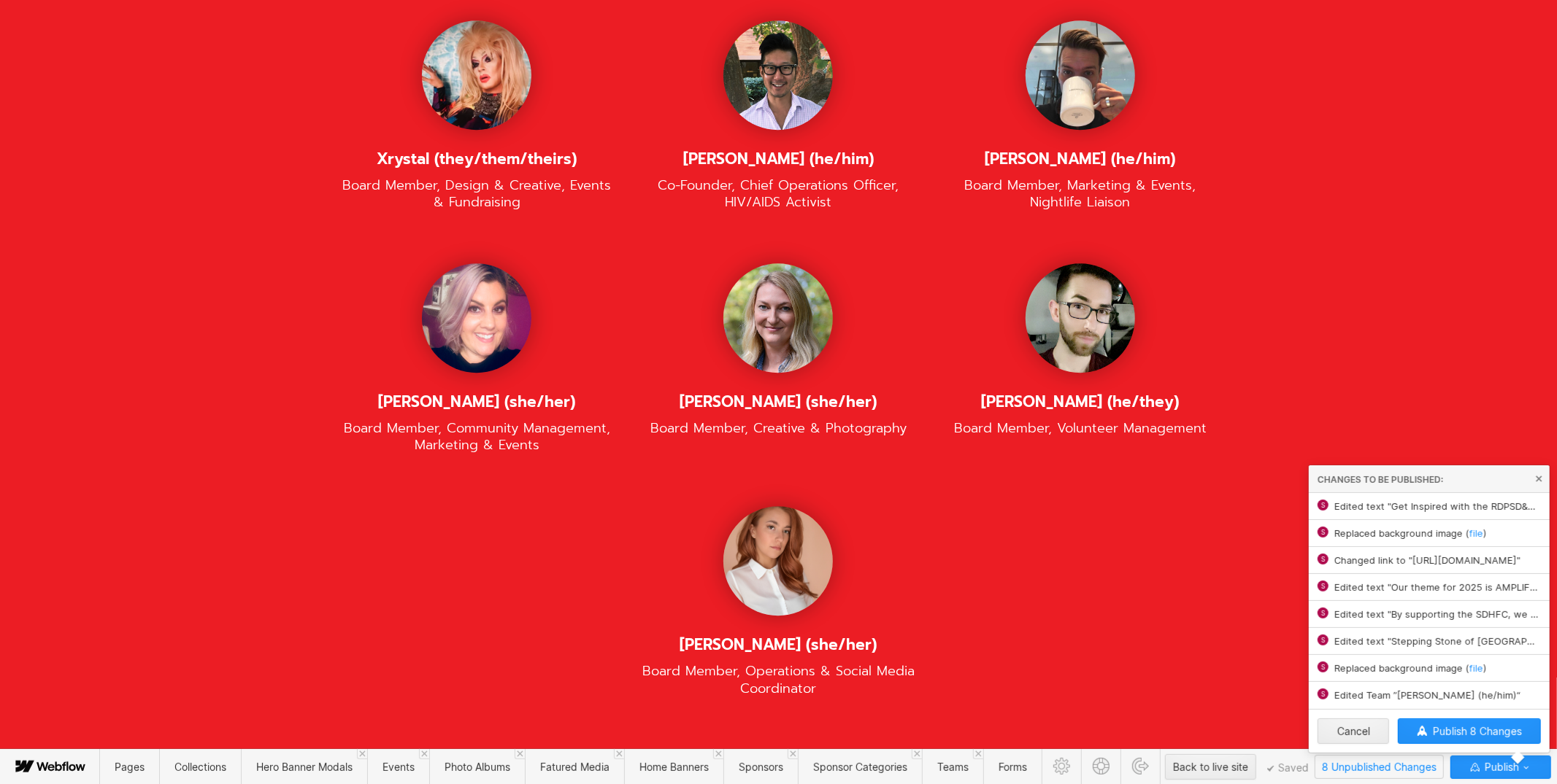
click at [1399, 765] on span "8 Unpublished Changes" at bounding box center [1379, 767] width 128 height 22
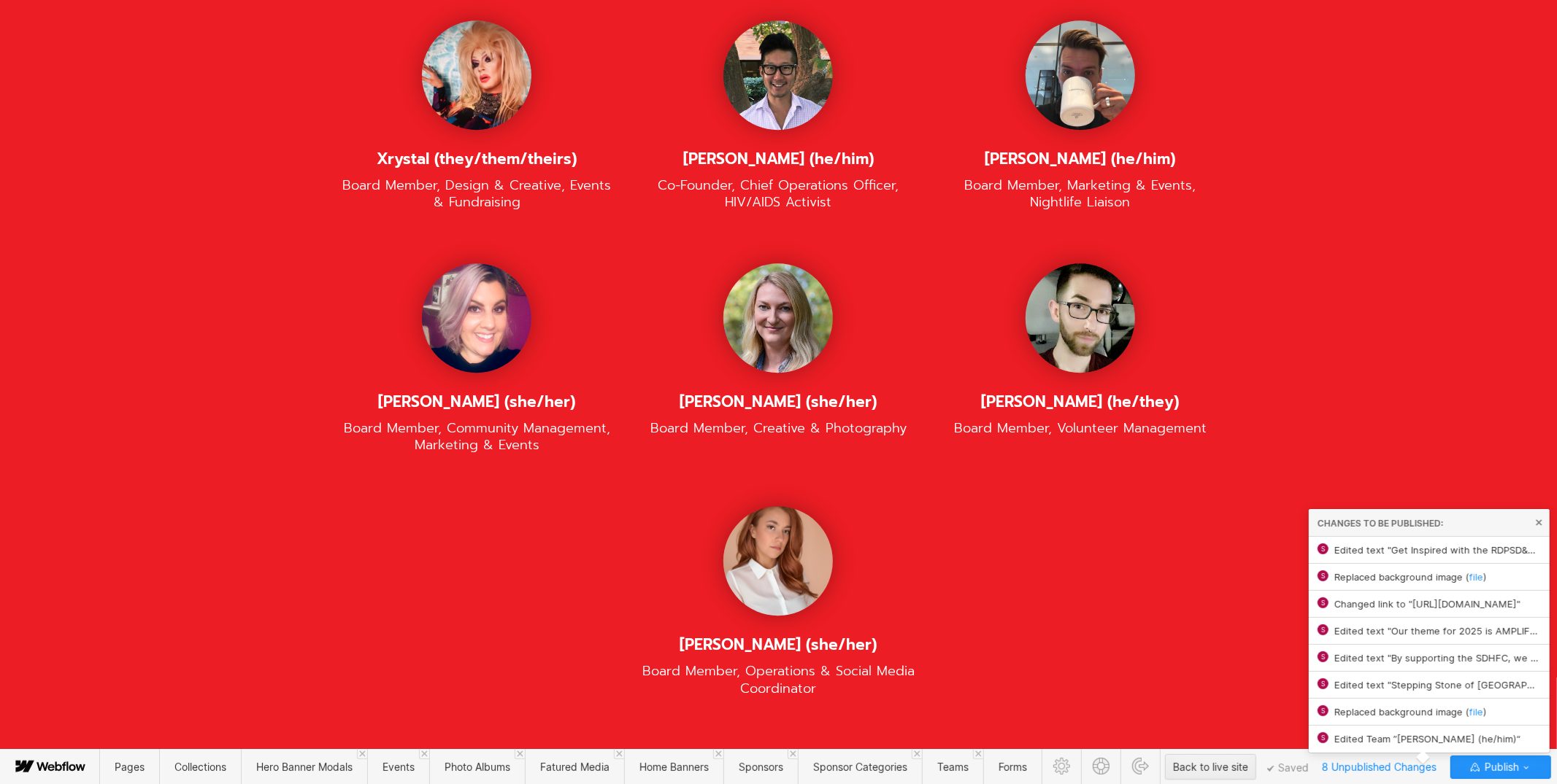
click at [1387, 742] on span "Edited Team ”[PERSON_NAME] (he/him)“" at bounding box center [1437, 739] width 206 height 12
click at [1425, 757] on div at bounding box center [1422, 757] width 13 height 13
click at [1092, 575] on div "Xrystal (they/them/theirs) Board Member, Design & Creative, Events & Fundraisin…" at bounding box center [778, 384] width 905 height 729
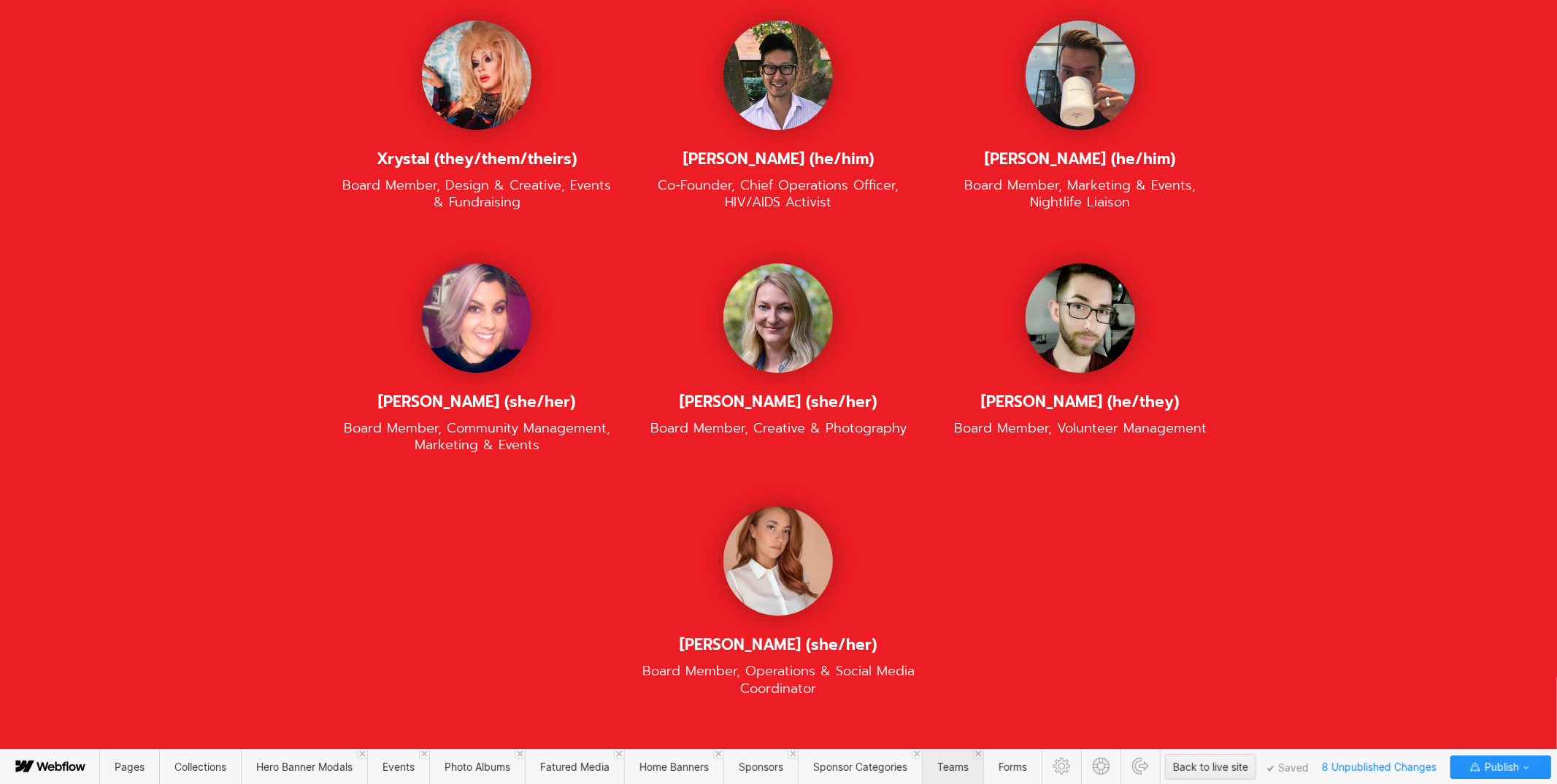
click at [942, 760] on span "Teams" at bounding box center [953, 767] width 61 height 36
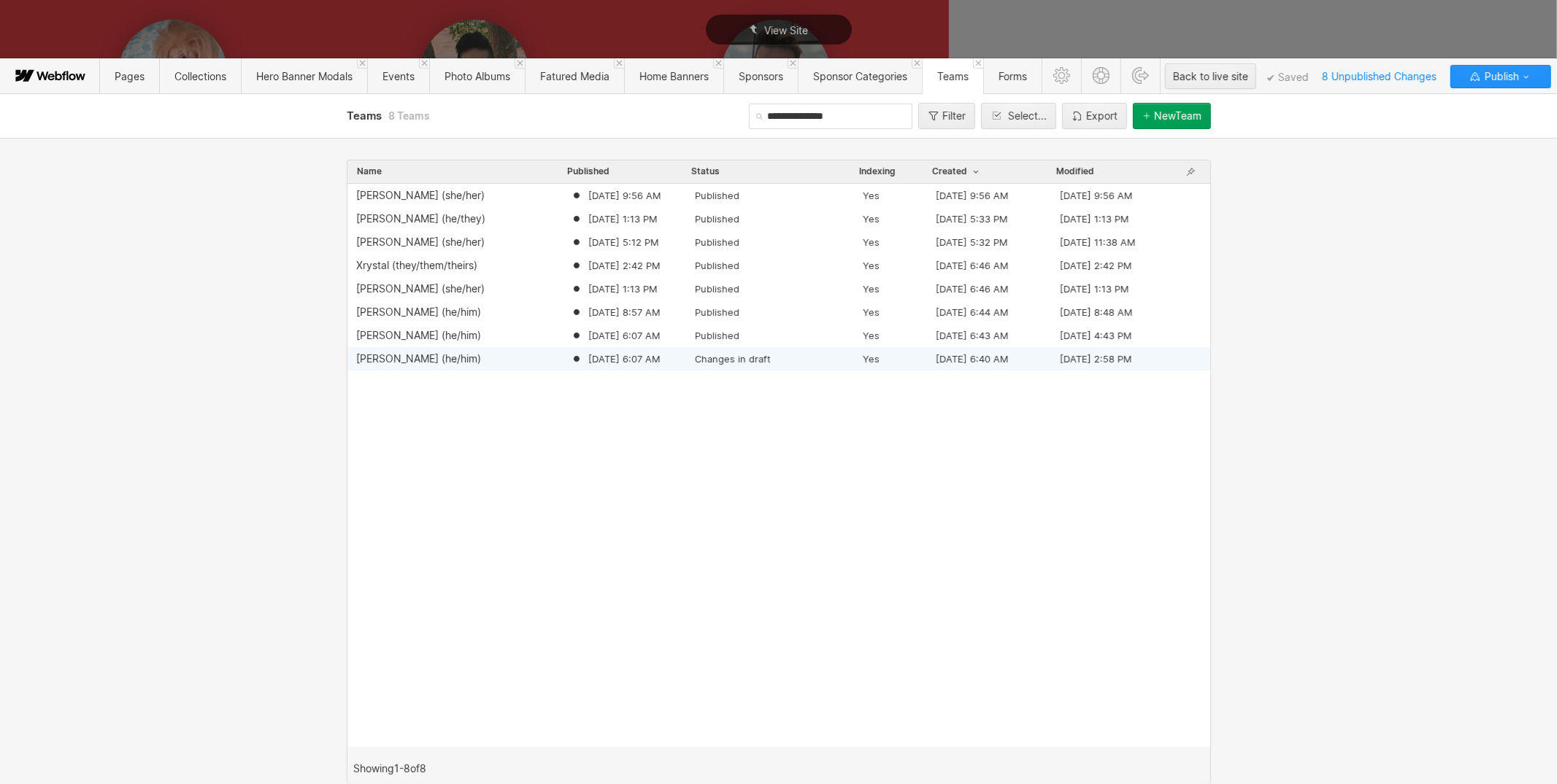
click at [443, 353] on div "[PERSON_NAME] (he/him)" at bounding box center [418, 359] width 125 height 12
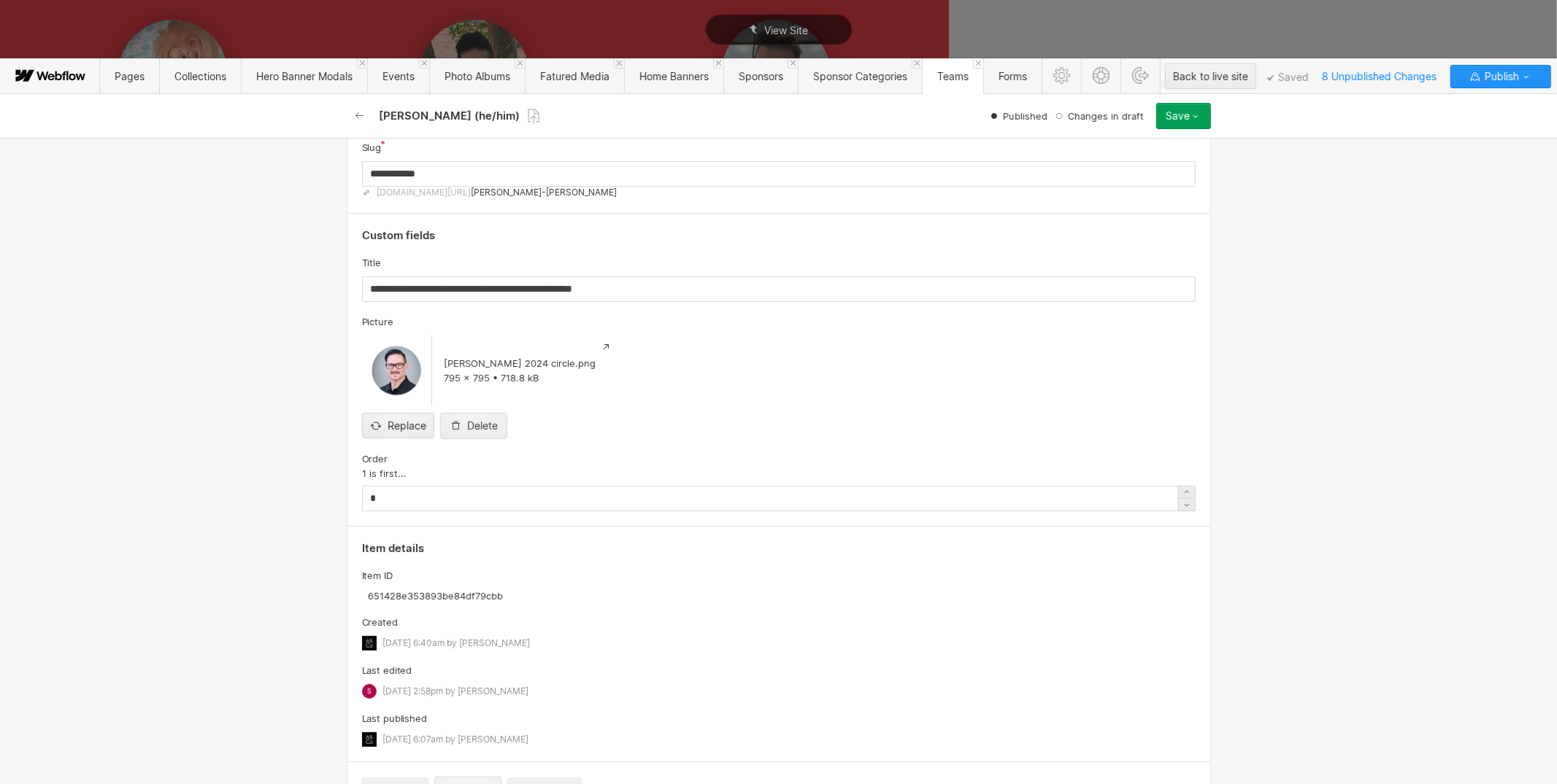
scroll to position [158, 0]
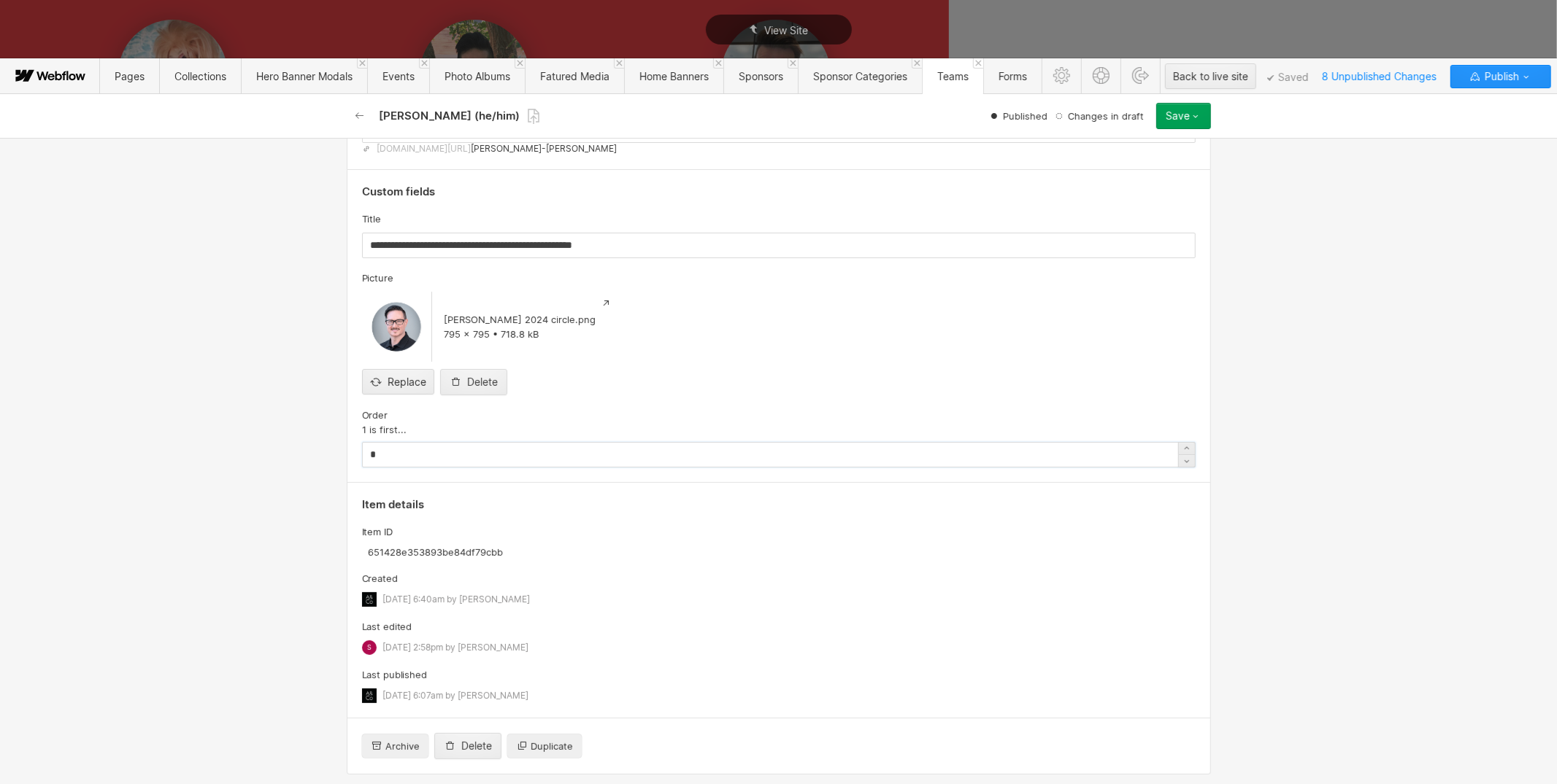
click at [535, 442] on input "*" at bounding box center [778, 454] width 834 height 25
type input "*"
click at [1265, 338] on div "**********" at bounding box center [778, 460] width 1557 height 646
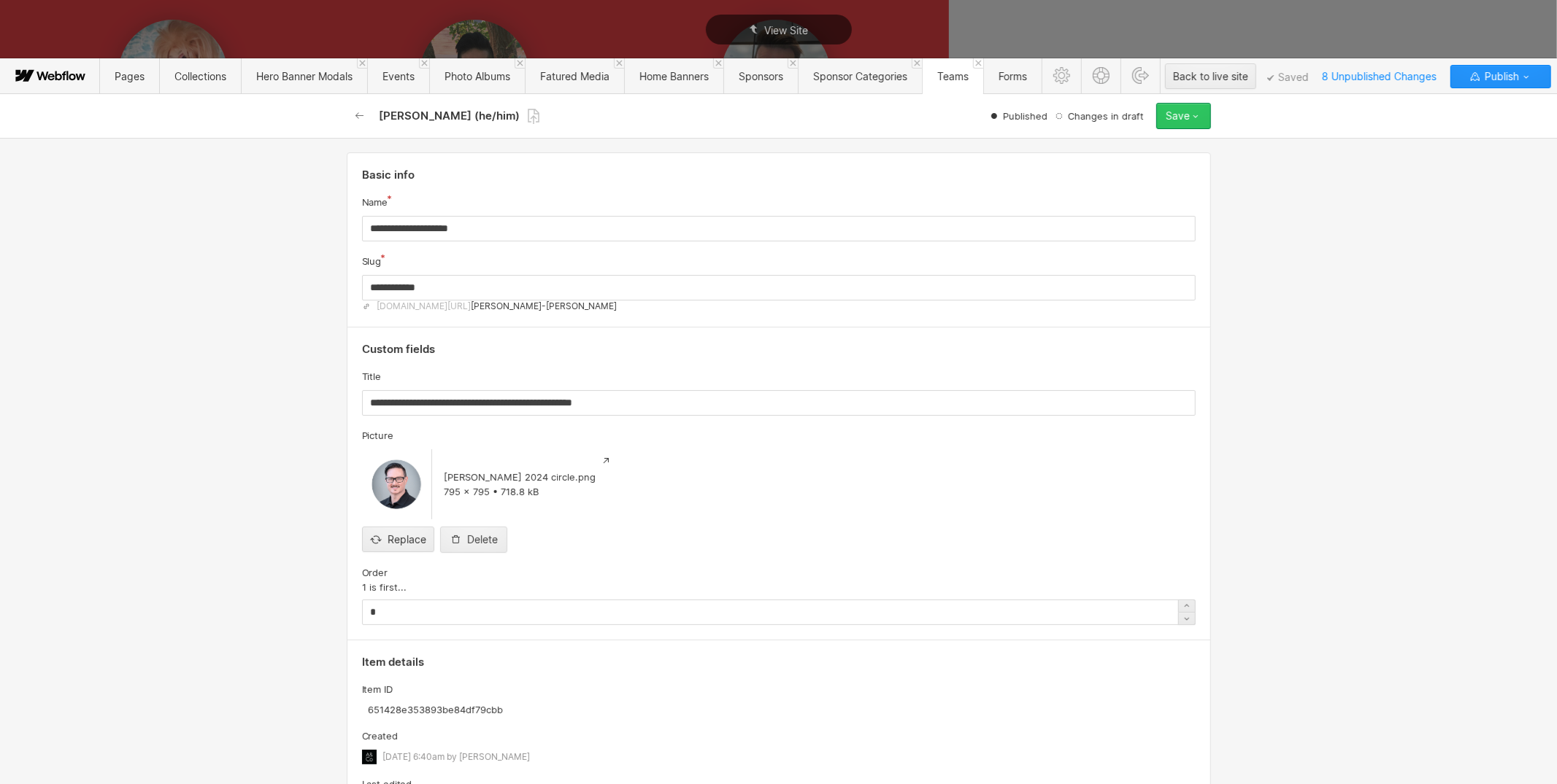
click at [1209, 116] on button "Save" at bounding box center [1183, 116] width 55 height 26
click at [1140, 167] on div "Publish now" at bounding box center [1137, 165] width 144 height 19
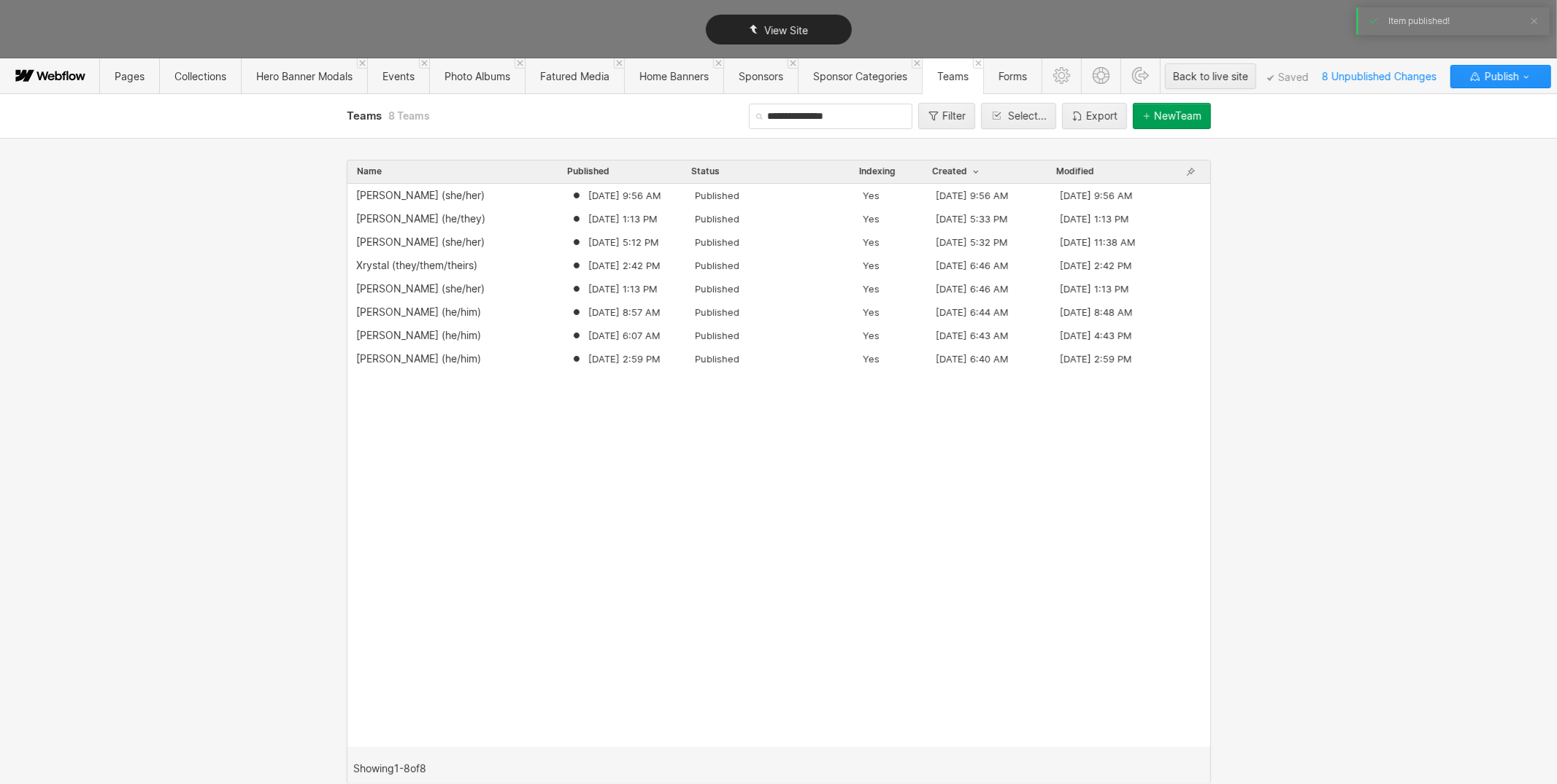
click at [1265, 27] on div "View Site" at bounding box center [778, 29] width 1557 height 59
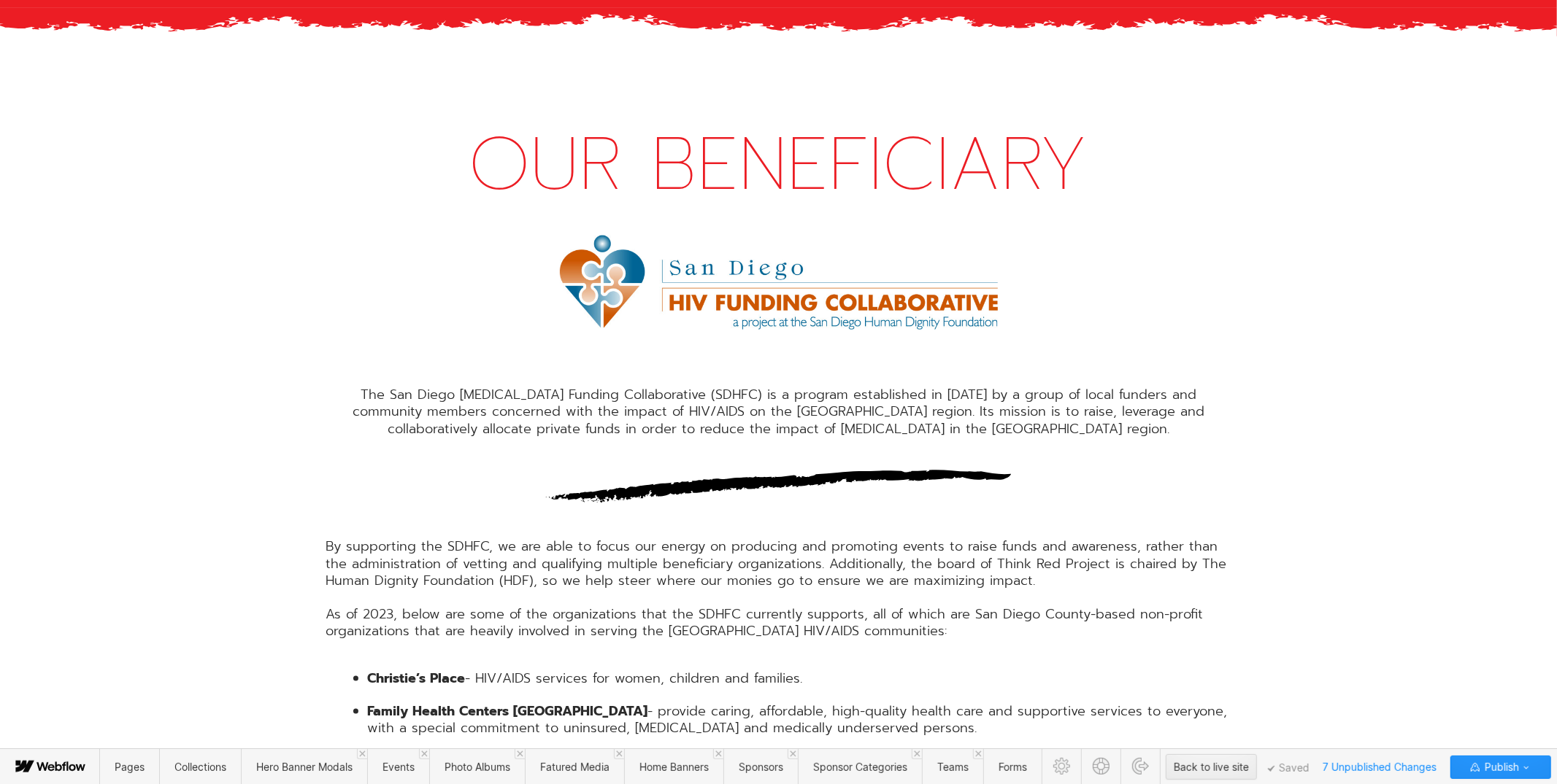
scroll to position [1161, 0]
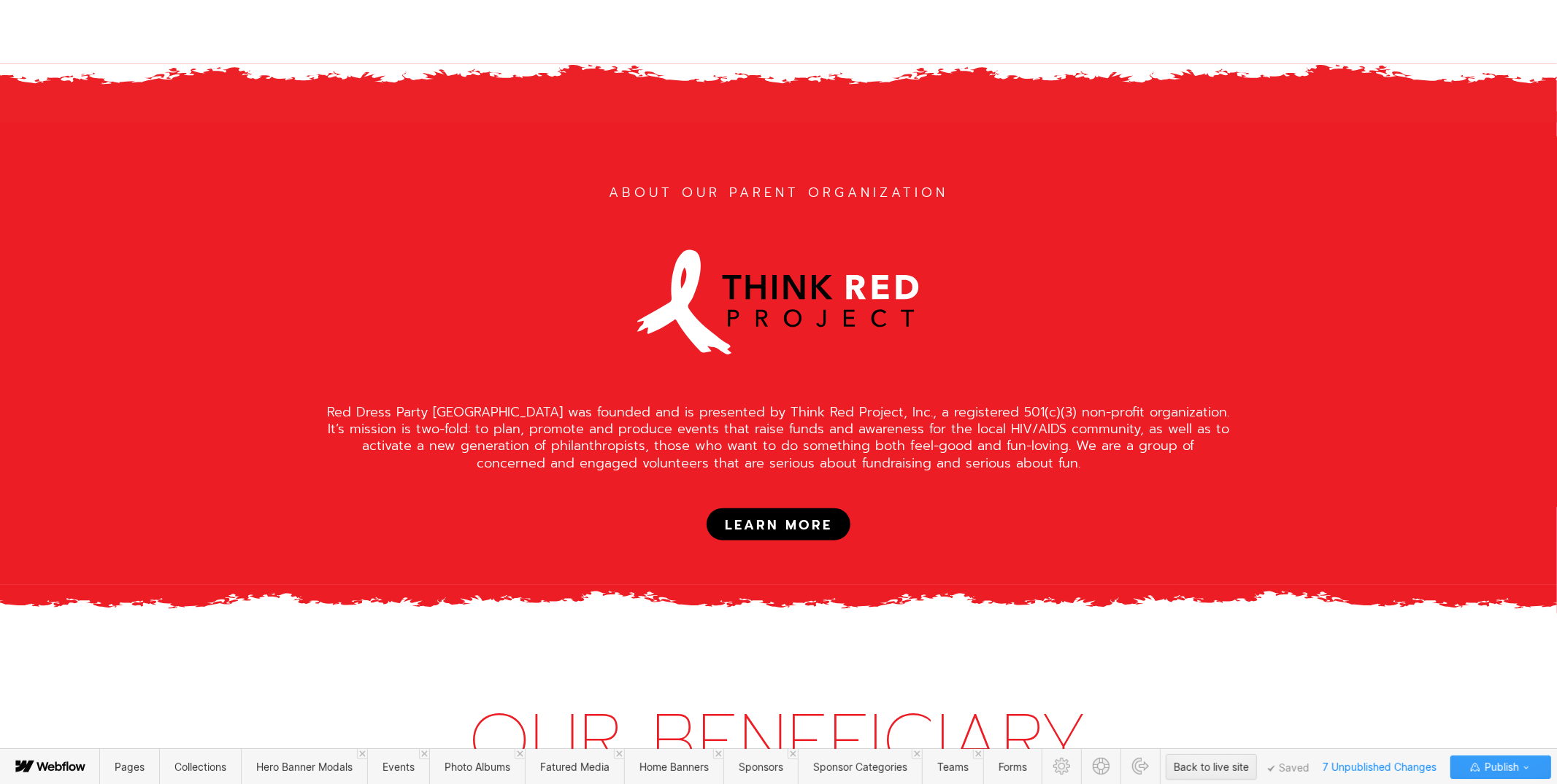
click at [1514, 768] on span "Publish" at bounding box center [1500, 767] width 37 height 22
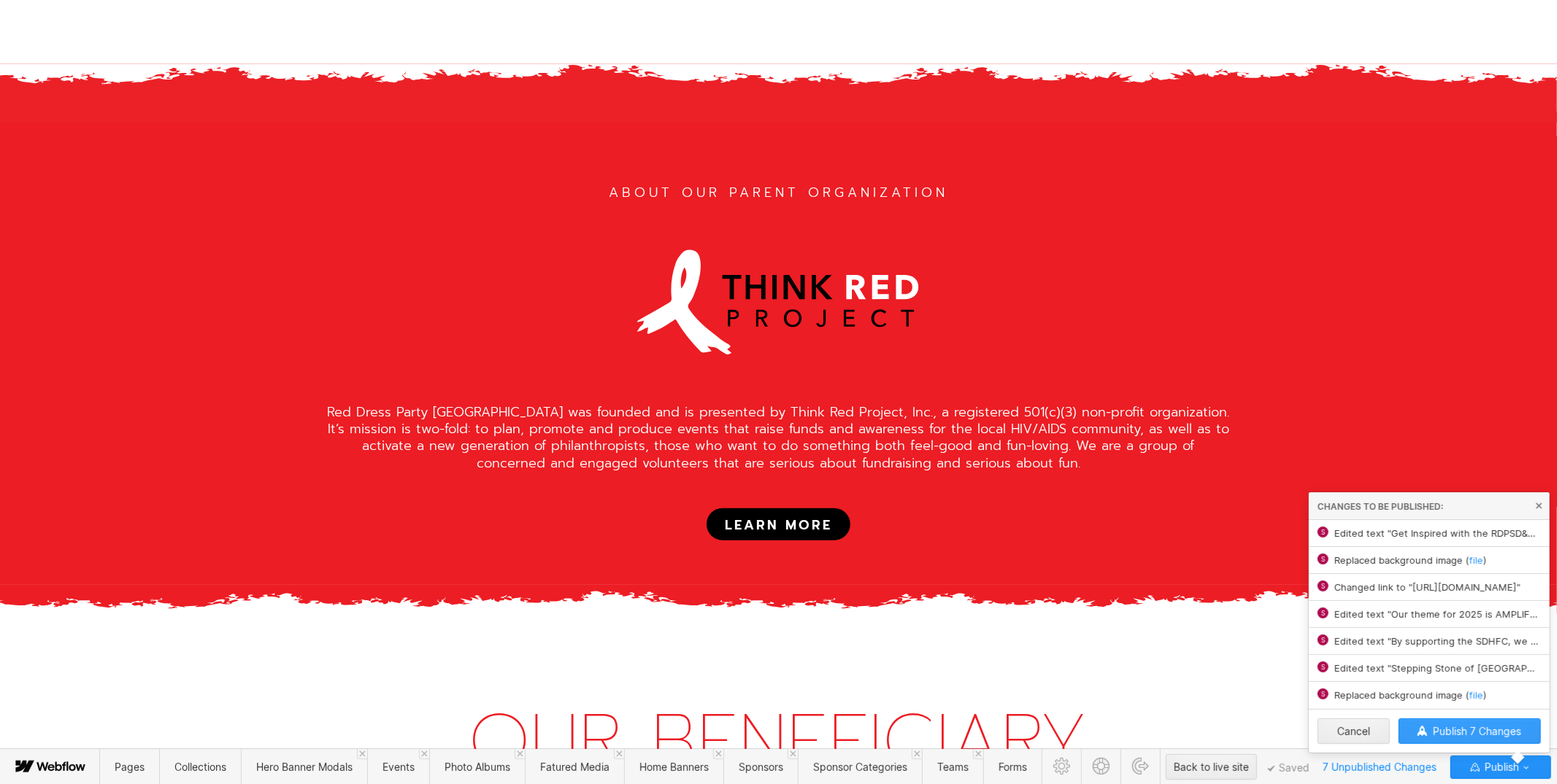
click at [1473, 732] on span "Publish 7 Changes" at bounding box center [1477, 731] width 88 height 13
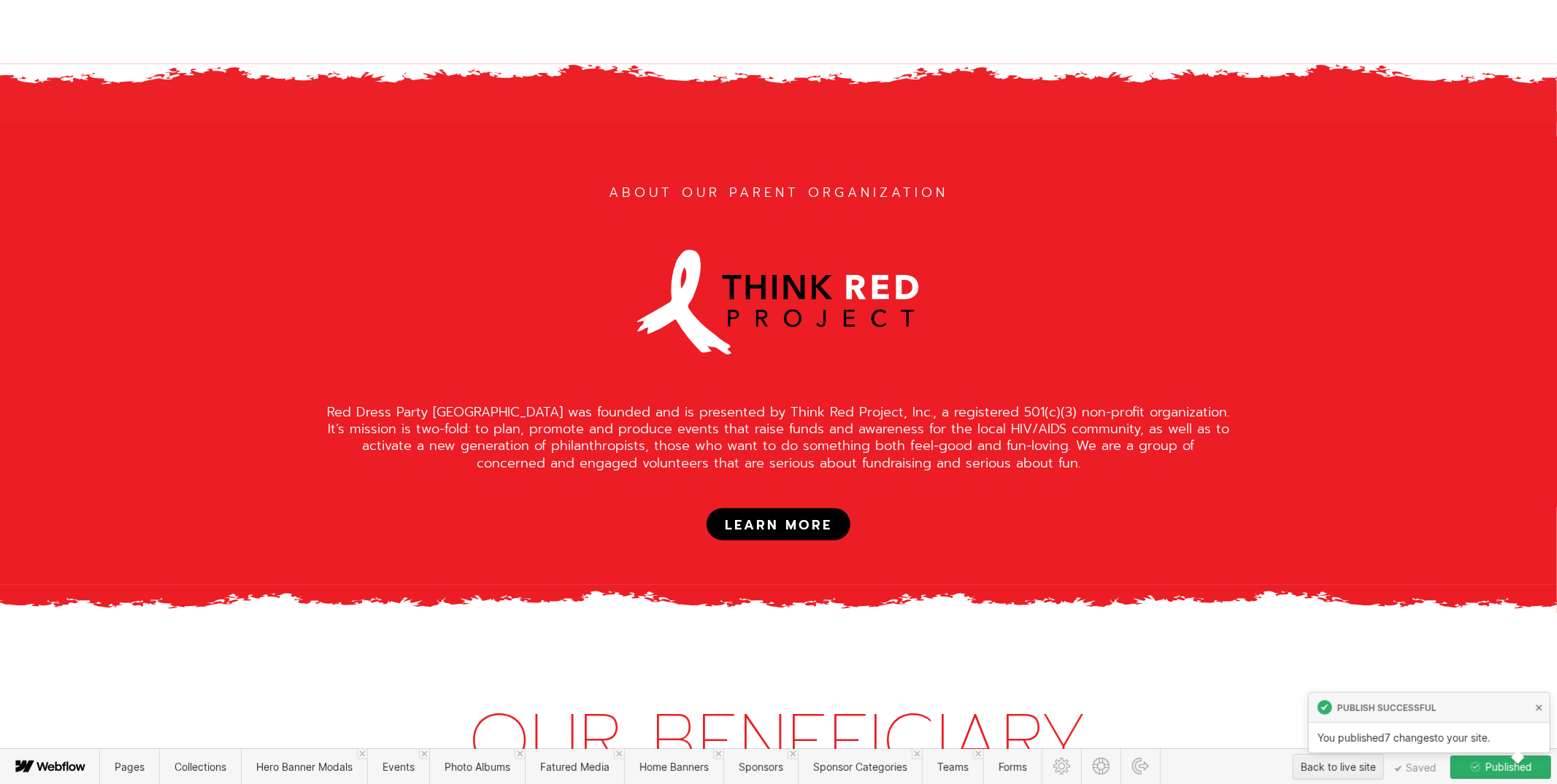
click at [1300, 407] on div "ABOUT OUR PARENT ORGANIZATION Red Dress Party San Diego was founded and is pres…" at bounding box center [778, 362] width 1557 height 502
